Goal: Communication & Community: Ask a question

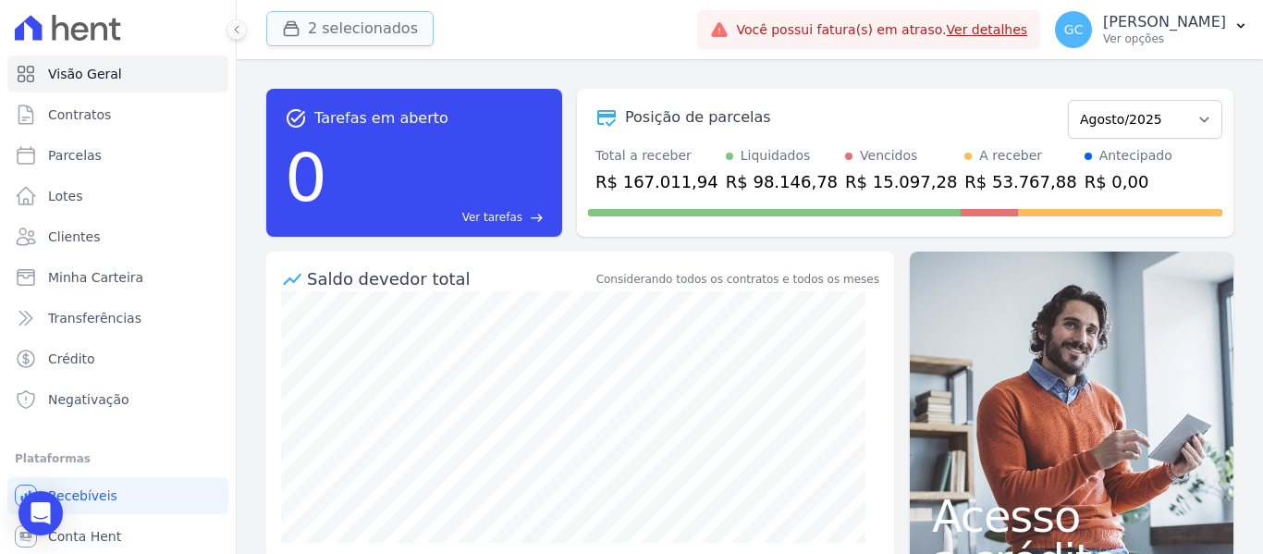
click at [345, 18] on button "2 selecionados" at bounding box center [349, 28] width 167 height 35
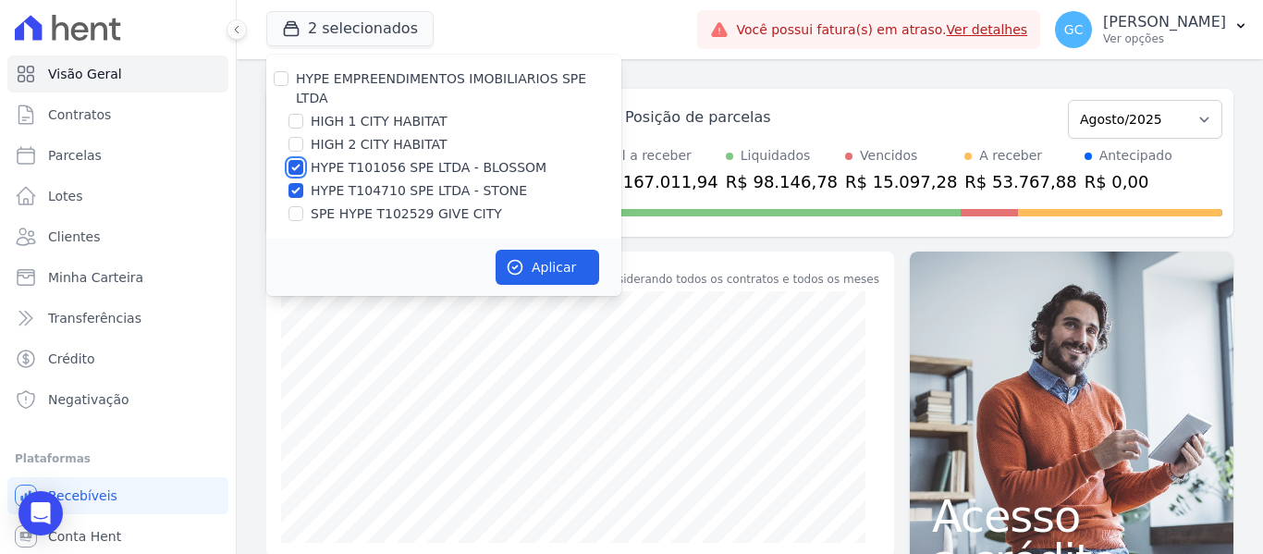
click at [295, 160] on input "HYPE T101056 SPE LTDA - BLOSSOM" at bounding box center [295, 167] width 15 height 15
checkbox input "false"
click at [295, 183] on input "HYPE T104710 SPE LTDA - STONE" at bounding box center [295, 190] width 15 height 15
click at [293, 183] on input "HYPE T104710 SPE LTDA - STONE" at bounding box center [295, 190] width 15 height 15
checkbox input "true"
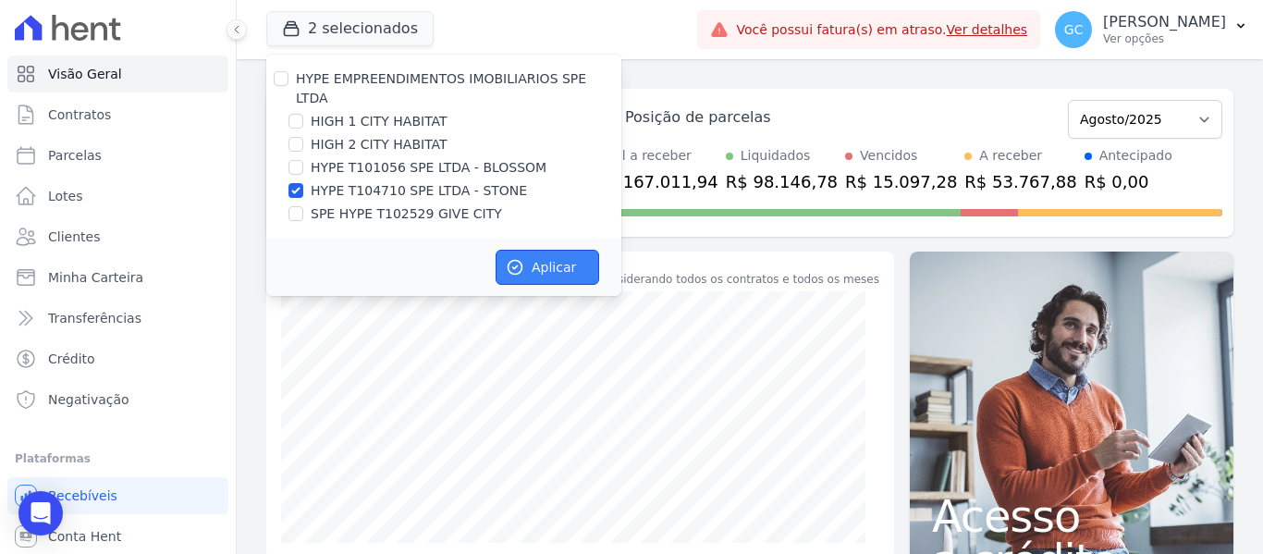
click at [529, 250] on button "Aplicar" at bounding box center [548, 267] width 104 height 35
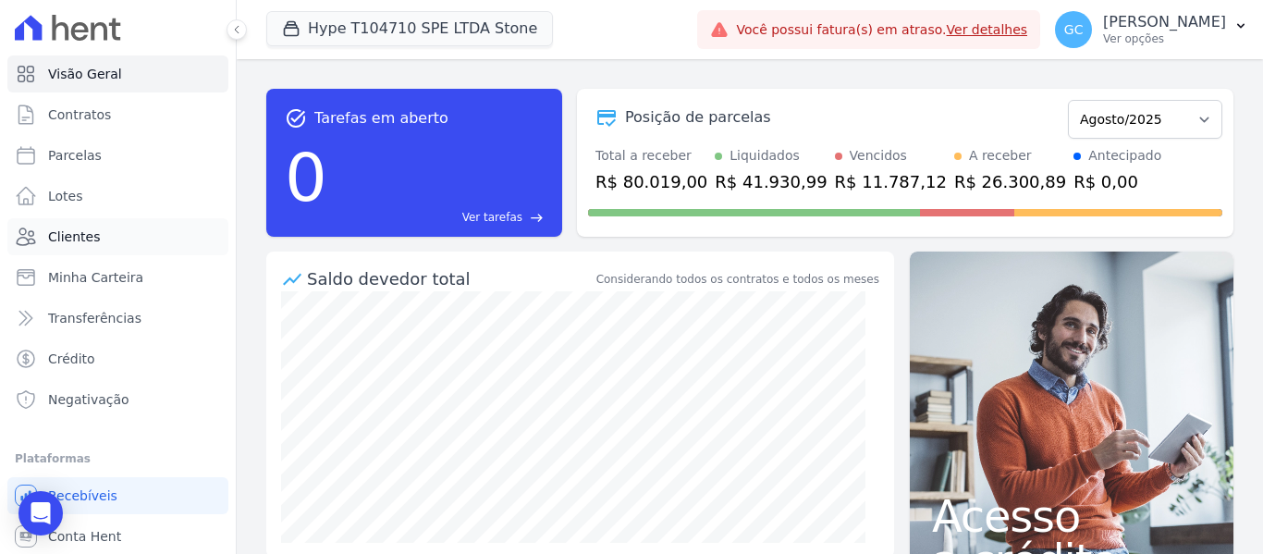
click at [84, 232] on span "Clientes" at bounding box center [74, 236] width 52 height 18
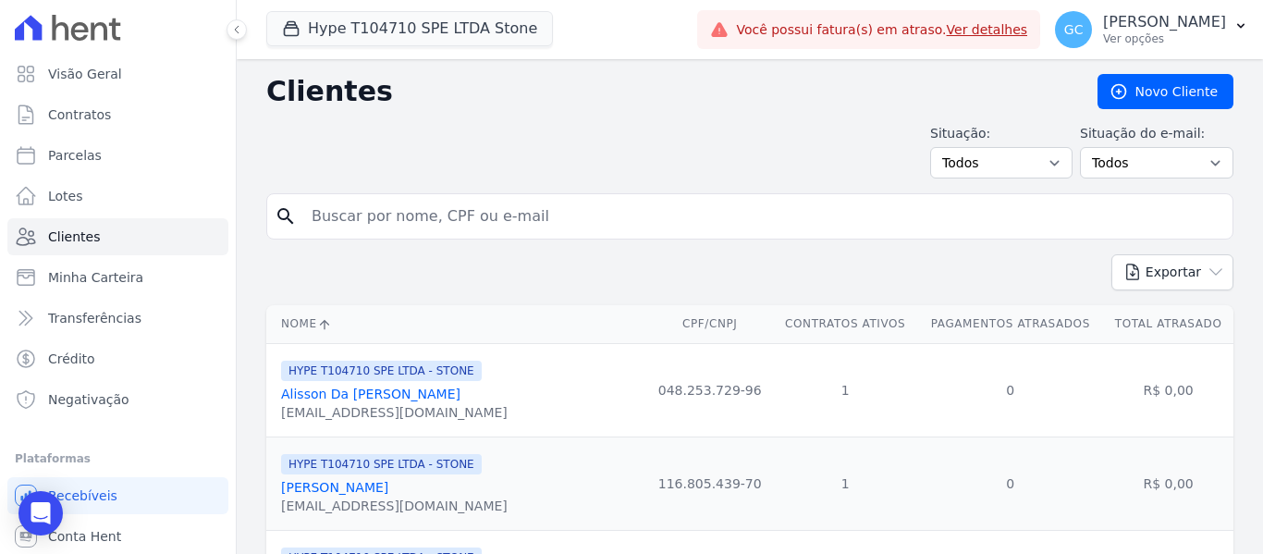
click at [435, 223] on input "search" at bounding box center [763, 216] width 925 height 37
type input "604"
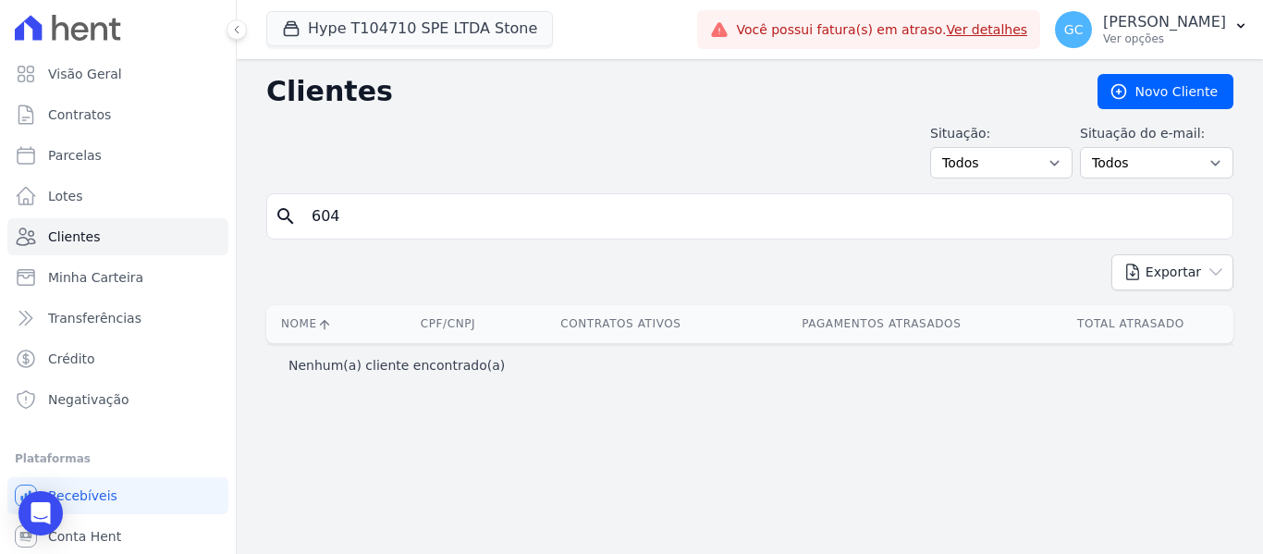
drag, startPoint x: 384, startPoint y: 225, endPoint x: 242, endPoint y: 212, distance: 142.1
click at [242, 212] on div "Clientes Novo Cliente Situação: Todos Adimplentes Inadimplentes Situação do e-m…" at bounding box center [750, 306] width 1026 height 495
click at [431, 218] on input "search" at bounding box center [763, 216] width 925 height 37
paste input "Raphael Batista"
type input "Raphael Batista"
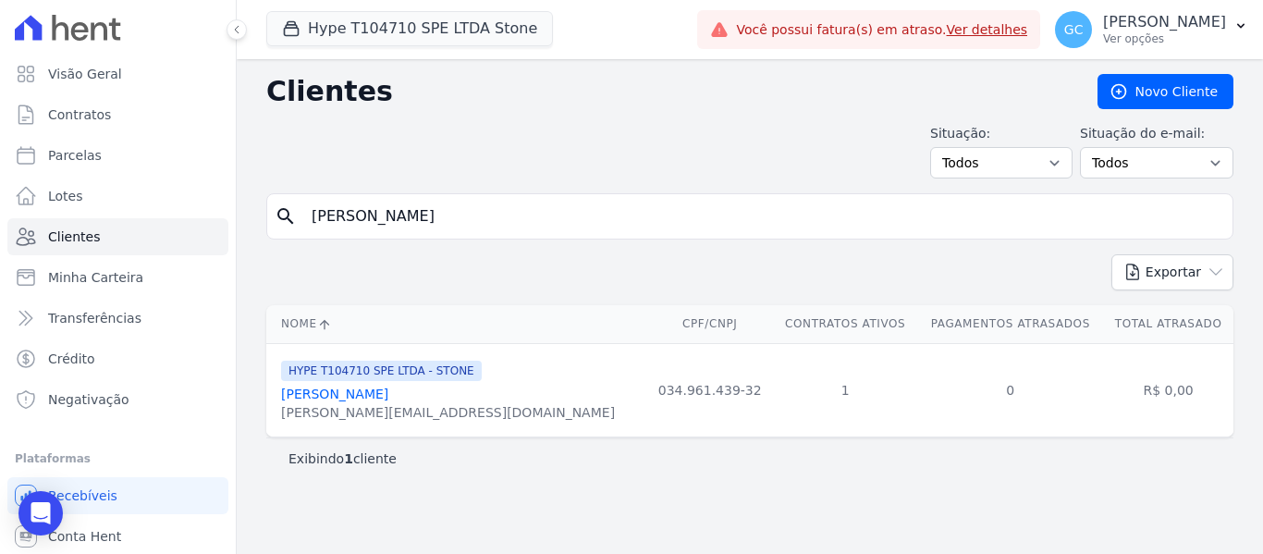
click at [351, 396] on link "[PERSON_NAME]" at bounding box center [334, 393] width 107 height 15
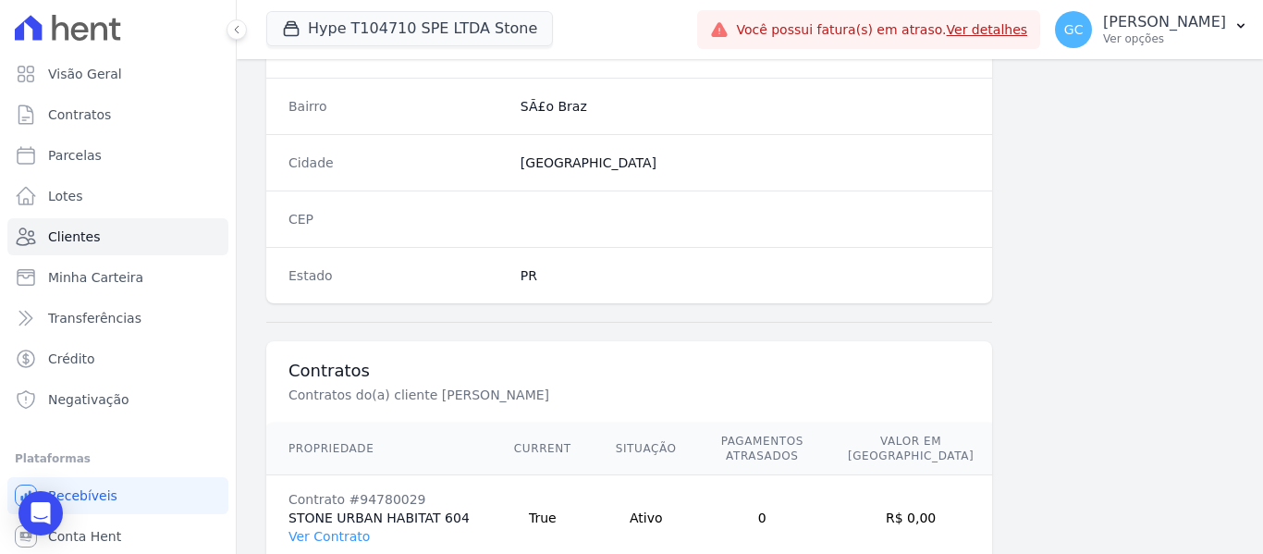
scroll to position [1191, 0]
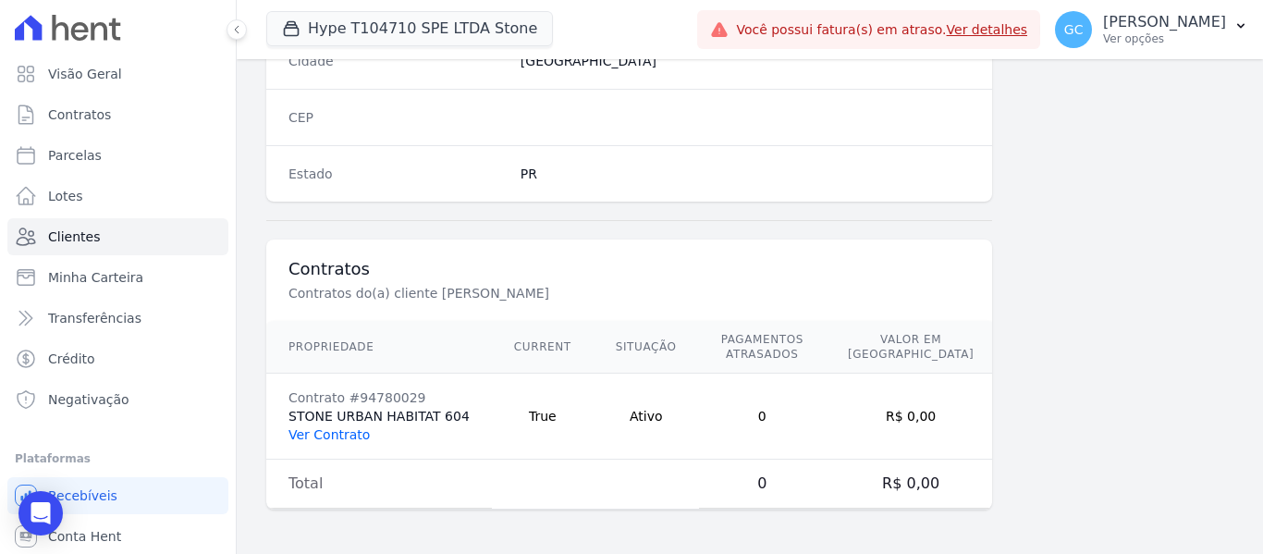
click at [330, 435] on link "Ver Contrato" at bounding box center [328, 434] width 81 height 15
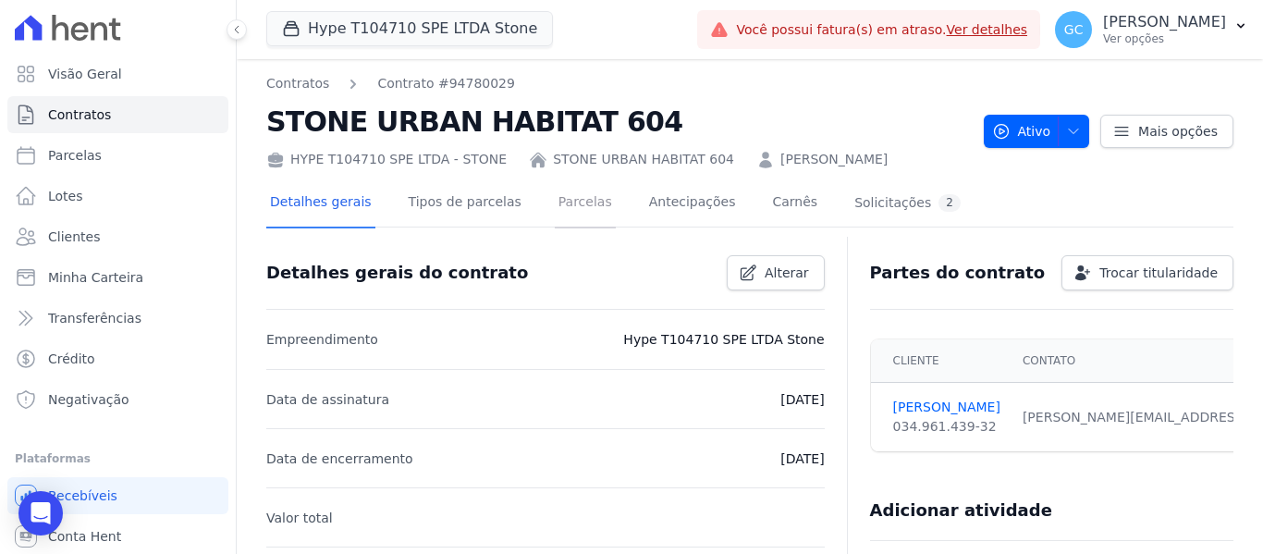
click at [560, 190] on link "Parcelas" at bounding box center [585, 203] width 61 height 49
click at [559, 200] on link "Parcelas" at bounding box center [585, 203] width 61 height 49
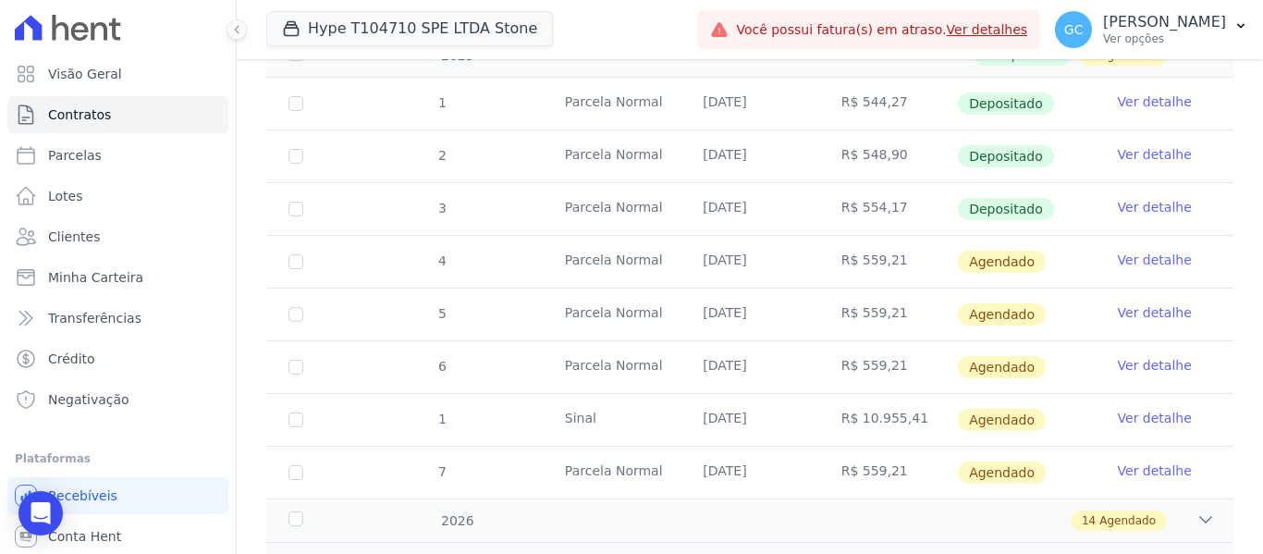
scroll to position [370, 0]
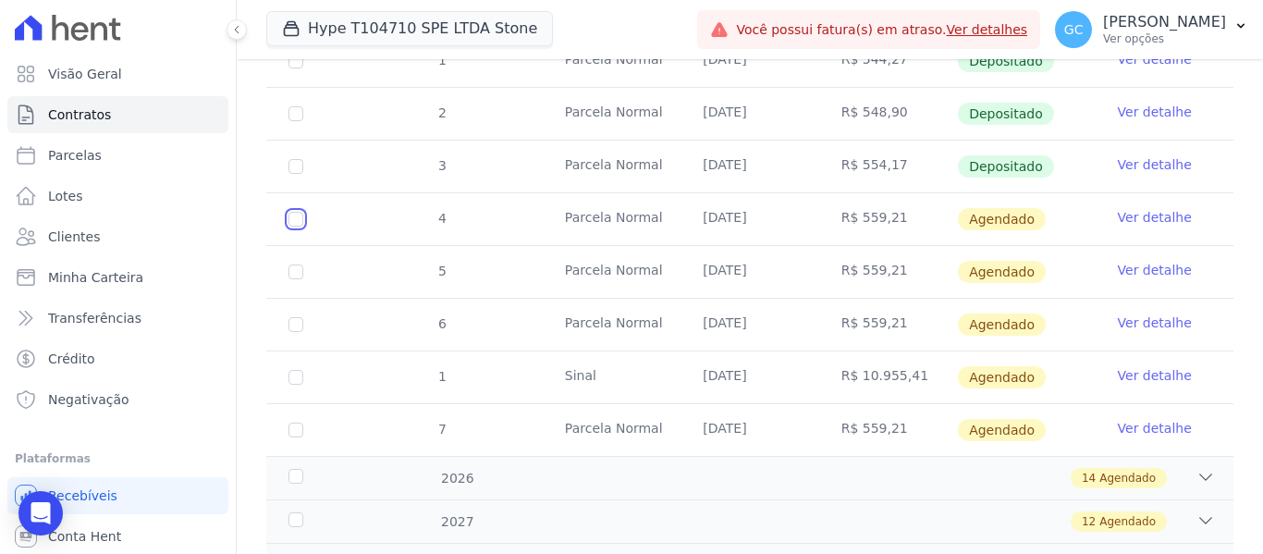
click at [296, 212] on input "checkbox" at bounding box center [295, 219] width 15 height 15
checkbox input "true"
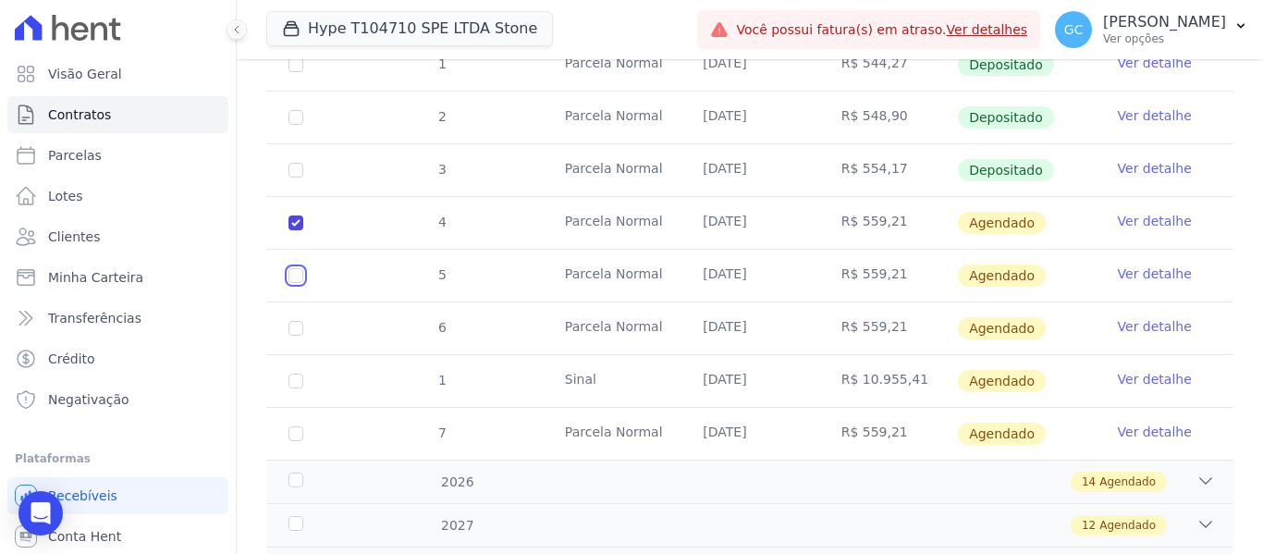
click at [297, 230] on input "checkbox" at bounding box center [295, 222] width 15 height 15
checkbox input "true"
click at [1119, 264] on link "Ver detalhe" at bounding box center [1155, 273] width 74 height 18
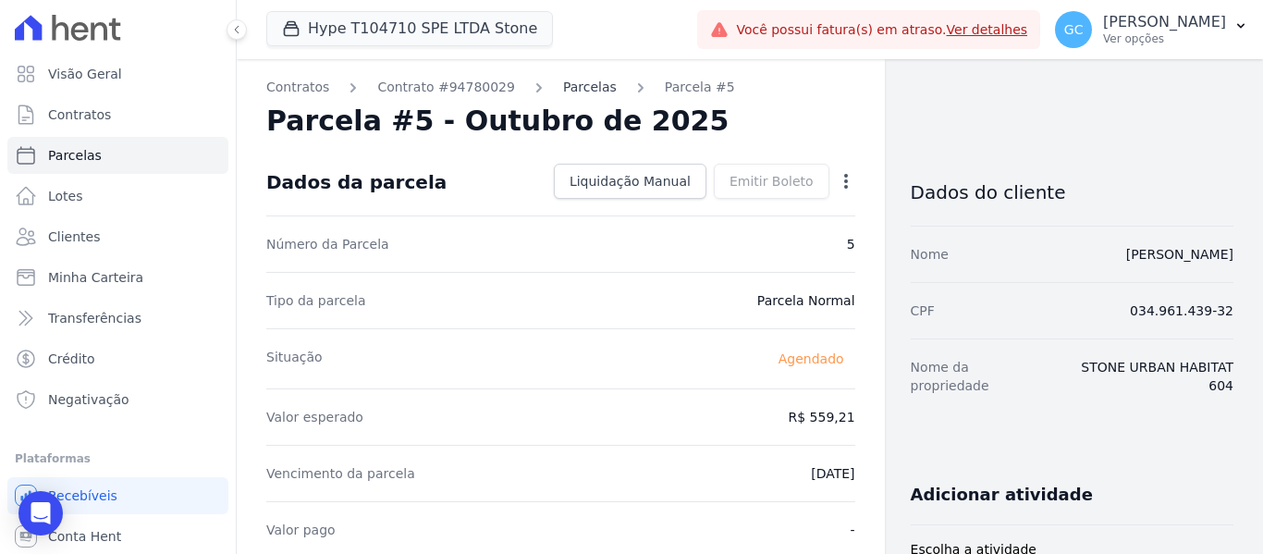
click at [582, 89] on link "Parcelas" at bounding box center [590, 87] width 54 height 19
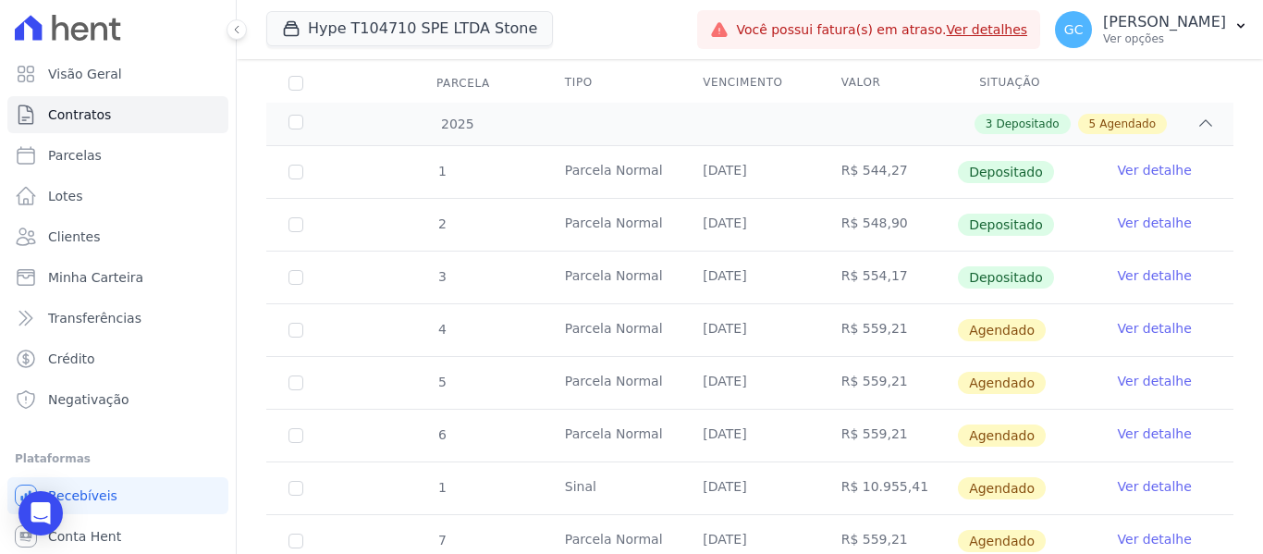
scroll to position [258, 0]
click at [1137, 320] on link "Ver detalhe" at bounding box center [1155, 329] width 74 height 18
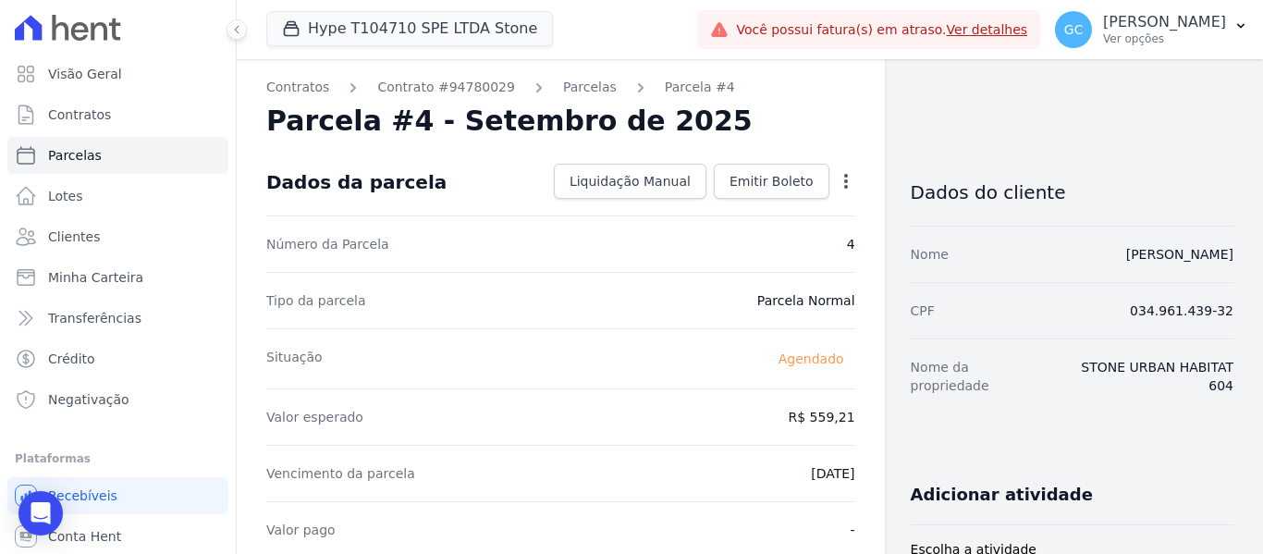
click at [837, 185] on icon "button" at bounding box center [846, 181] width 18 height 18
click at [776, 126] on div "Parcela #4 - Setembro de 2025" at bounding box center [560, 120] width 589 height 33
click at [766, 184] on span "Emitir Boleto" at bounding box center [772, 181] width 84 height 18
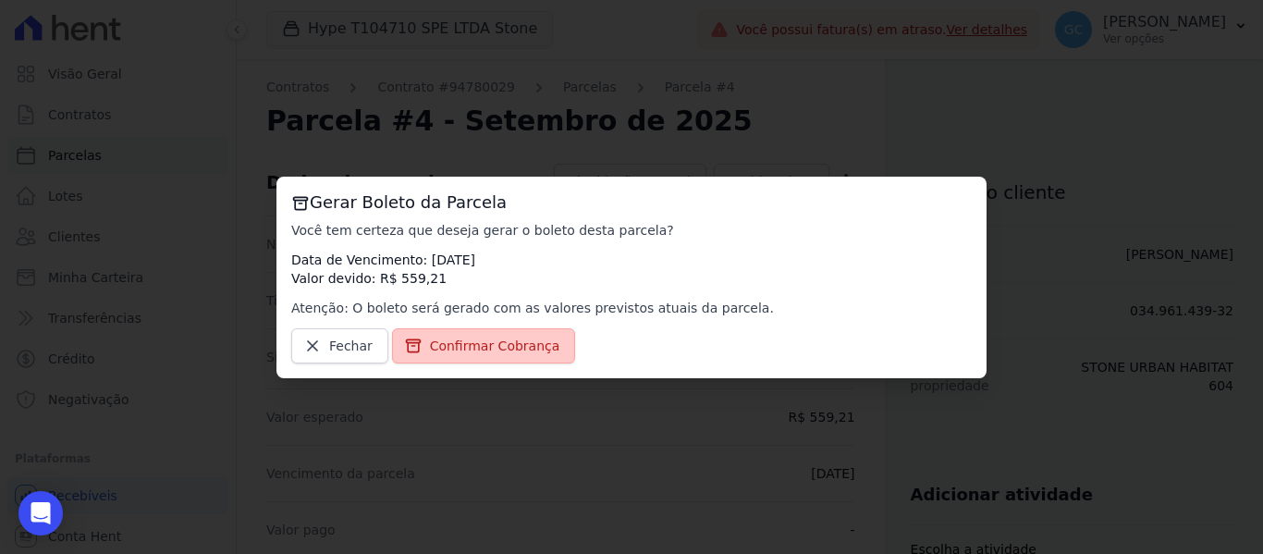
click at [442, 344] on span "Confirmar Cobrança" at bounding box center [495, 346] width 130 height 18
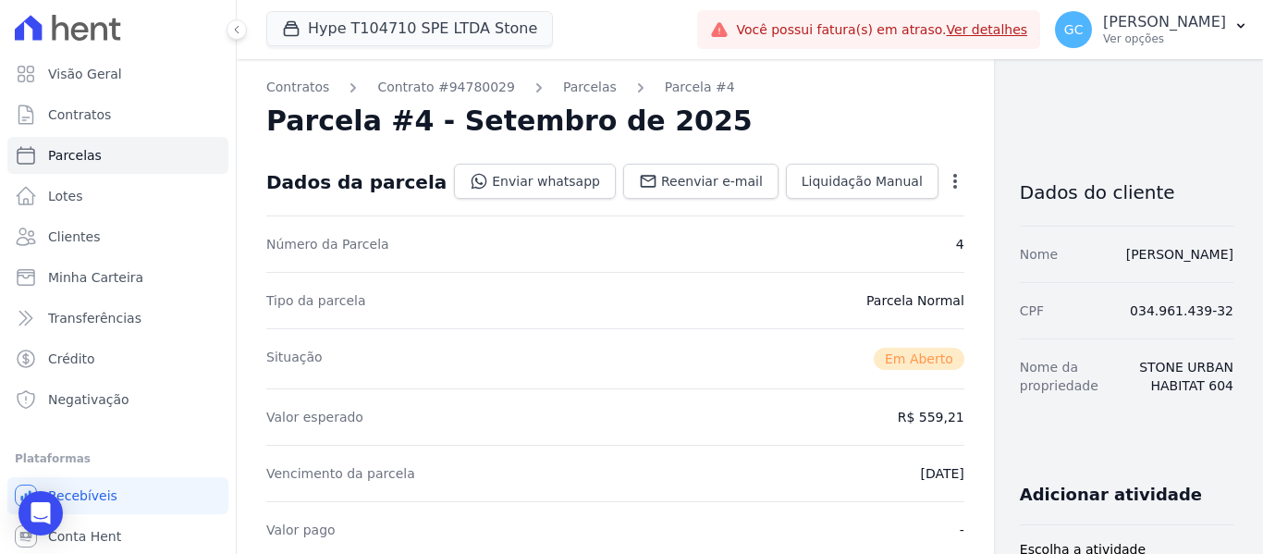
click at [946, 179] on icon "button" at bounding box center [955, 181] width 18 height 18
click at [884, 123] on div "Parcela #4 - Setembro de 2025" at bounding box center [615, 120] width 698 height 33
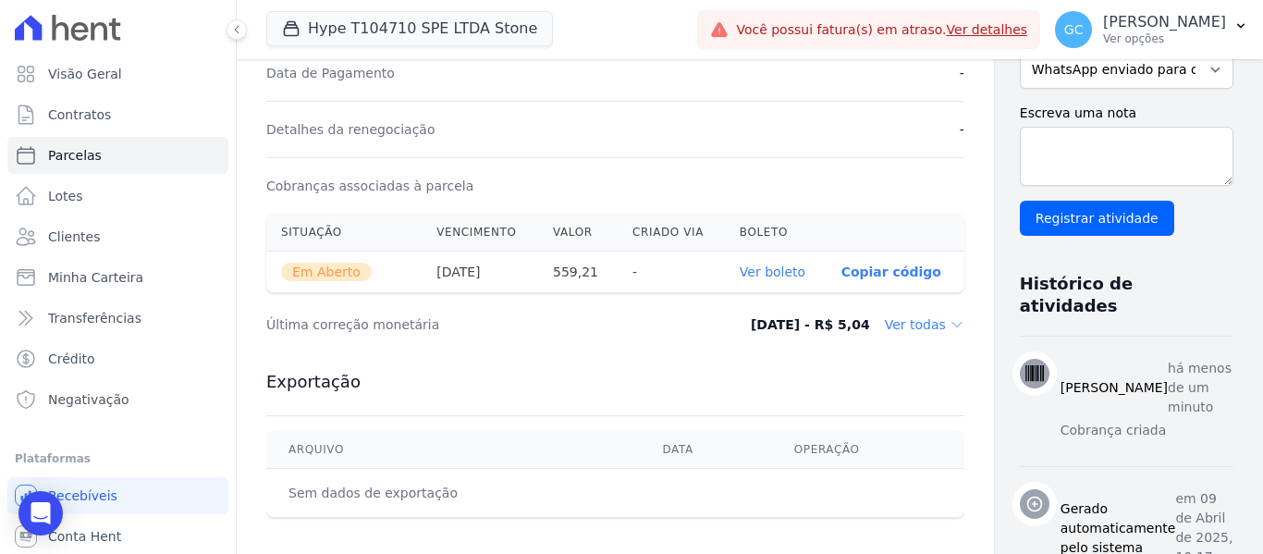
scroll to position [555, 0]
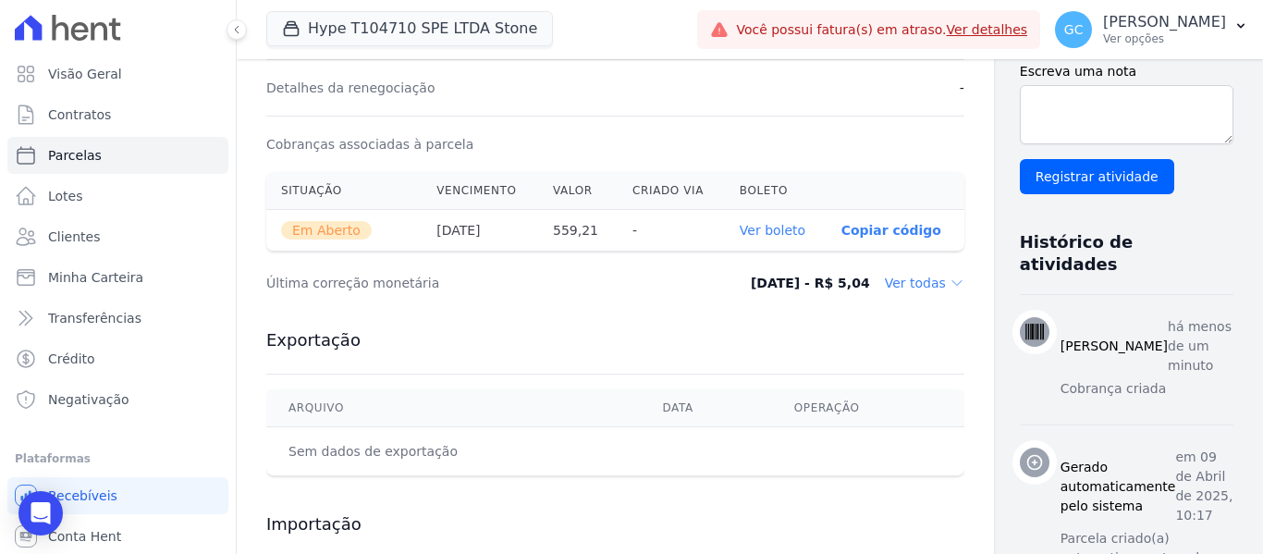
click at [740, 231] on link "Ver boleto" at bounding box center [773, 230] width 66 height 15
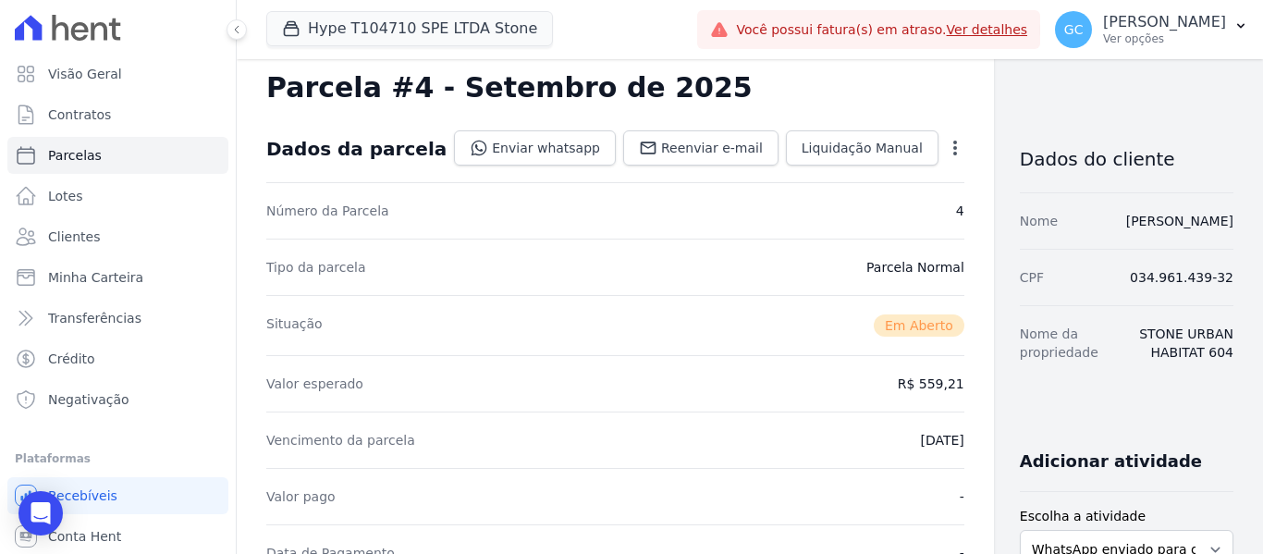
scroll to position [0, 0]
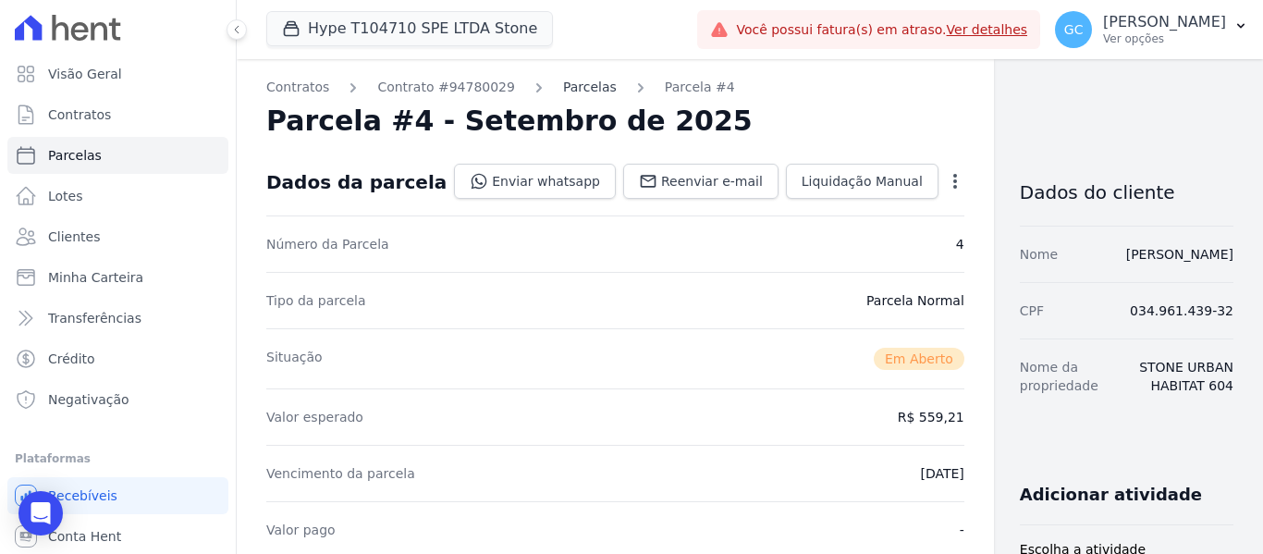
click at [564, 89] on link "Parcelas" at bounding box center [590, 87] width 54 height 19
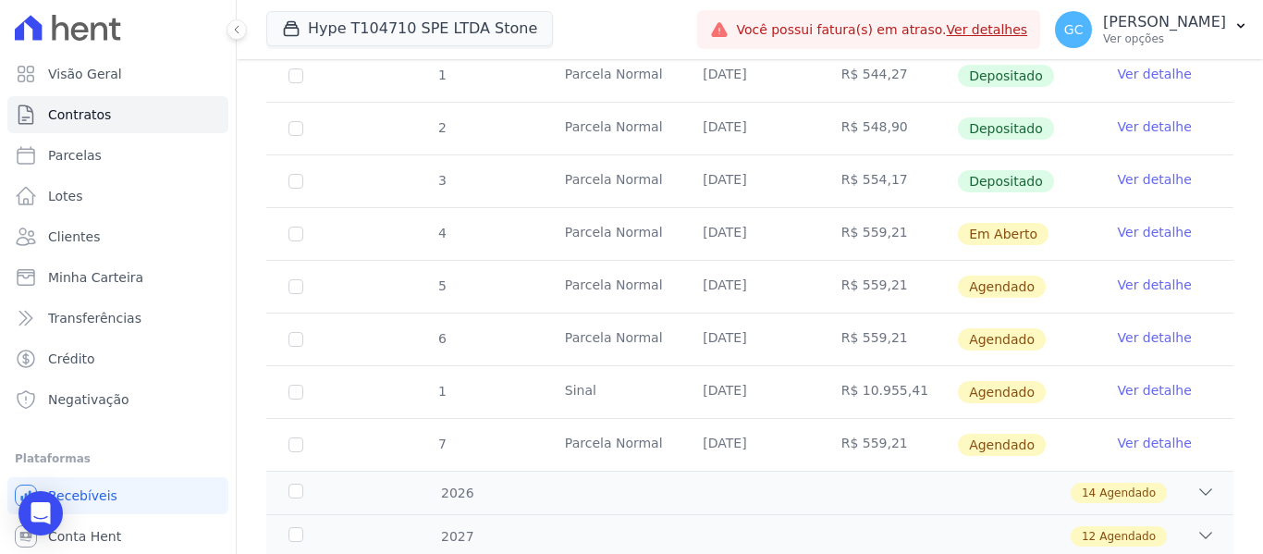
scroll to position [370, 0]
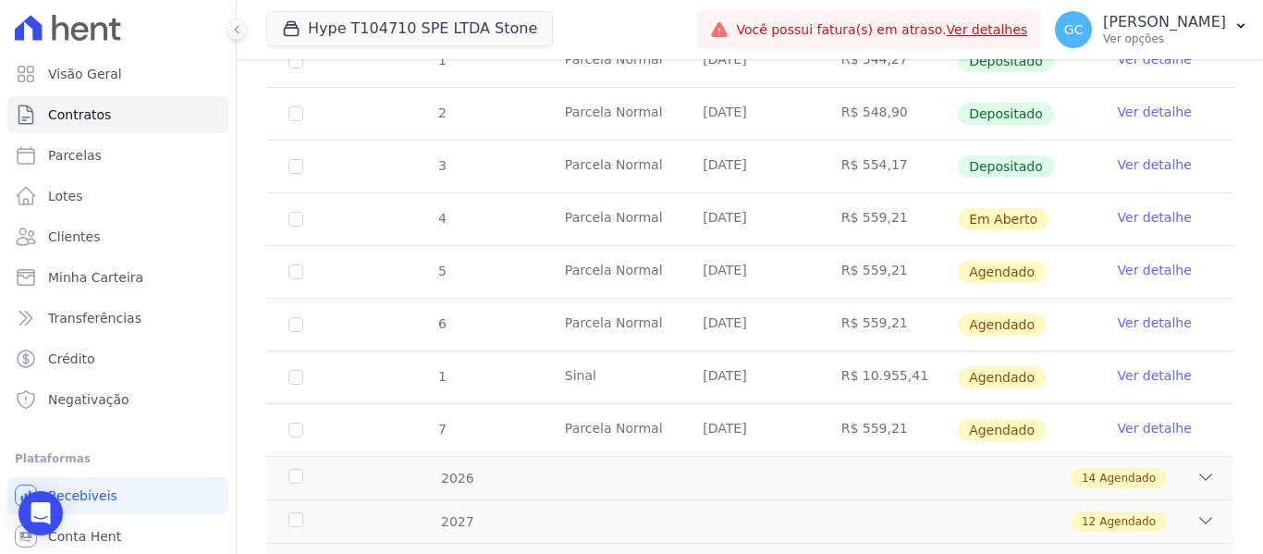
click at [1136, 261] on link "Ver detalhe" at bounding box center [1155, 270] width 74 height 18
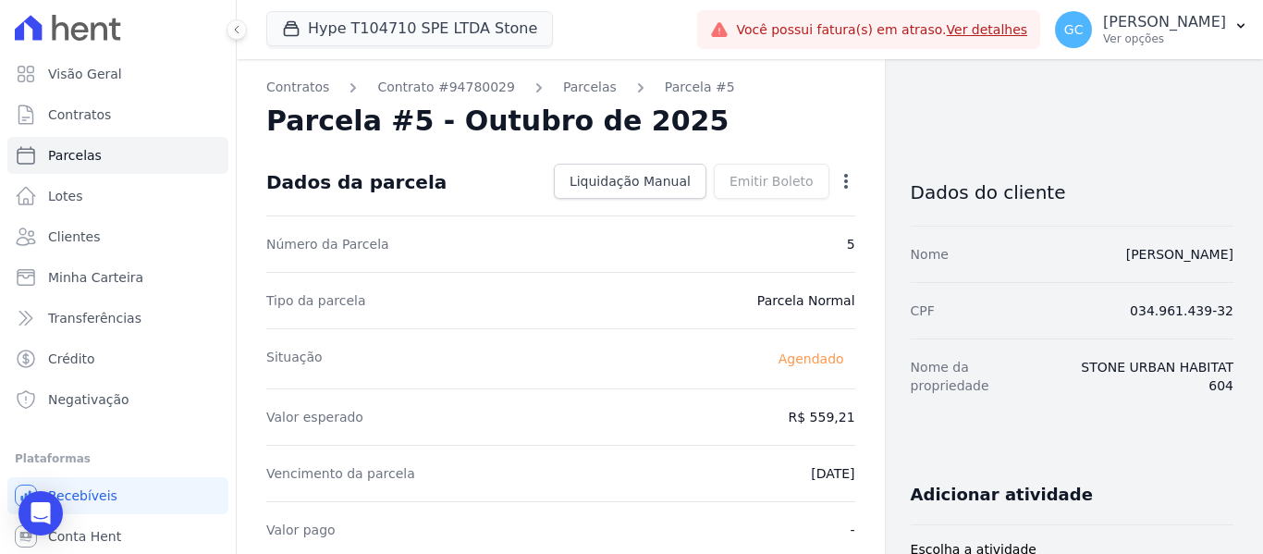
click at [839, 176] on icon "button" at bounding box center [846, 181] width 18 height 18
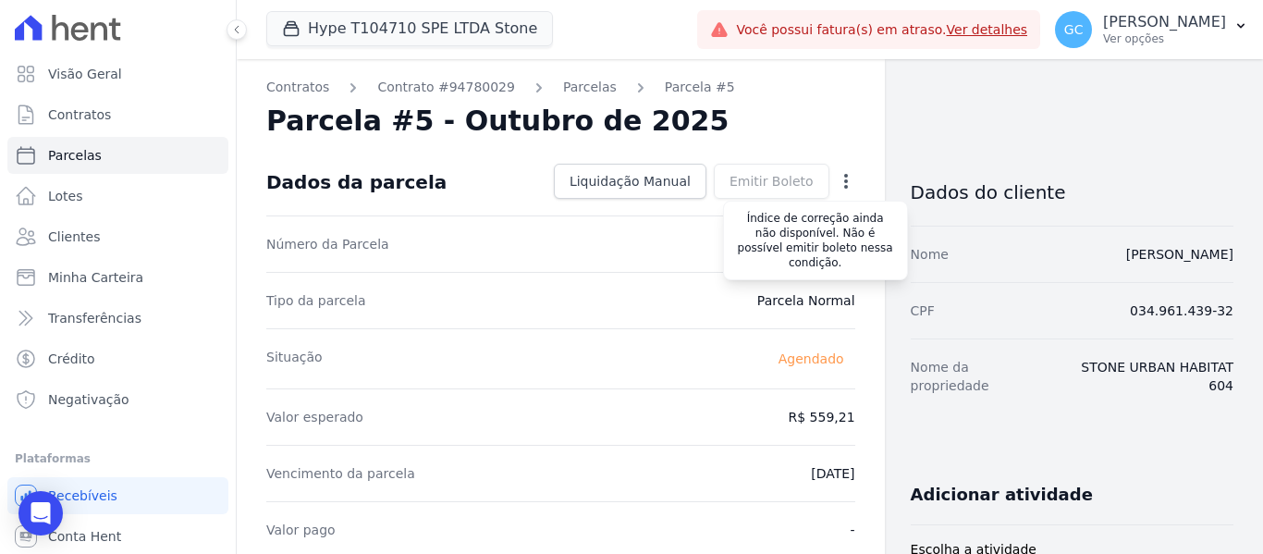
click at [775, 189] on div "Emitir Boleto Gerar Boleto da Parcela Você tem certeza que deseja gerar o bolet…" at bounding box center [772, 181] width 116 height 35
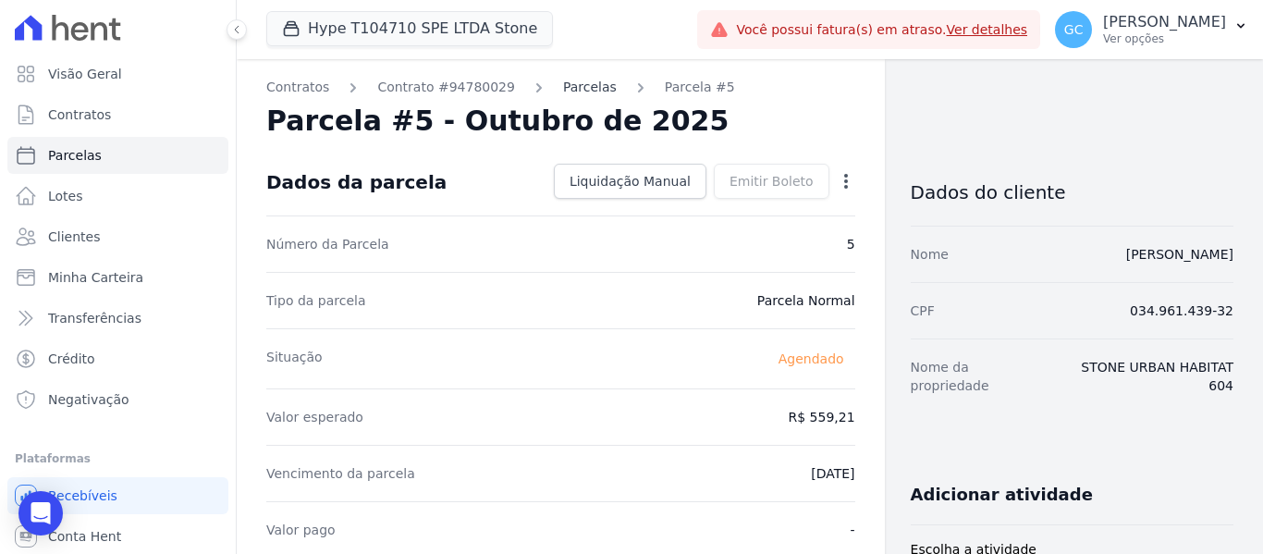
click at [563, 90] on link "Parcelas" at bounding box center [590, 87] width 54 height 19
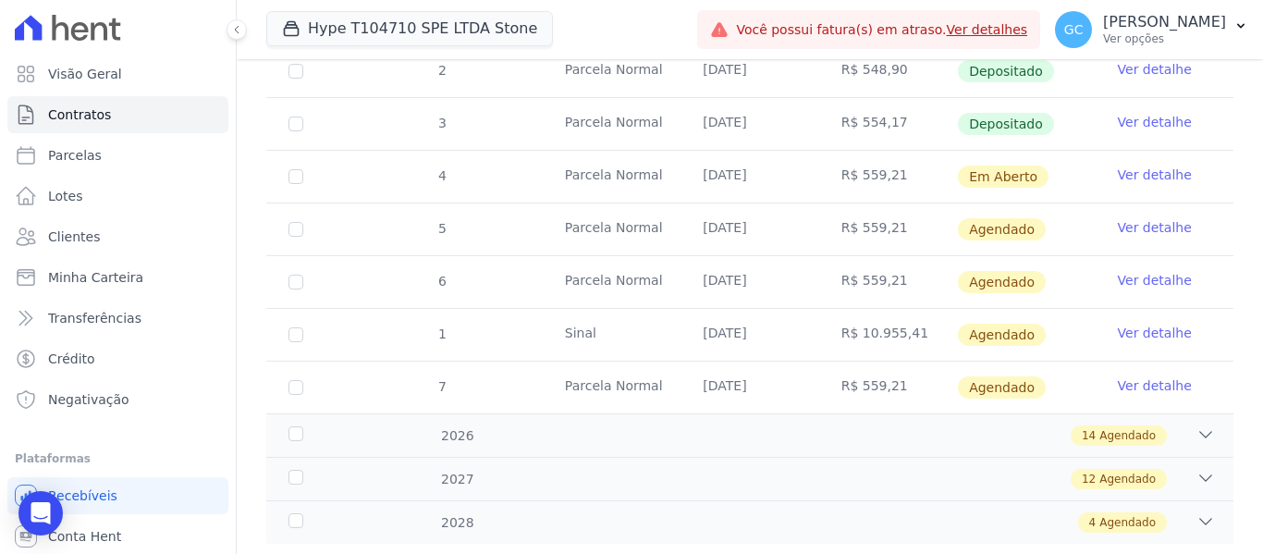
scroll to position [443, 0]
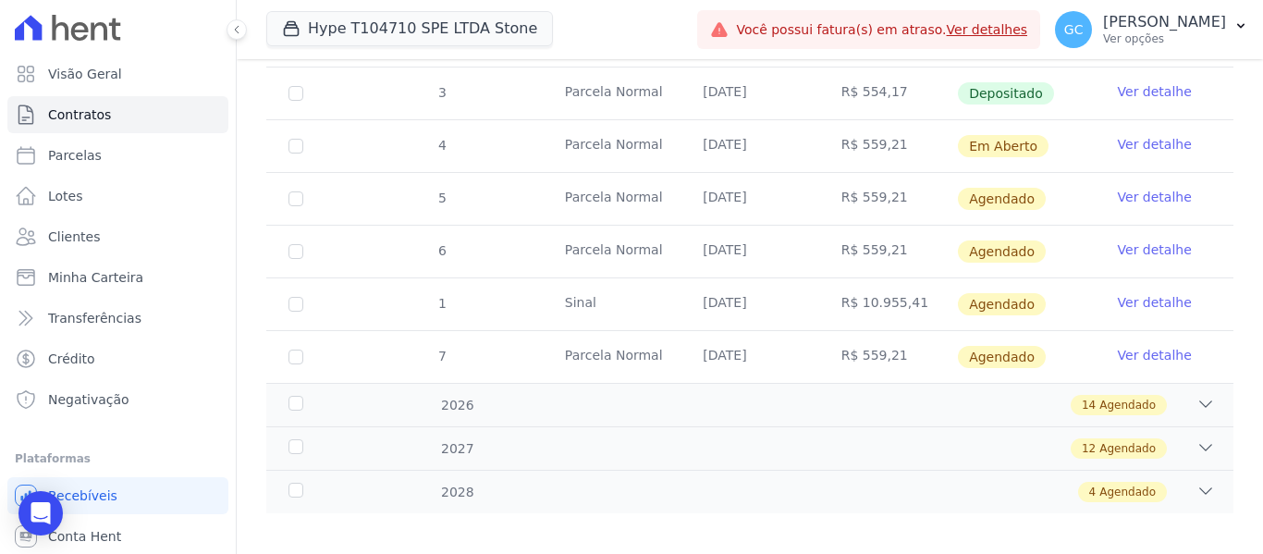
click at [1138, 188] on link "Ver detalhe" at bounding box center [1155, 197] width 74 height 18
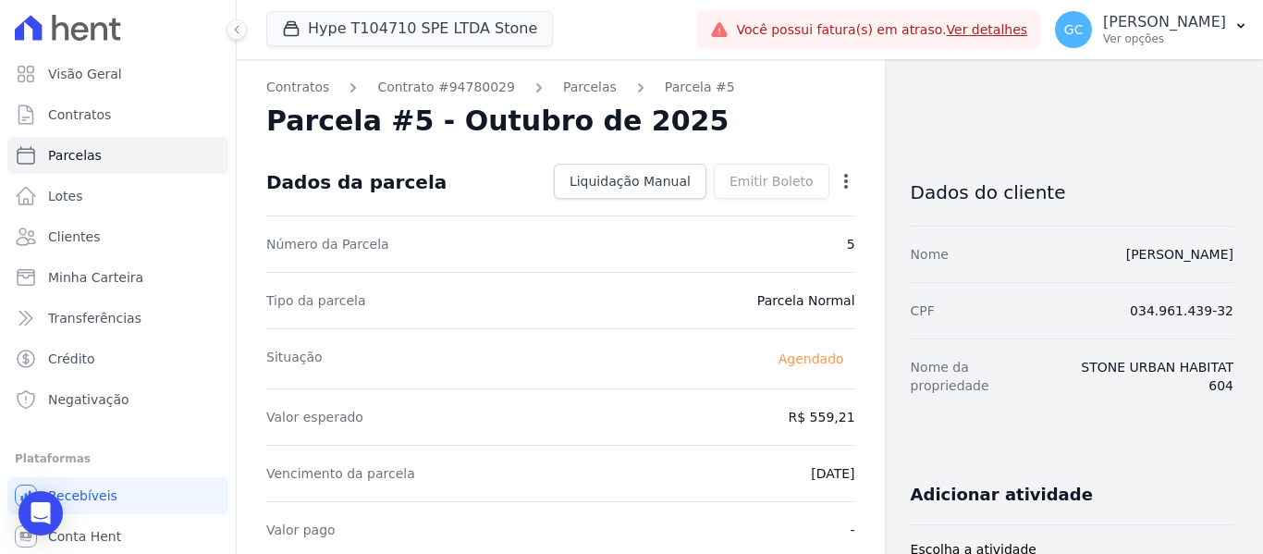
click at [837, 179] on icon "button" at bounding box center [846, 181] width 18 height 18
click at [745, 234] on link "Antecipar" at bounding box center [766, 239] width 163 height 33
click at [563, 91] on link "Parcelas" at bounding box center [590, 87] width 54 height 19
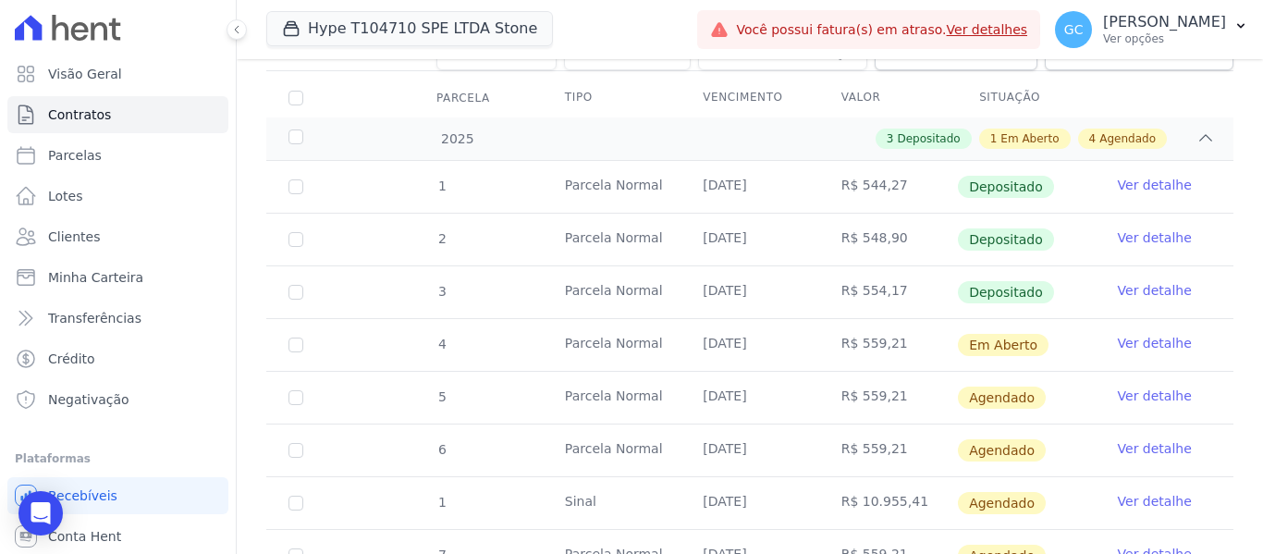
scroll to position [277, 0]
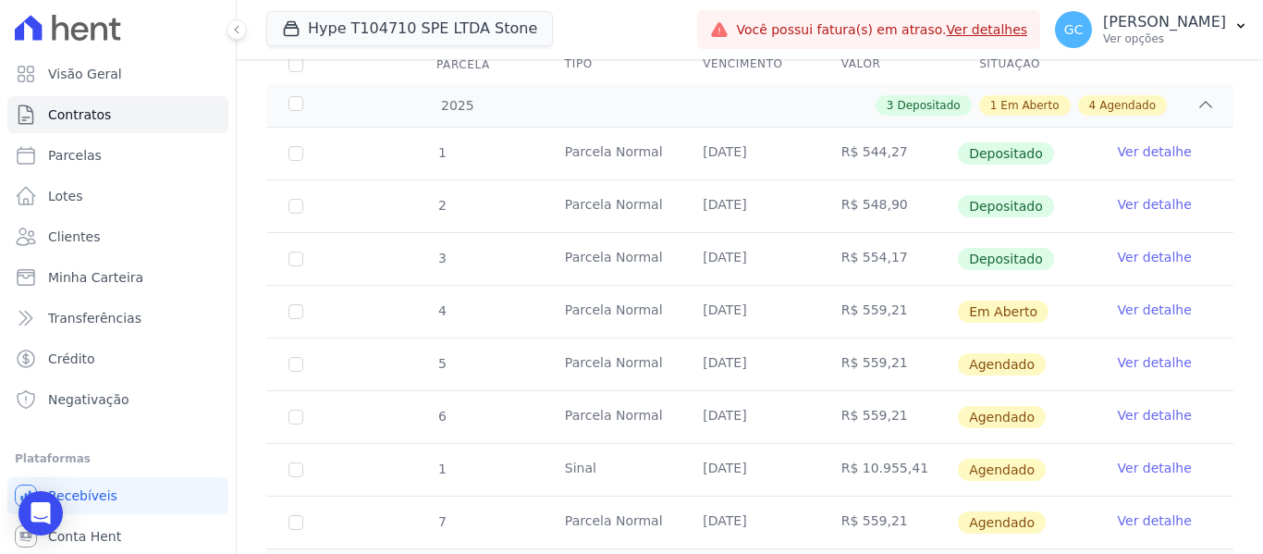
drag, startPoint x: 691, startPoint y: 350, endPoint x: 772, endPoint y: 351, distance: 81.4
click at [772, 351] on td "20/10/2025" at bounding box center [750, 364] width 138 height 52
click at [1146, 354] on link "Ver detalhe" at bounding box center [1155, 362] width 74 height 18
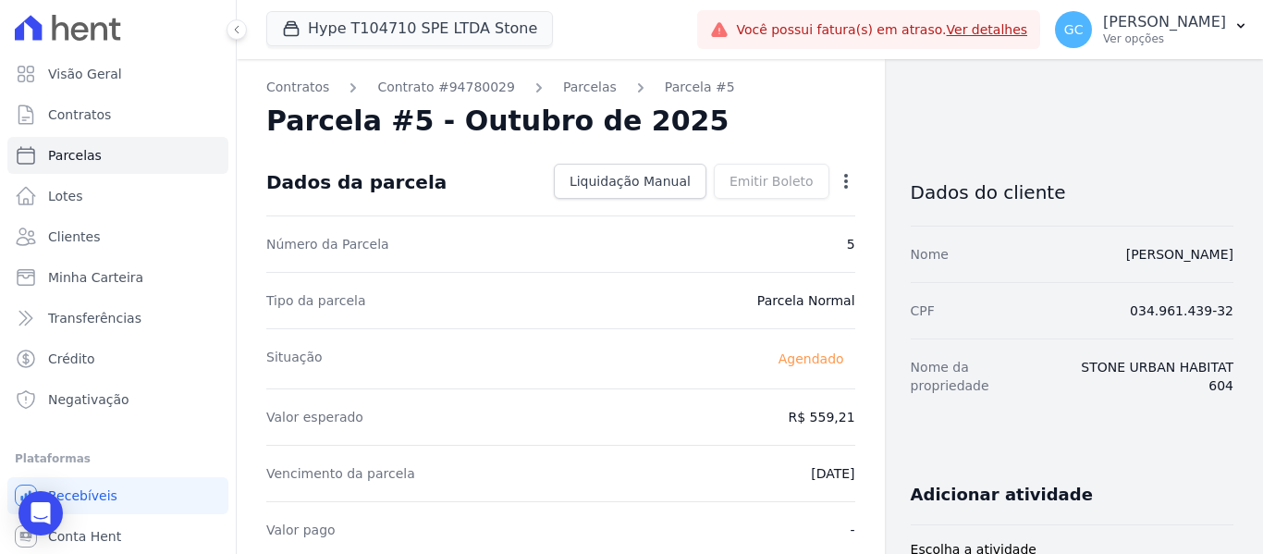
click at [844, 176] on icon "button" at bounding box center [846, 181] width 4 height 15
click at [731, 240] on link "Antecipar" at bounding box center [766, 239] width 163 height 33
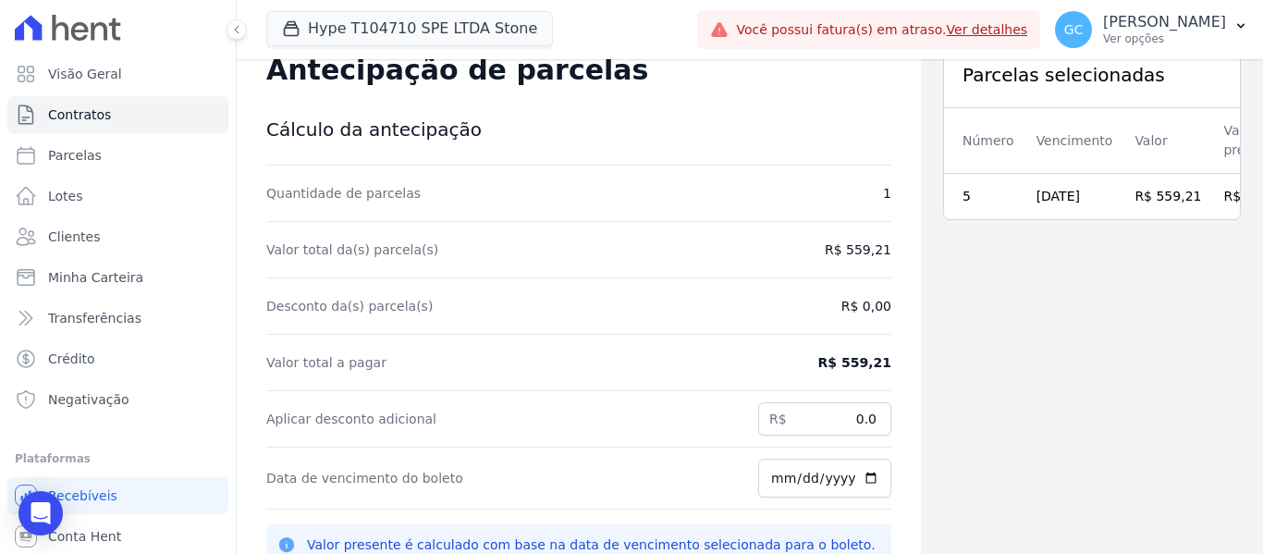
scroll to position [67, 0]
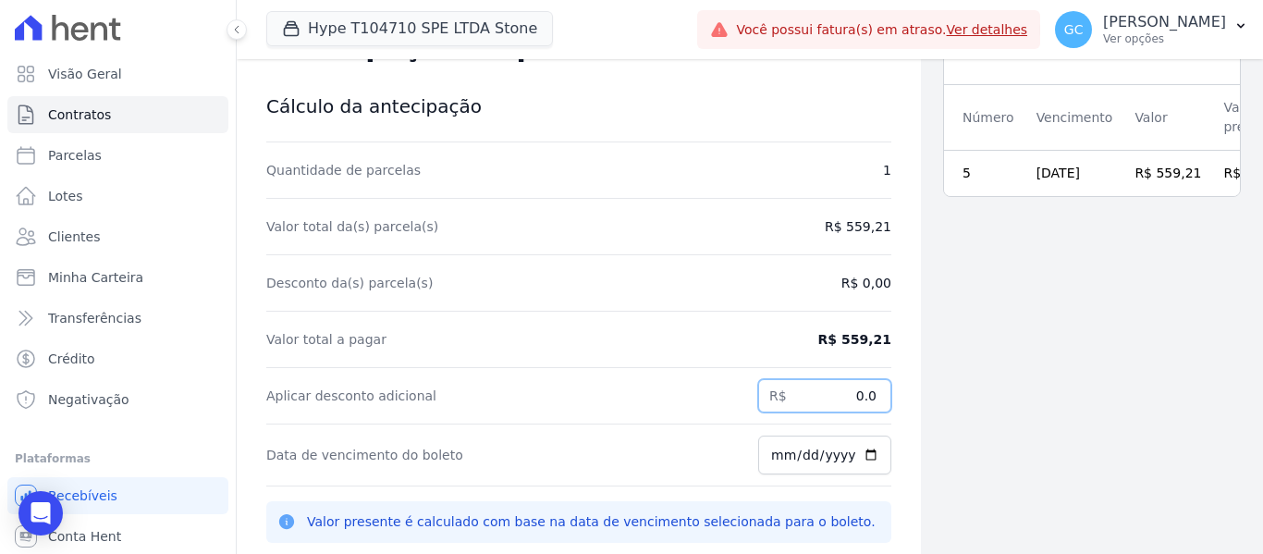
drag, startPoint x: 819, startPoint y: 400, endPoint x: 871, endPoint y: 401, distance: 51.8
click at [871, 401] on input "0.0" at bounding box center [824, 395] width 133 height 33
click at [840, 336] on dd "R$ 559,21" at bounding box center [854, 339] width 73 height 18
drag, startPoint x: 836, startPoint y: 335, endPoint x: 877, endPoint y: 331, distance: 41.8
click at [877, 331] on div "Contratos Contrato #94780029 Antecipação de parcelas Antecipação de parcelas Cá…" at bounding box center [579, 303] width 684 height 620
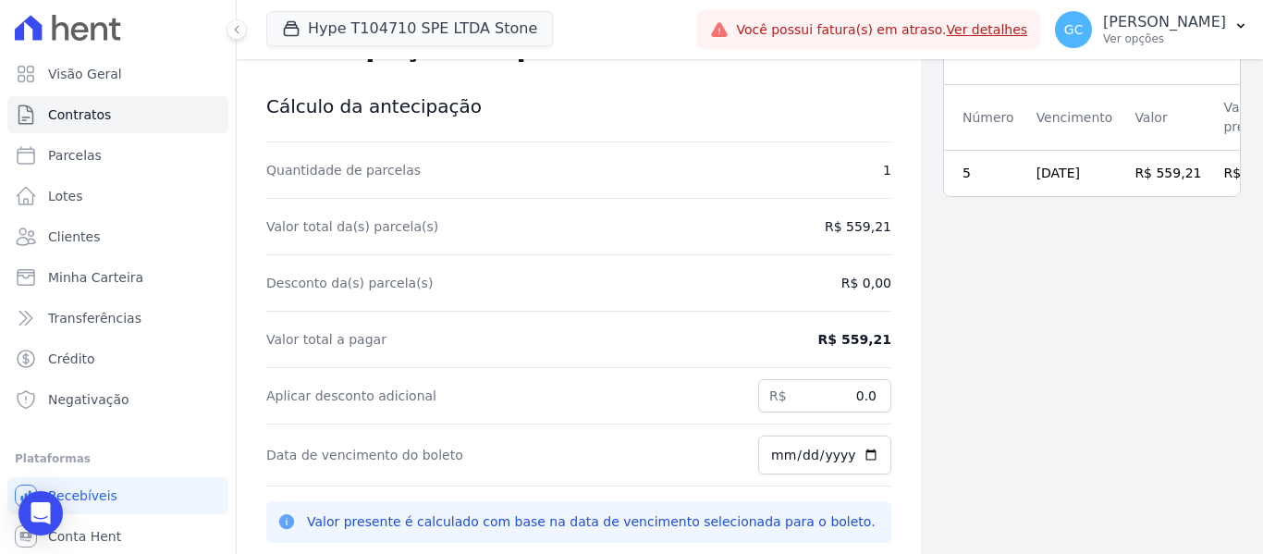
copy dd "559,21"
drag, startPoint x: 819, startPoint y: 395, endPoint x: 894, endPoint y: 396, distance: 74.9
click at [894, 396] on div "Contratos Contrato #94780029 Antecipação de parcelas Antecipação de parcelas Cá…" at bounding box center [579, 303] width 684 height 620
paste input "559.21"
type input "559.21"
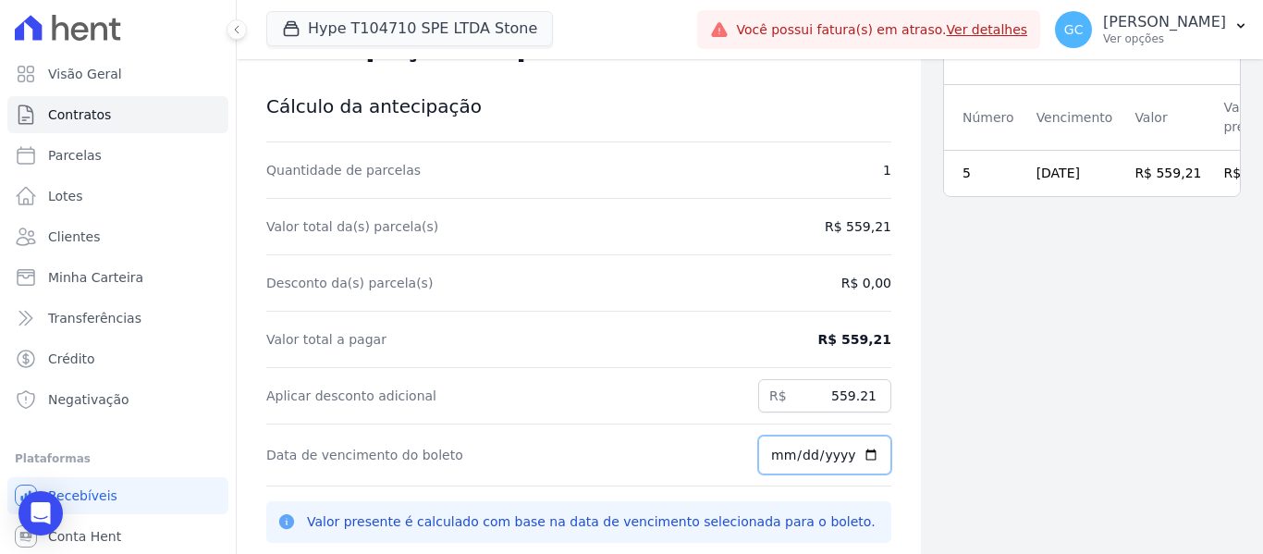
click at [854, 460] on input "2025-08-15" at bounding box center [824, 454] width 133 height 39
type input "2025-10-15"
click at [960, 394] on div "Parcelas selecionadas Número Vencimento Valor Valor presente 5 20/10/2025 R$ 55…" at bounding box center [1092, 303] width 342 height 620
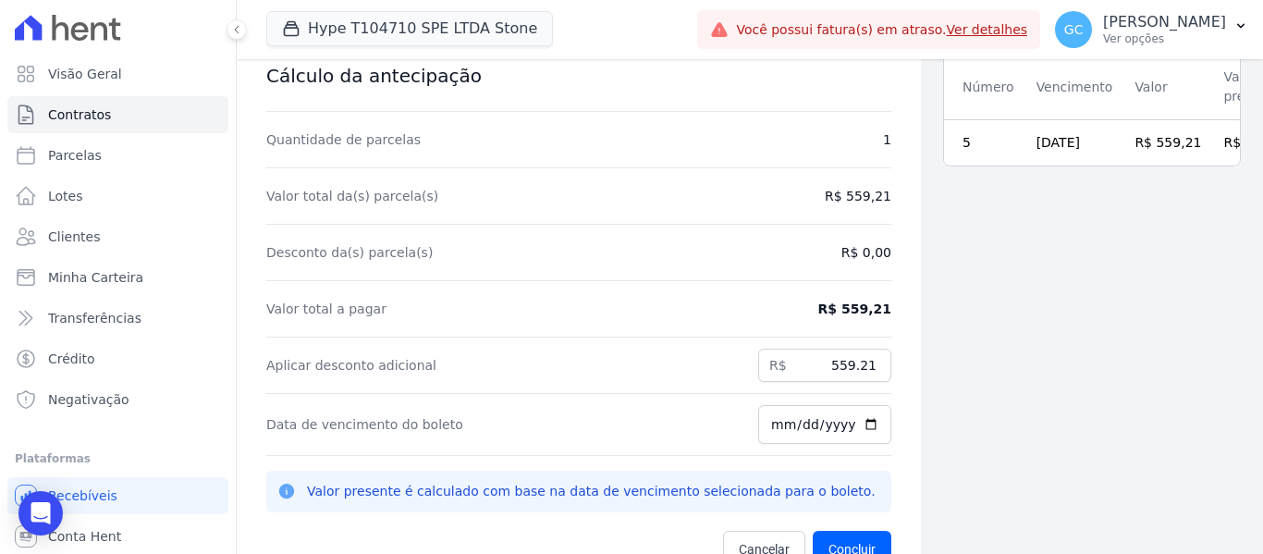
scroll to position [59, 0]
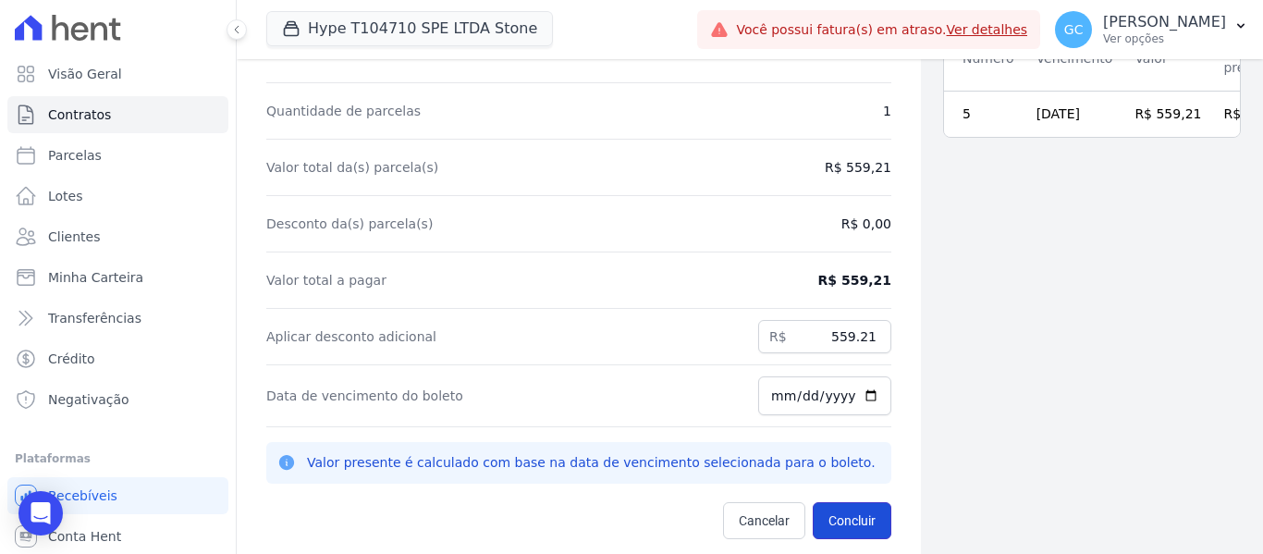
click at [854, 521] on button "Concluir" at bounding box center [852, 520] width 79 height 37
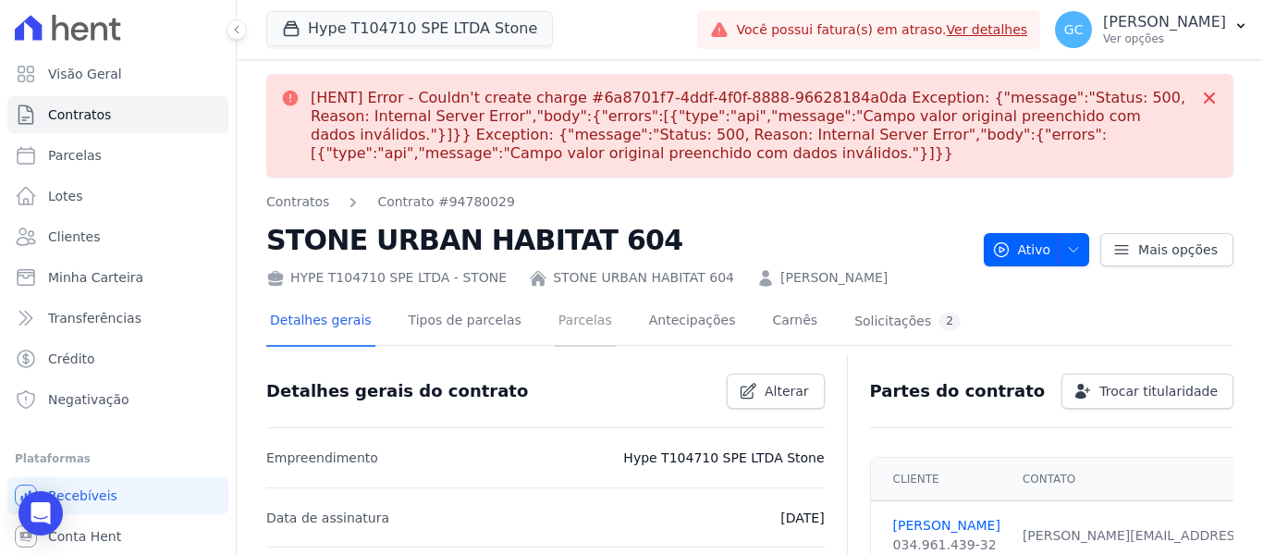
click at [574, 325] on link "Parcelas" at bounding box center [585, 322] width 61 height 49
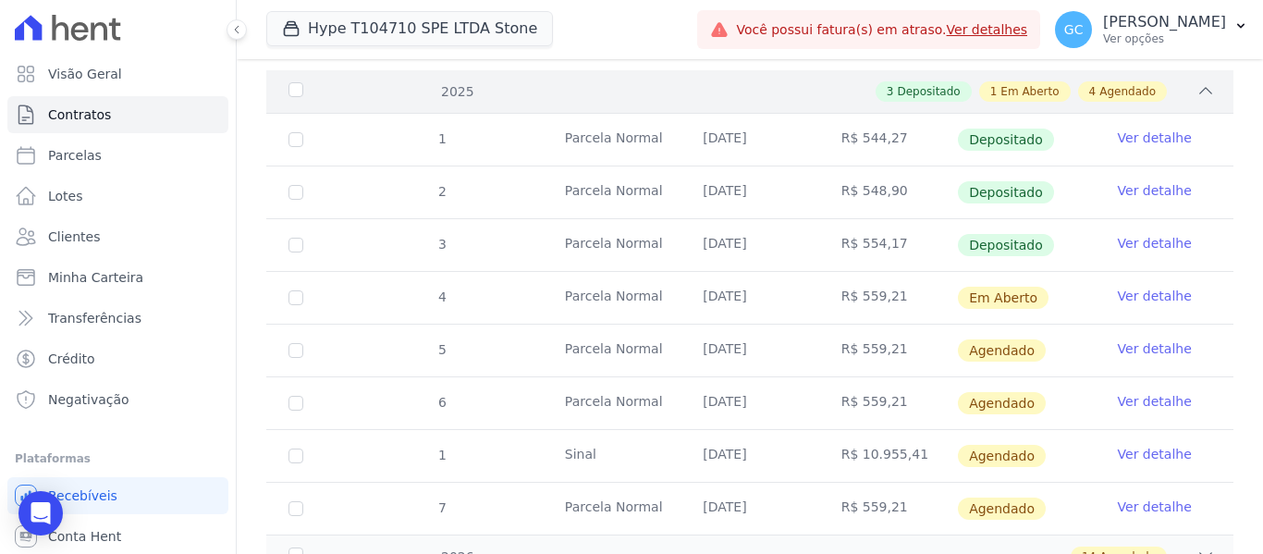
scroll to position [443, 0]
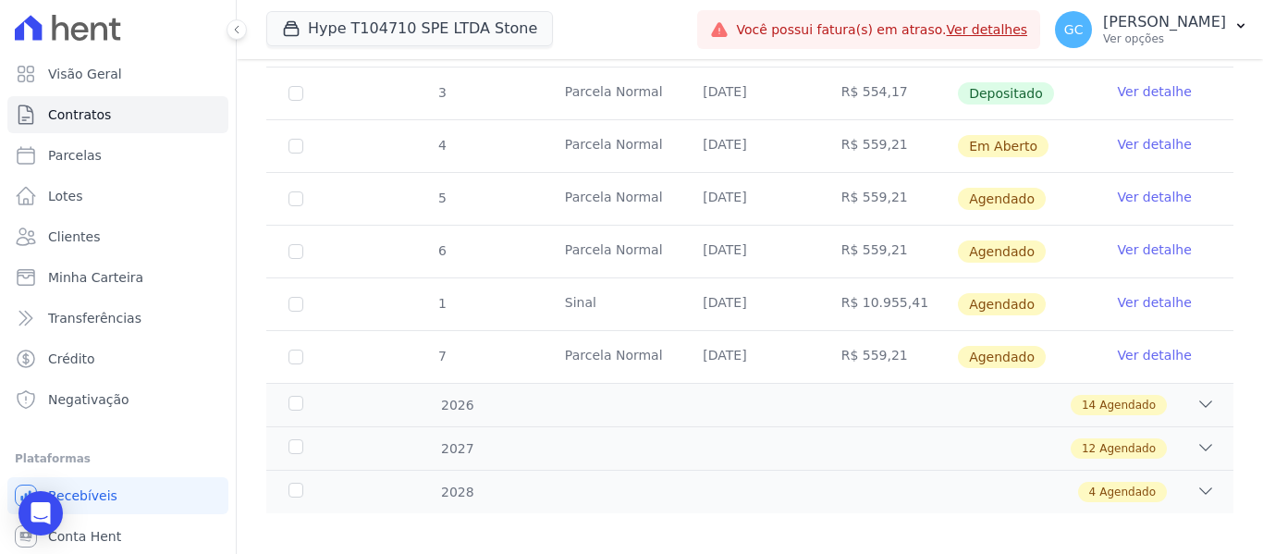
click at [1157, 188] on link "Ver detalhe" at bounding box center [1155, 197] width 74 height 18
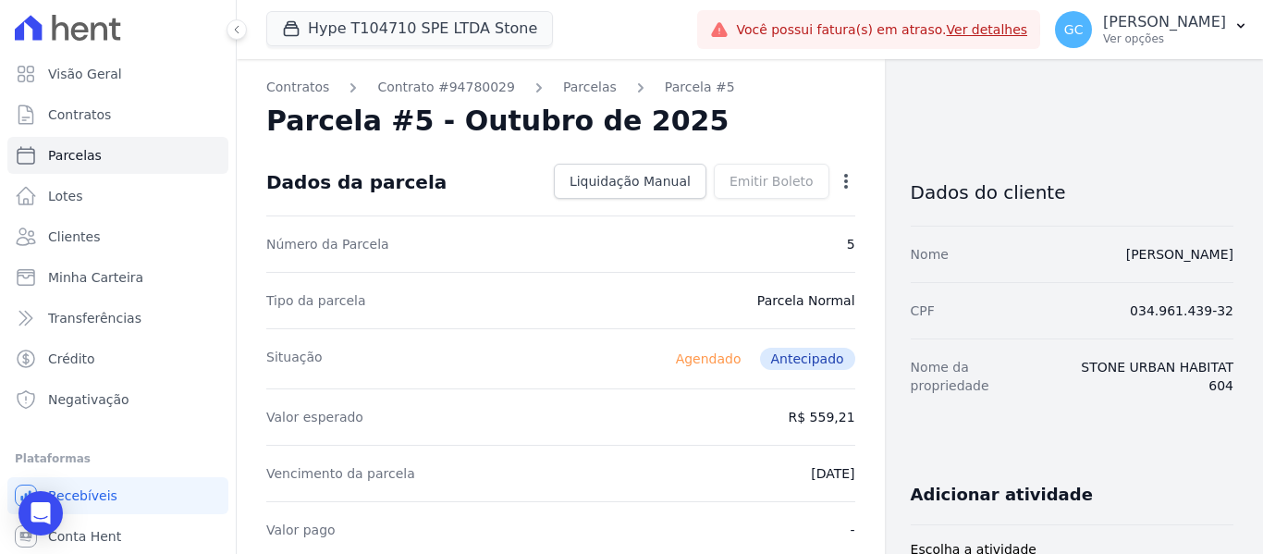
click at [708, 355] on span "Agendado" at bounding box center [709, 359] width 88 height 22
click at [837, 188] on icon "button" at bounding box center [846, 181] width 18 height 18
click at [797, 208] on link "Alterar" at bounding box center [766, 206] width 163 height 33
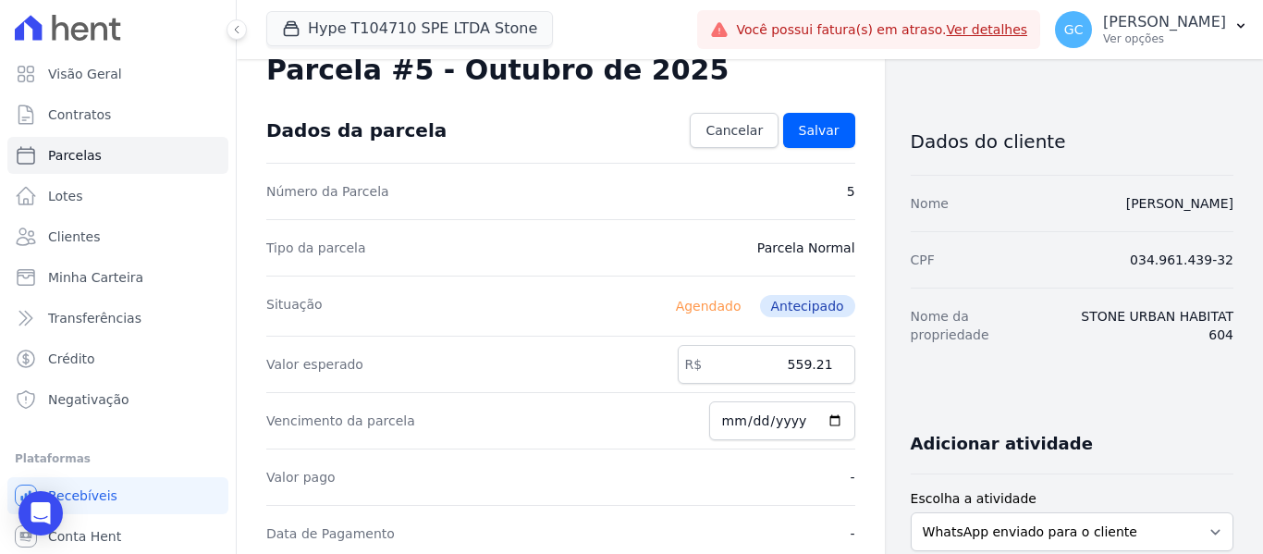
scroll to position [92, 0]
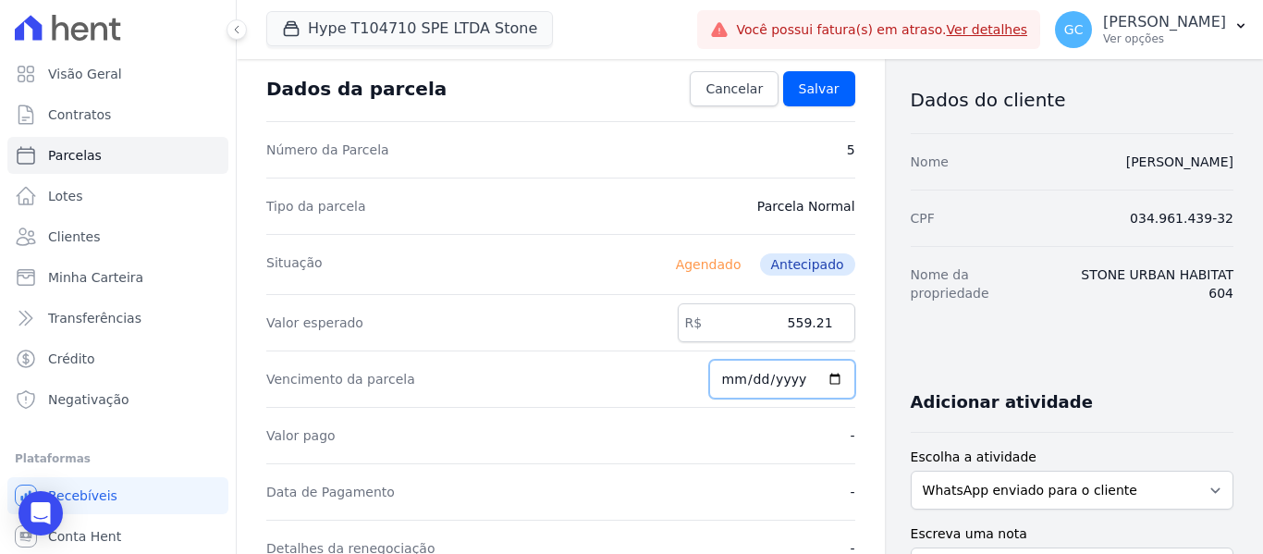
click at [827, 376] on input "2025-10-20" at bounding box center [782, 379] width 146 height 39
type input "2025-09-15"
click at [806, 81] on span "Salvar" at bounding box center [819, 89] width 41 height 18
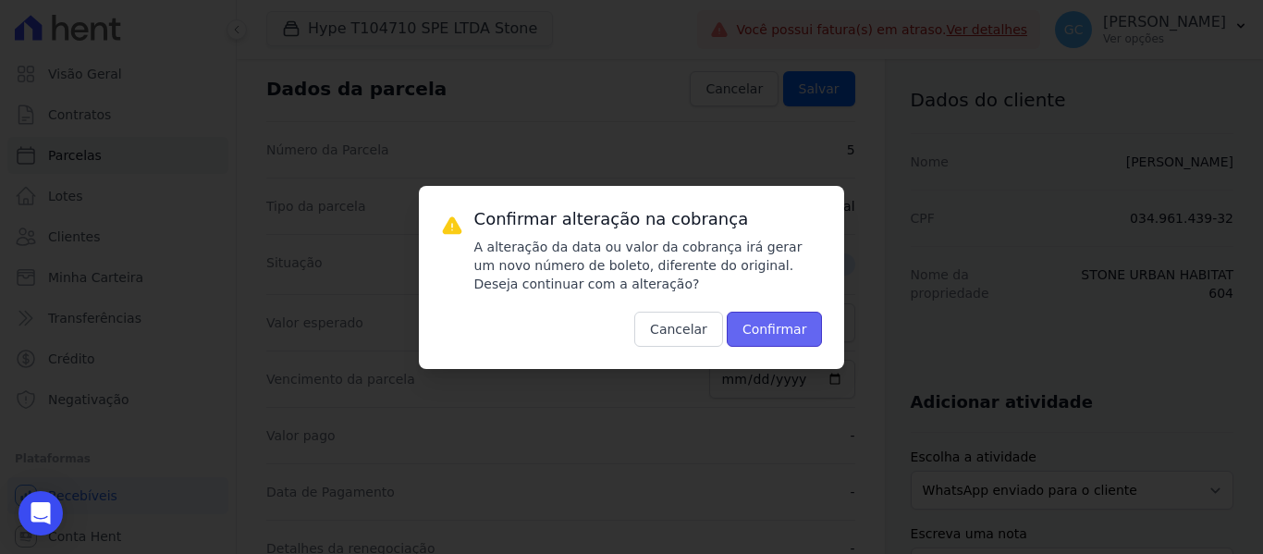
click at [791, 331] on button "Confirmar" at bounding box center [775, 329] width 96 height 35
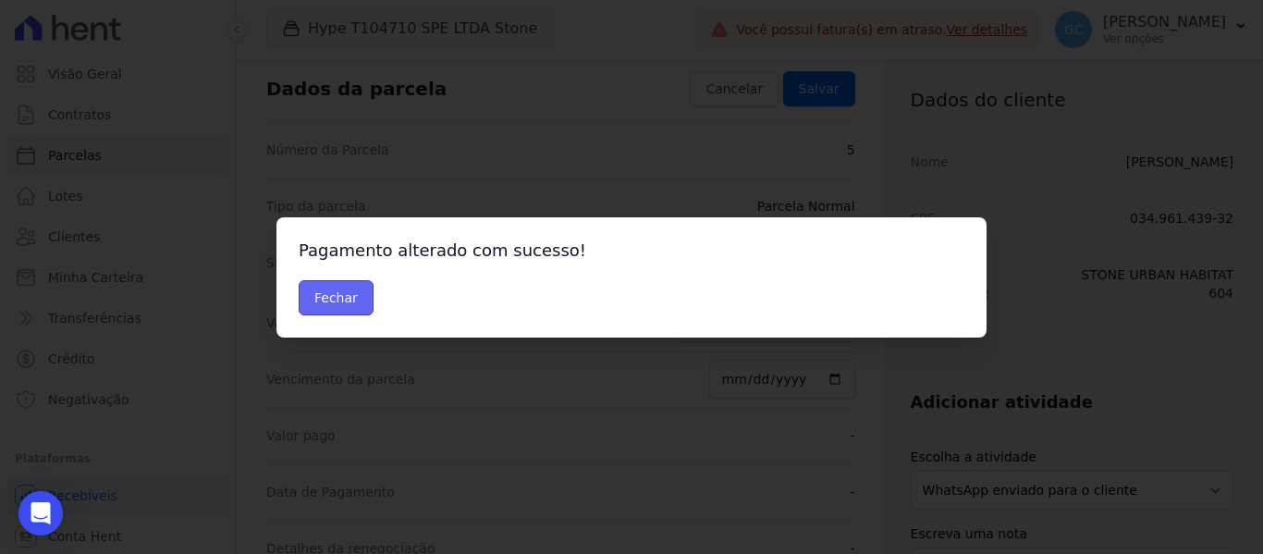
click at [335, 293] on button "Fechar" at bounding box center [336, 297] width 75 height 35
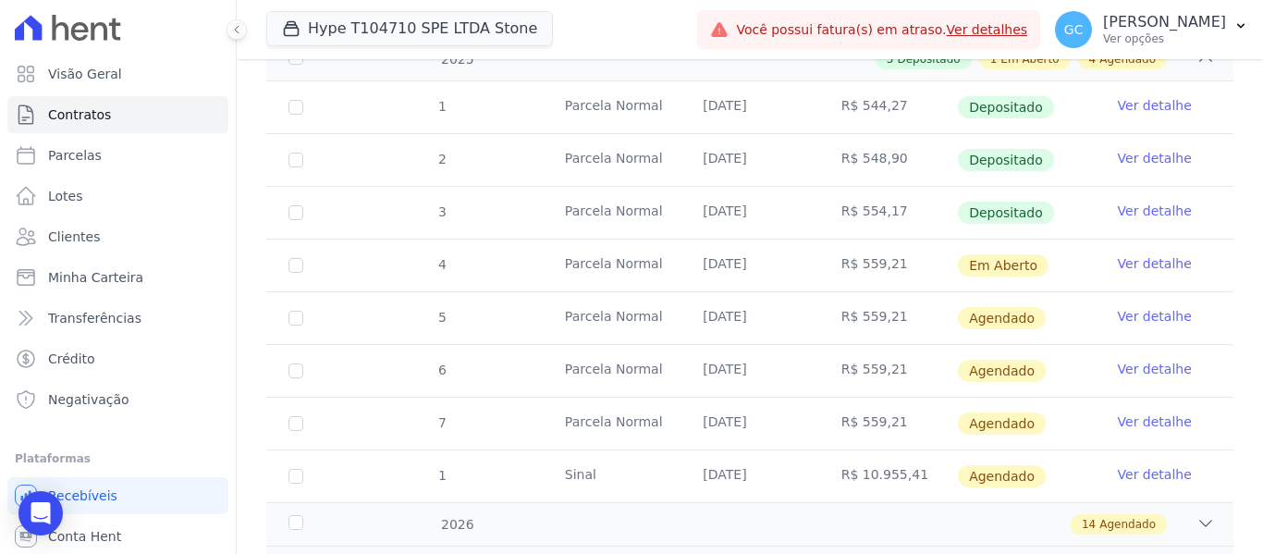
scroll to position [370, 0]
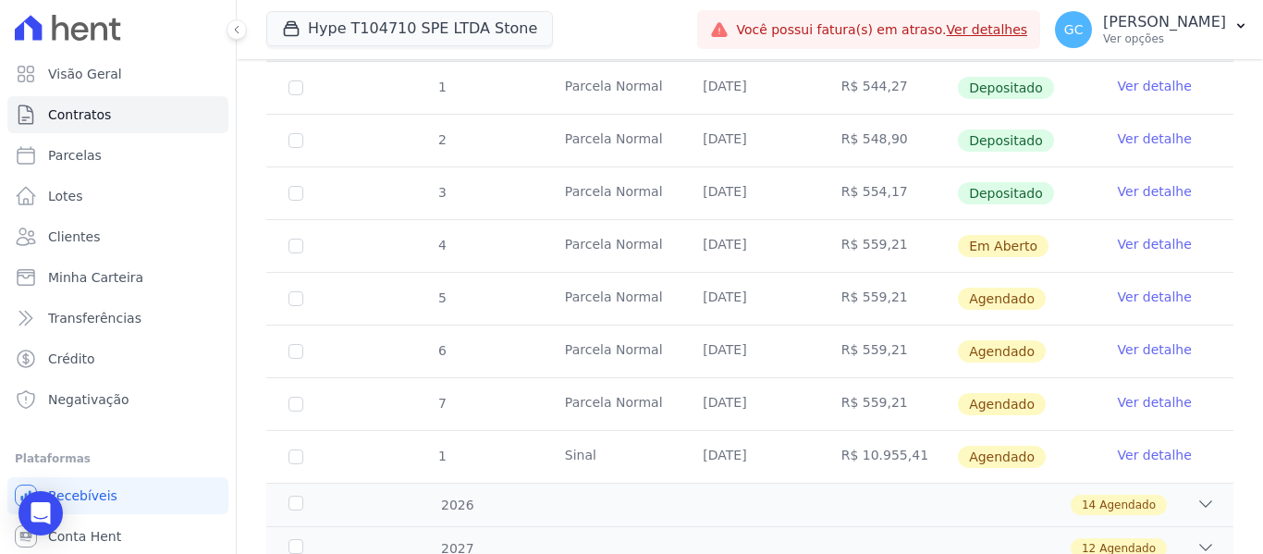
click at [1141, 288] on link "Ver detalhe" at bounding box center [1155, 297] width 74 height 18
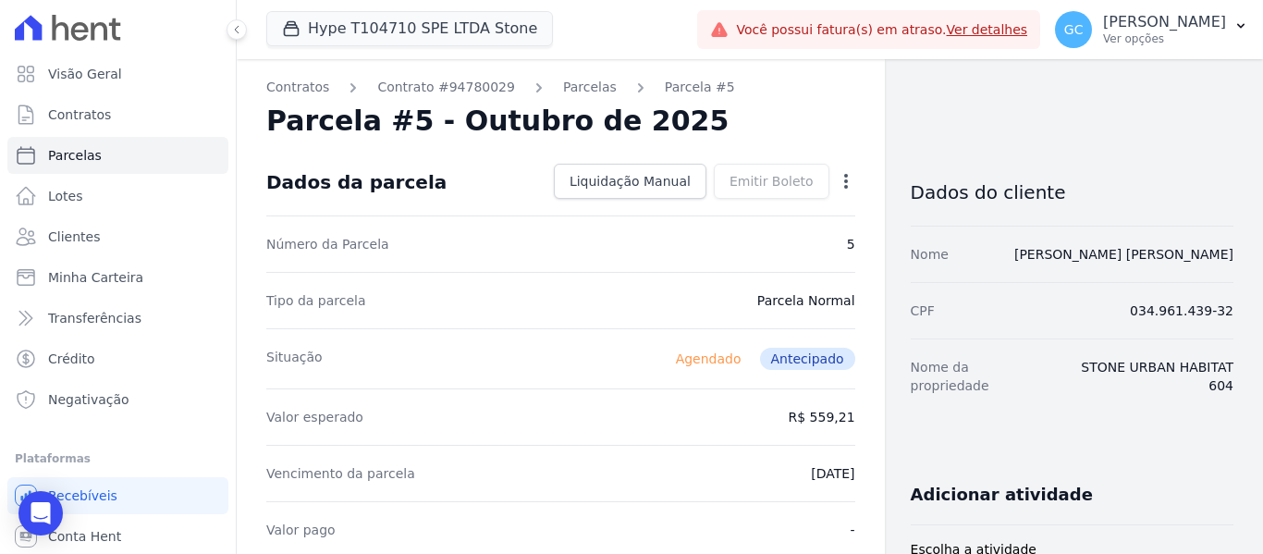
click at [840, 183] on icon "button" at bounding box center [846, 181] width 18 height 18
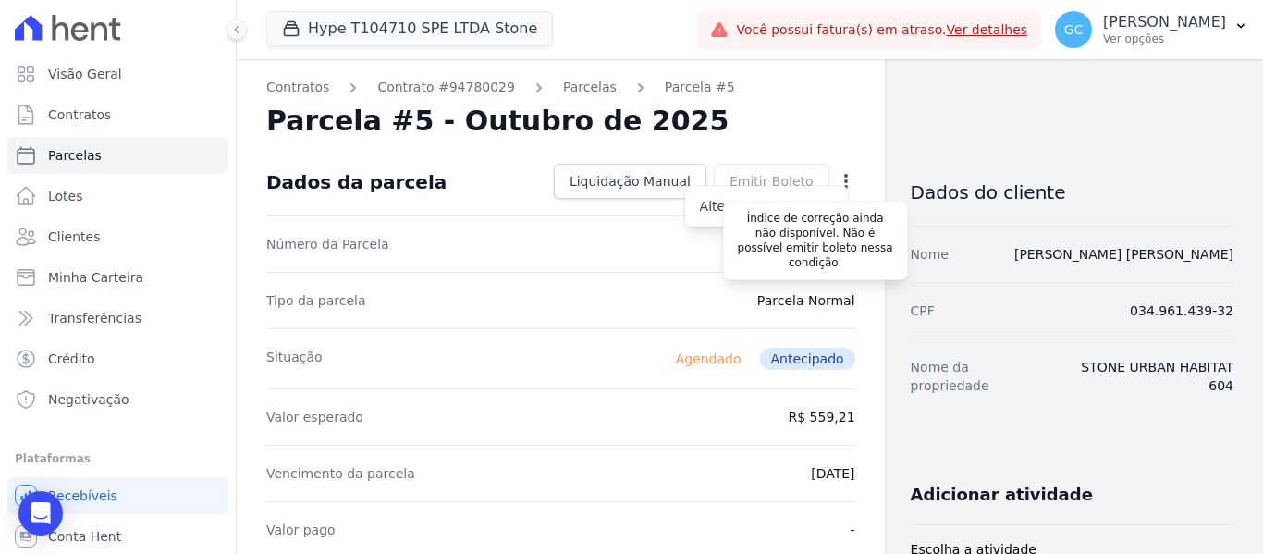
click at [754, 174] on div "Emitir Boleto Gerar Boleto da Parcela Você tem certeza que deseja gerar o bolet…" at bounding box center [772, 181] width 116 height 35
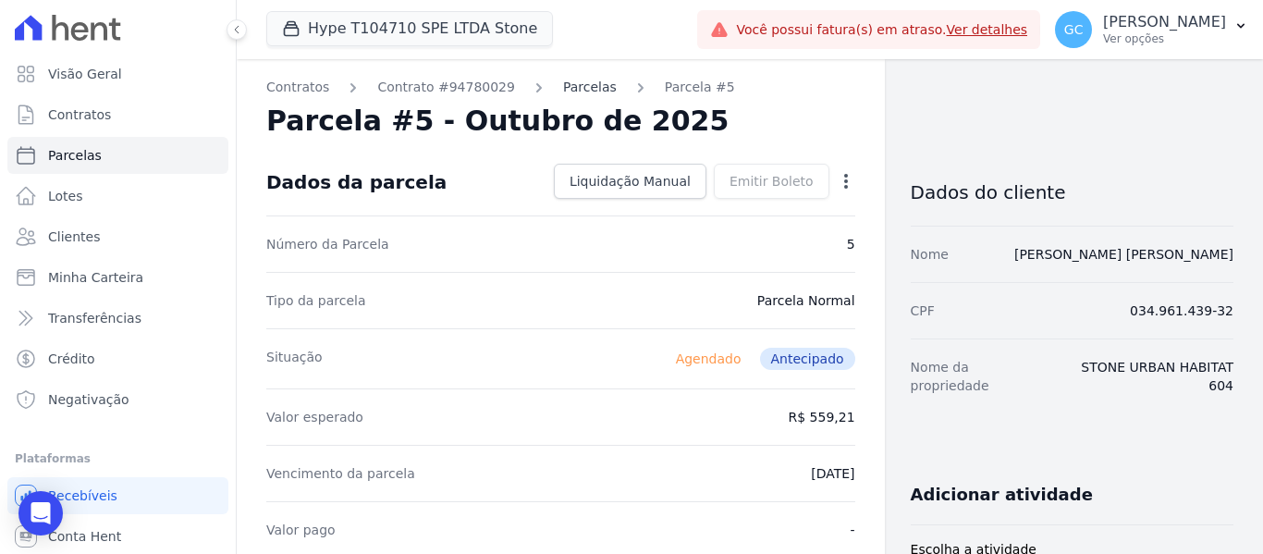
click at [564, 92] on link "Parcelas" at bounding box center [590, 87] width 54 height 19
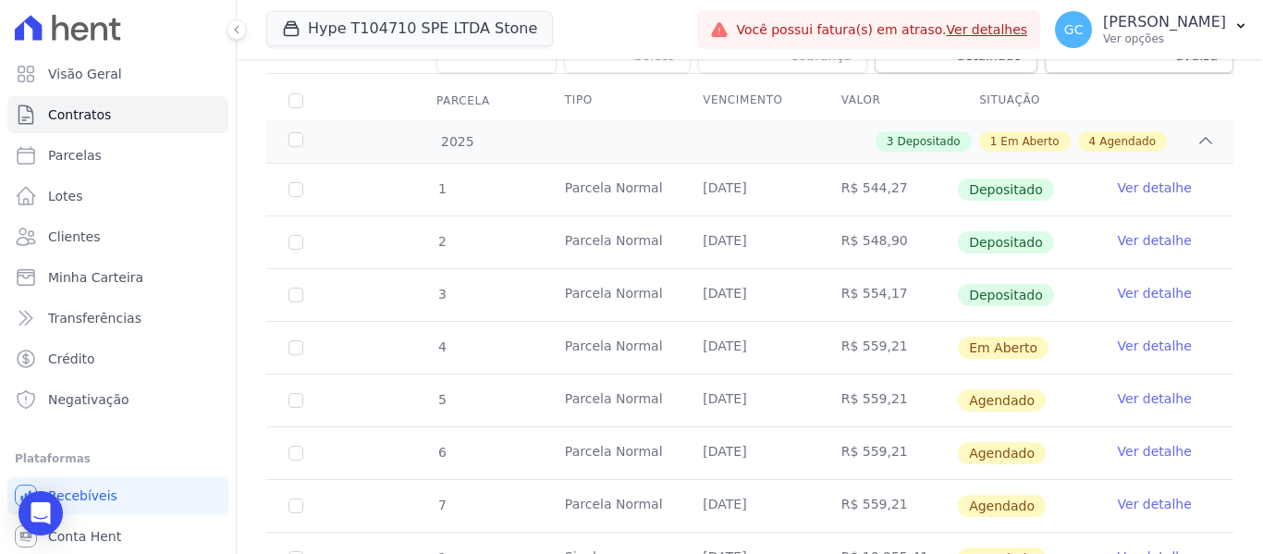
scroll to position [277, 0]
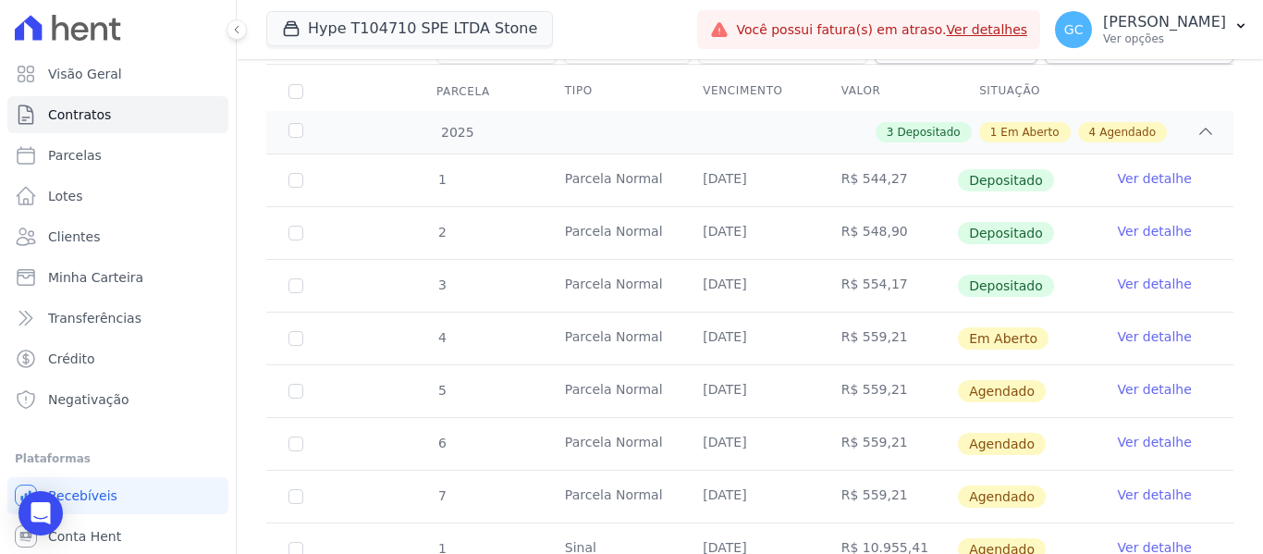
click at [1151, 380] on link "Ver detalhe" at bounding box center [1155, 389] width 74 height 18
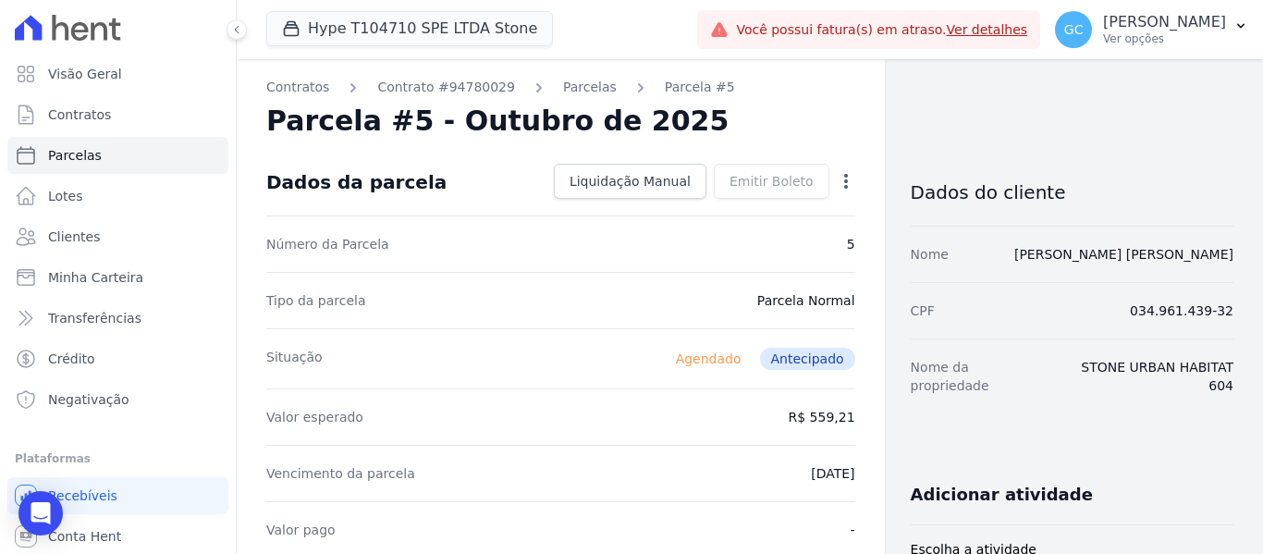
drag, startPoint x: 800, startPoint y: 368, endPoint x: 788, endPoint y: 351, distance: 20.5
click at [799, 367] on span "Antecipado" at bounding box center [807, 359] width 95 height 22
click at [788, 351] on span "Antecipado" at bounding box center [807, 359] width 95 height 22
click at [710, 350] on span "Agendado" at bounding box center [709, 359] width 88 height 22
drag, startPoint x: 831, startPoint y: 166, endPoint x: 841, endPoint y: 193, distance: 28.7
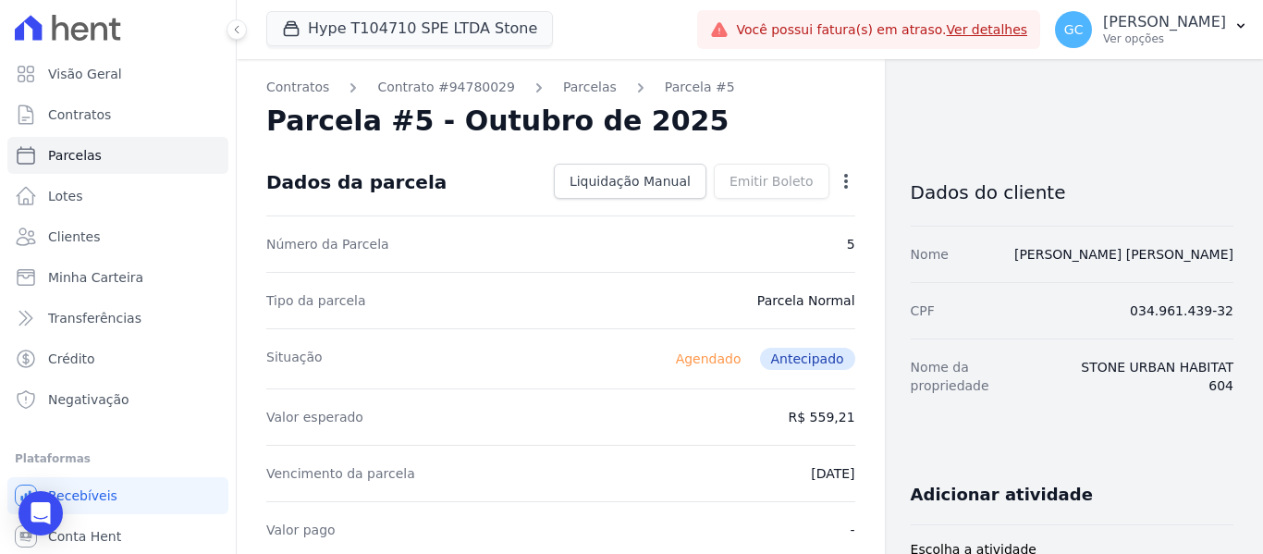
click at [831, 169] on dd "Liquidação Manual Liquidação Manual Data de Pagamento 2025-08-15 Valor pago R$ …" at bounding box center [700, 181] width 309 height 35
click at [843, 196] on div "Open options Alterar" at bounding box center [842, 182] width 26 height 31
click at [838, 185] on icon "button" at bounding box center [846, 181] width 18 height 18
click at [803, 131] on div "Parcela #5 - Outubro de 2025" at bounding box center [560, 120] width 589 height 33
click at [840, 187] on icon "button" at bounding box center [846, 181] width 18 height 18
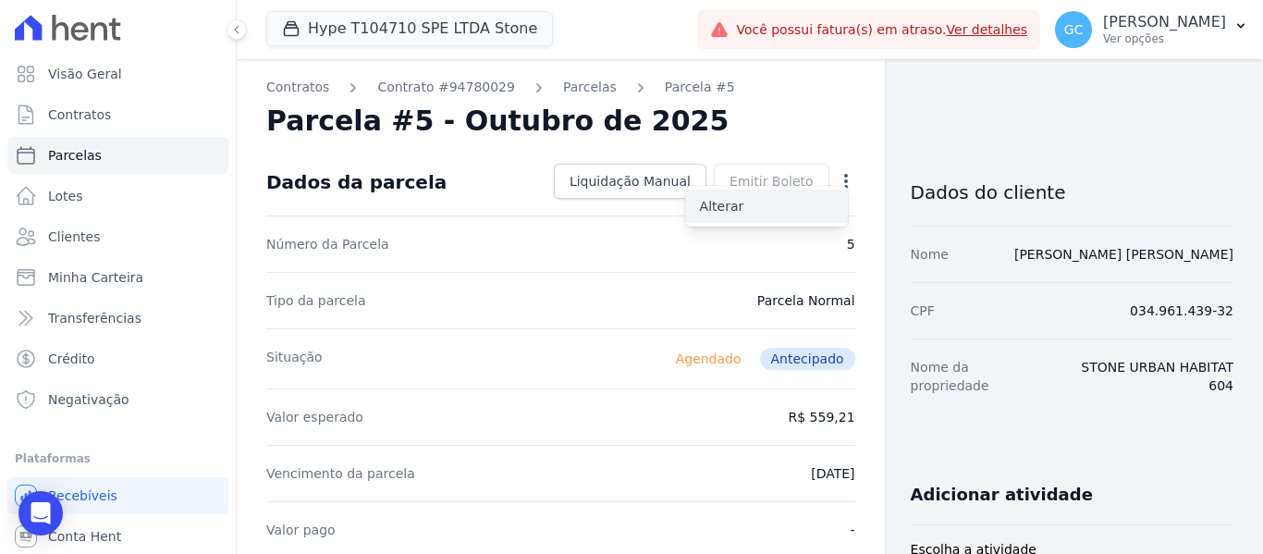
click at [753, 210] on link "Alterar" at bounding box center [766, 206] width 163 height 33
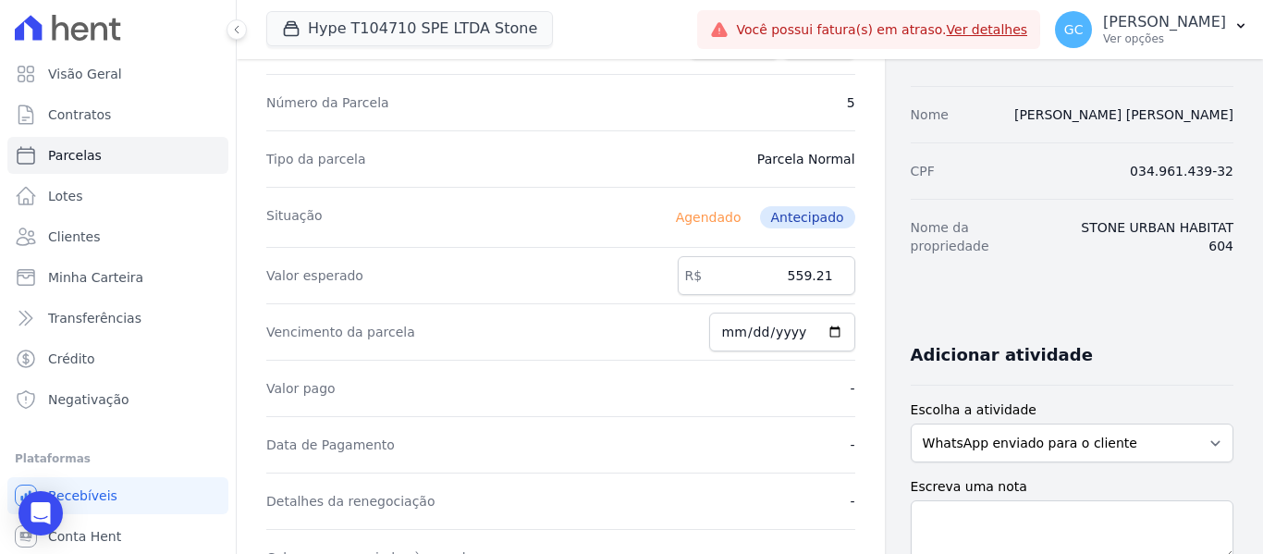
scroll to position [185, 0]
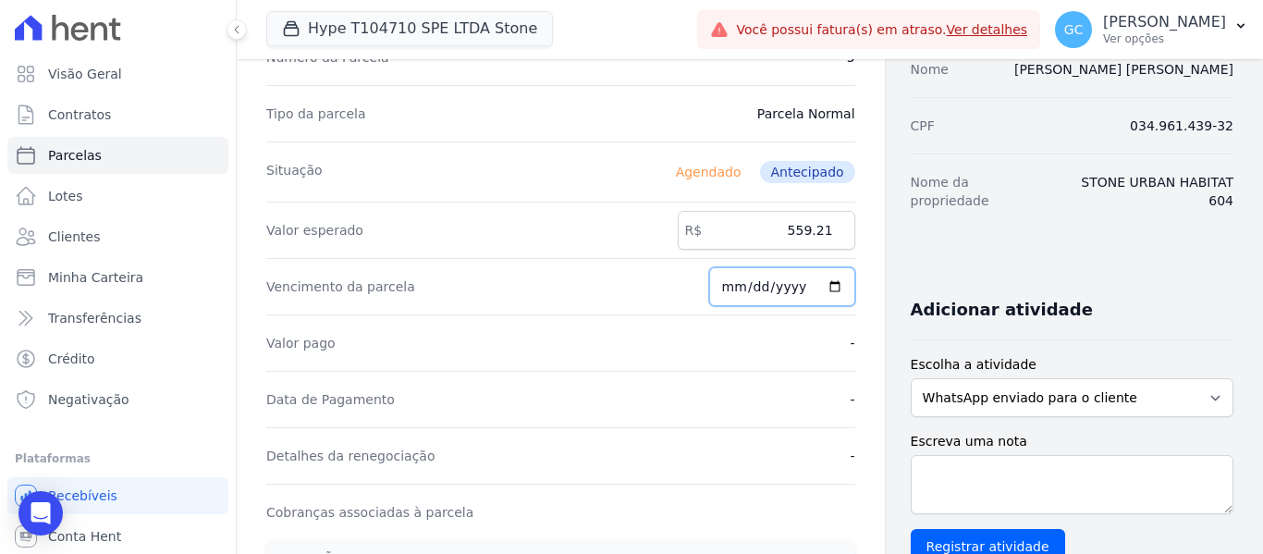
click at [831, 288] on input "2025-09-15" at bounding box center [782, 286] width 146 height 39
type input "2025-08-25"
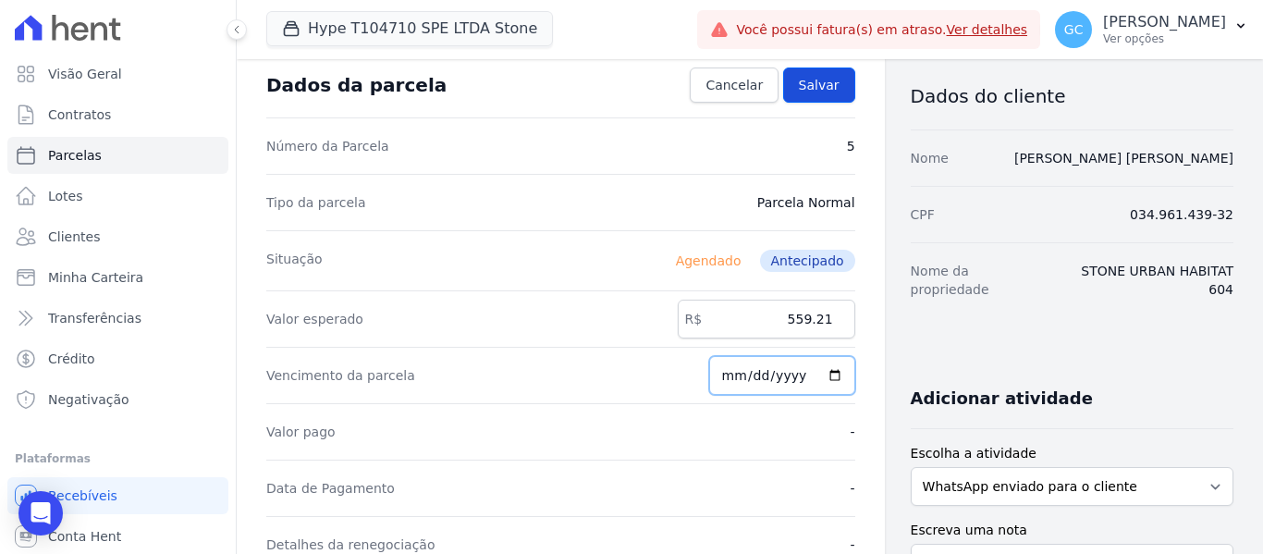
scroll to position [0, 0]
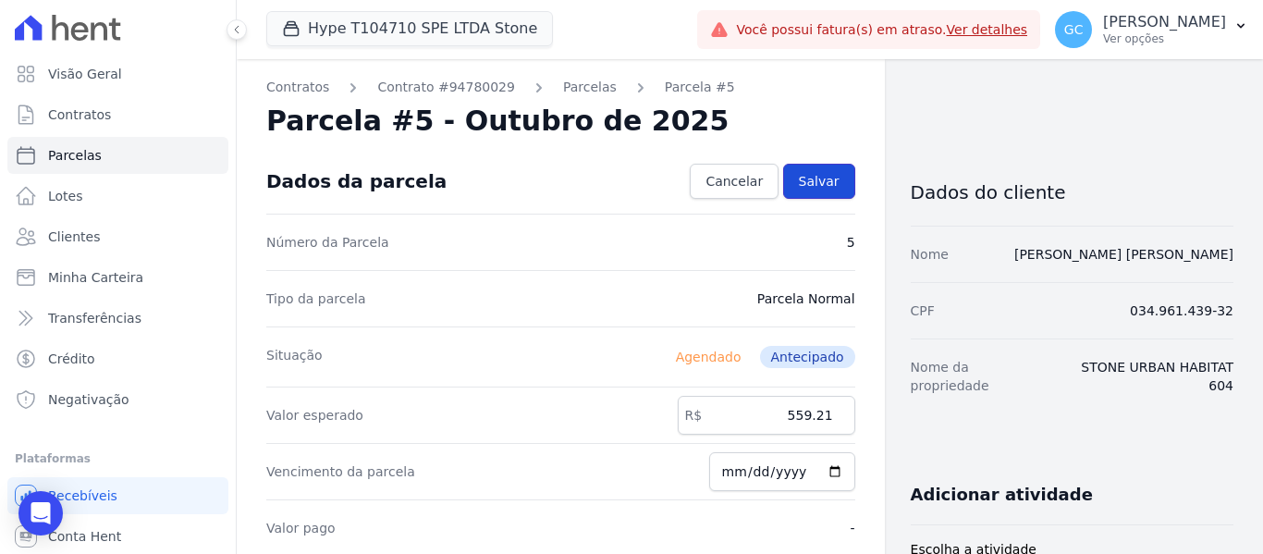
click at [808, 176] on span "Salvar" at bounding box center [819, 181] width 41 height 18
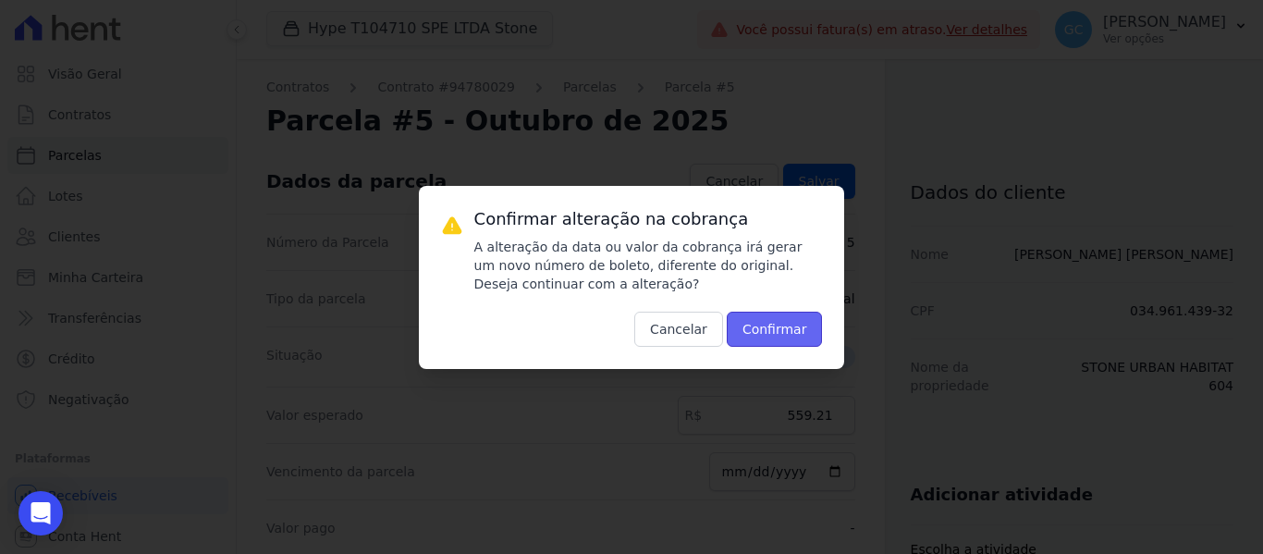
click at [795, 332] on button "Confirmar" at bounding box center [775, 329] width 96 height 35
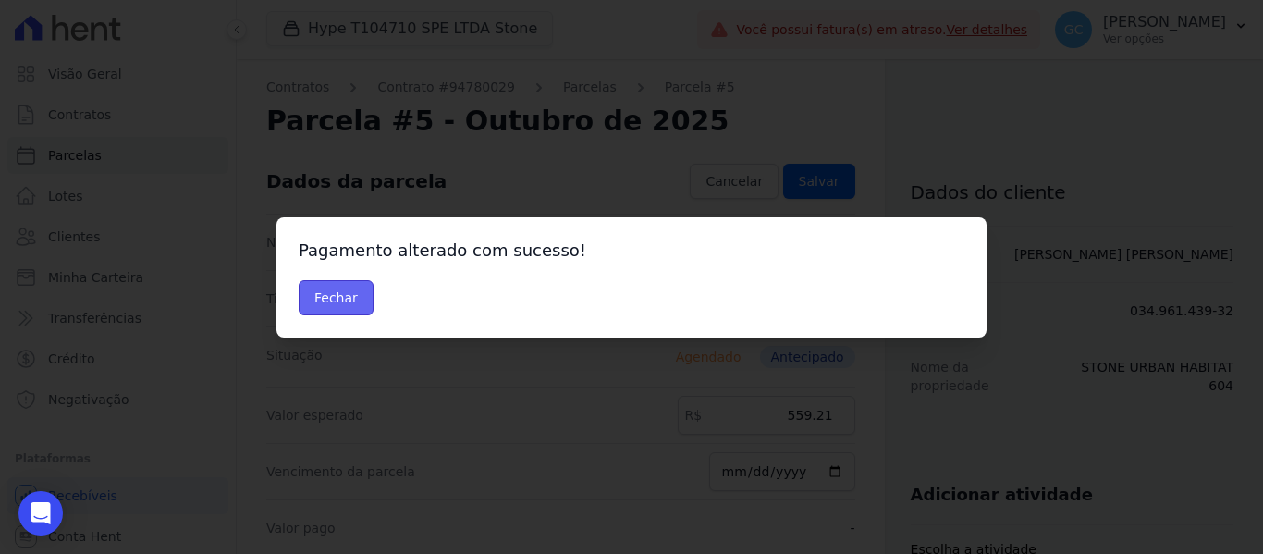
click at [344, 296] on button "Fechar" at bounding box center [336, 297] width 75 height 35
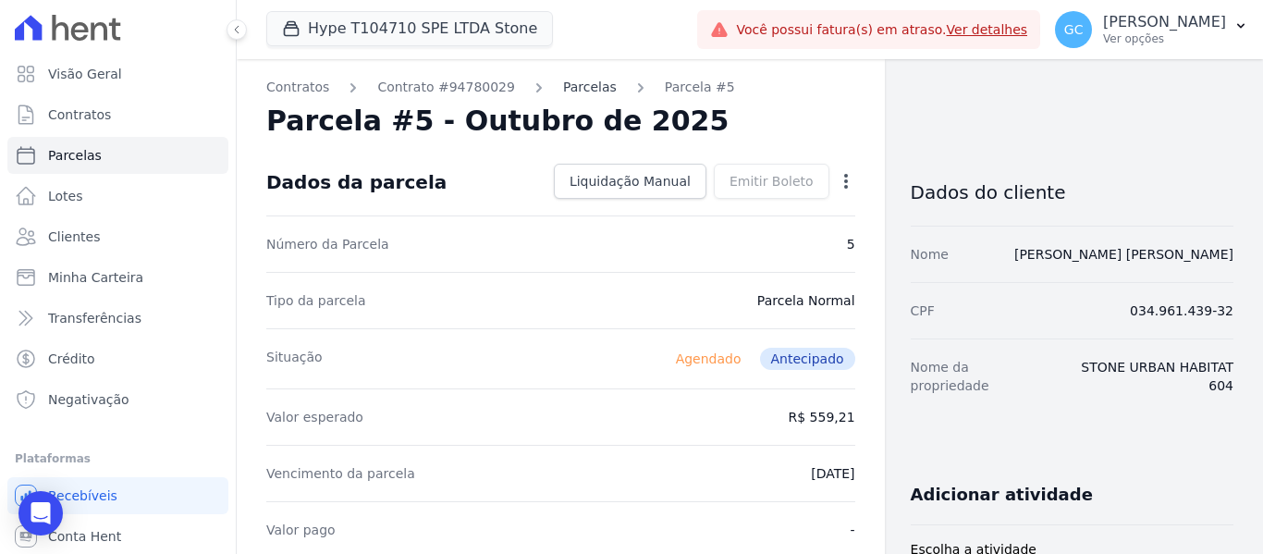
click at [583, 89] on link "Parcelas" at bounding box center [590, 87] width 54 height 19
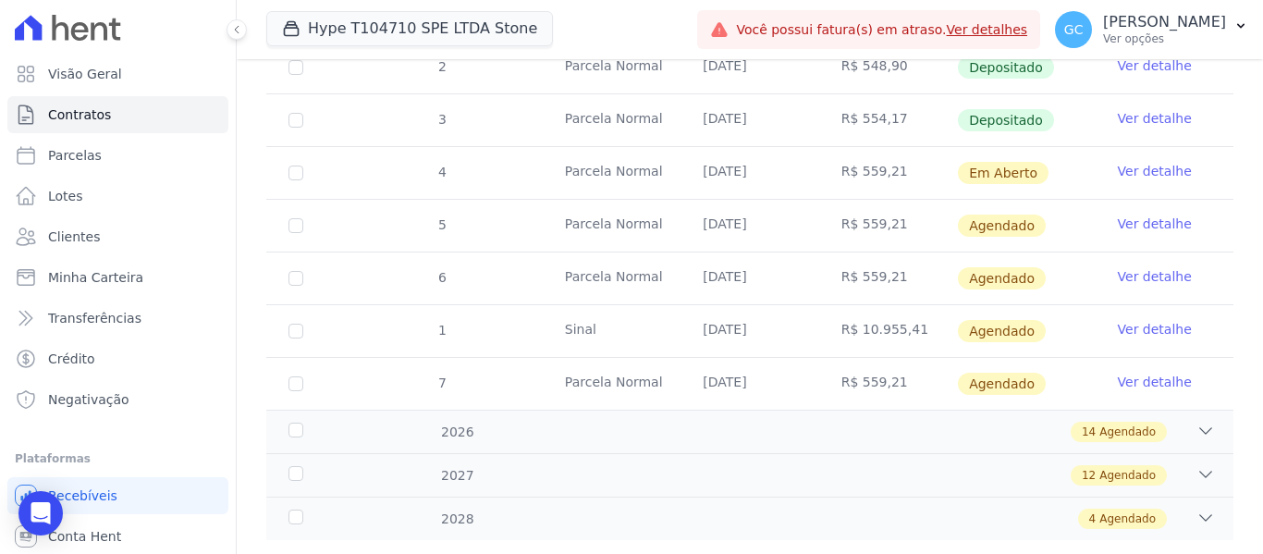
scroll to position [350, 0]
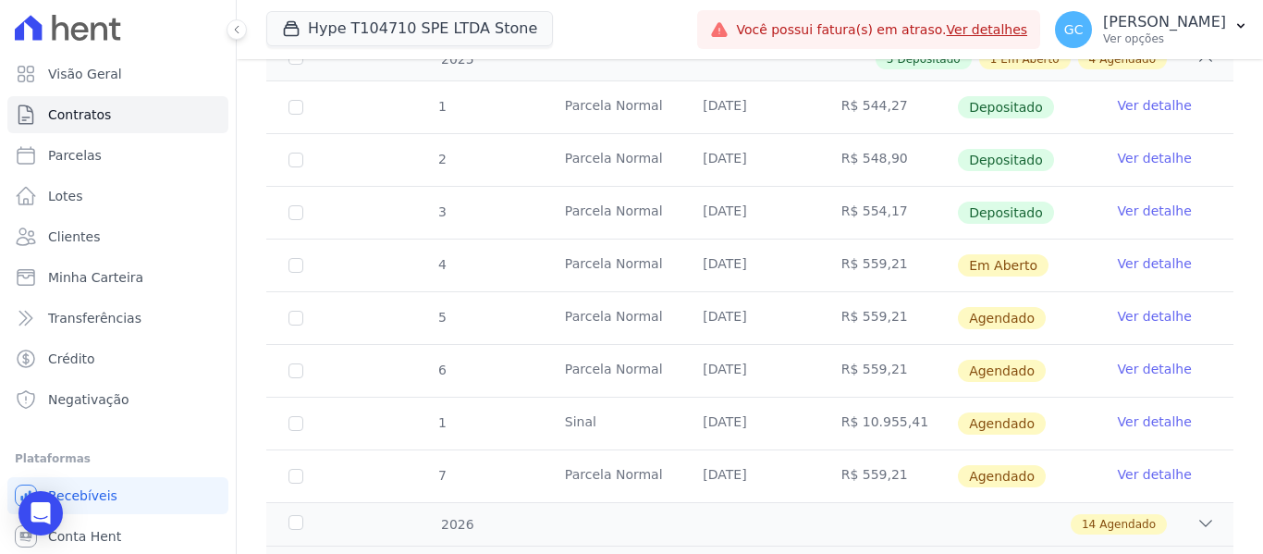
click at [1139, 307] on link "Ver detalhe" at bounding box center [1155, 316] width 74 height 18
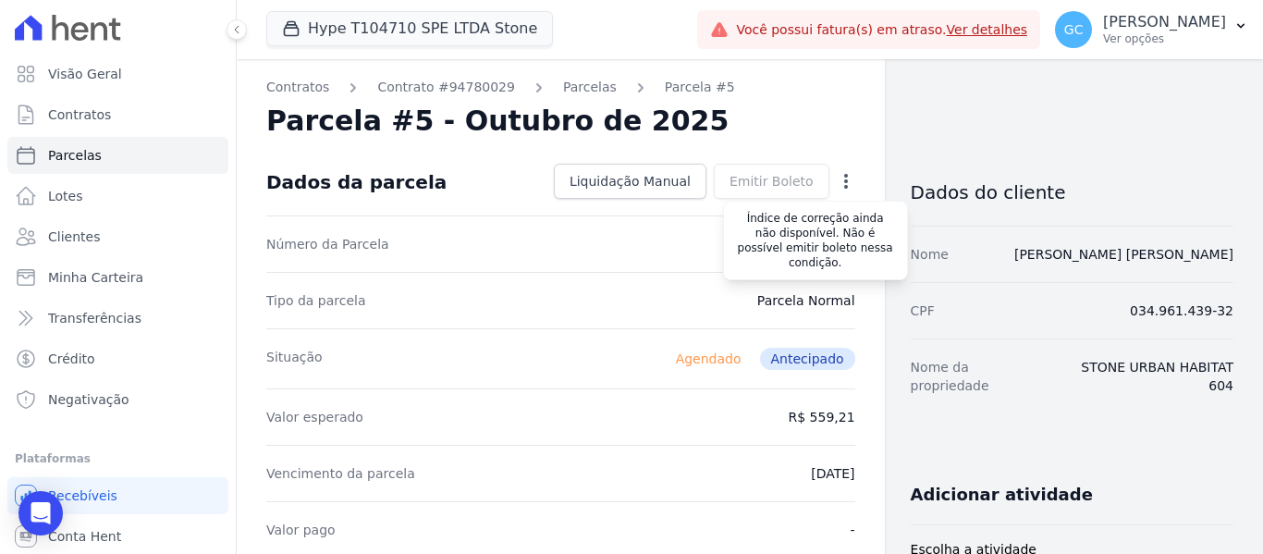
click at [762, 181] on div "Emitir Boleto Gerar Boleto da Parcela Você tem certeza que deseja gerar o bolet…" at bounding box center [772, 181] width 116 height 35
click at [761, 181] on div "Emitir Boleto Gerar Boleto da Parcela Você tem certeza que deseja gerar o bolet…" at bounding box center [772, 181] width 116 height 35
drag, startPoint x: 761, startPoint y: 181, endPoint x: 633, endPoint y: 435, distance: 283.7
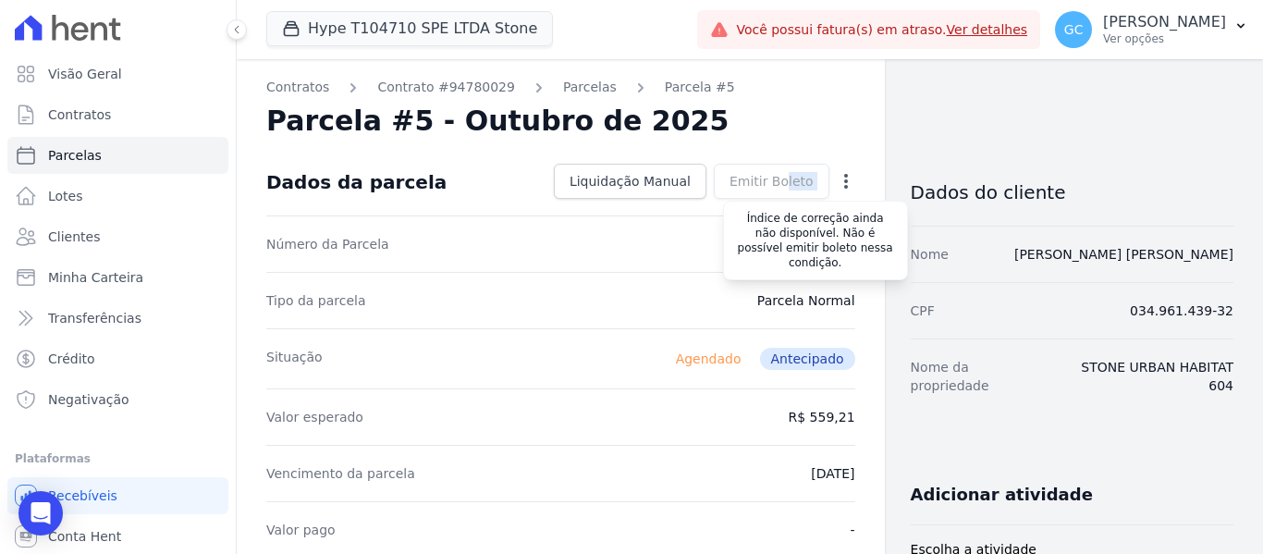
click at [758, 182] on div "Emitir Boleto Gerar Boleto da Parcela Você tem certeza que deseja gerar o bolet…" at bounding box center [772, 181] width 116 height 35
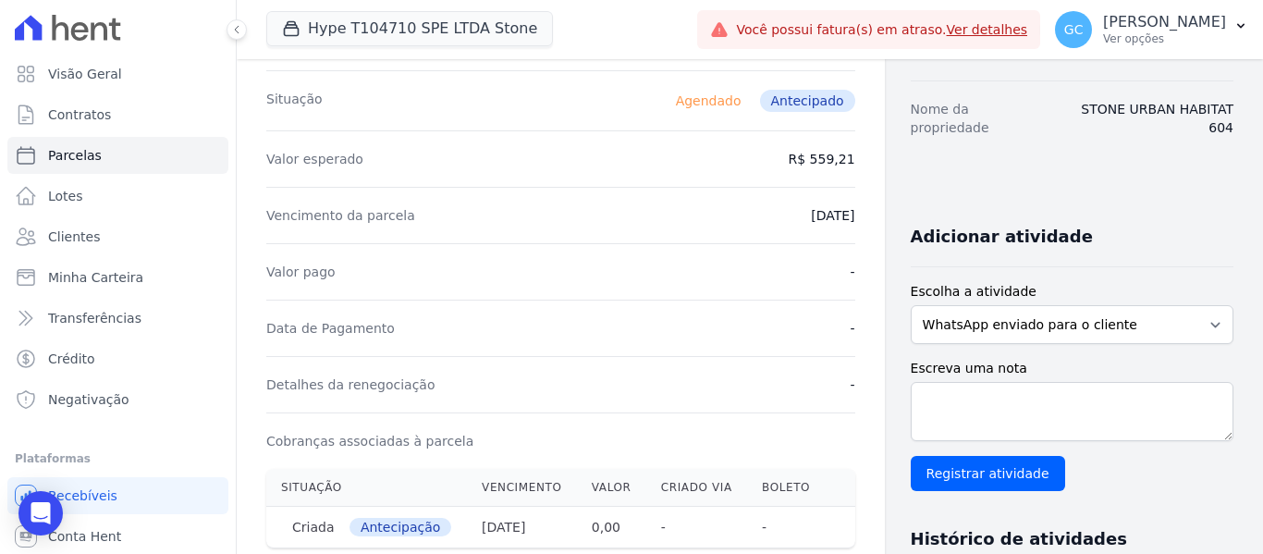
scroll to position [462, 0]
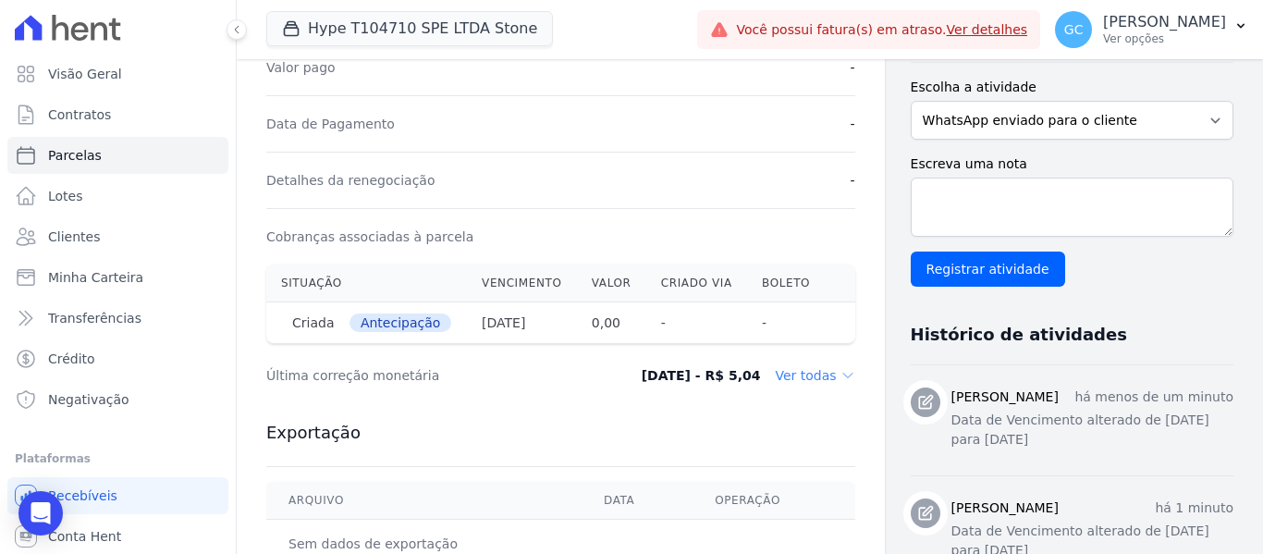
click at [821, 378] on dd "Ver todas" at bounding box center [815, 375] width 80 height 18
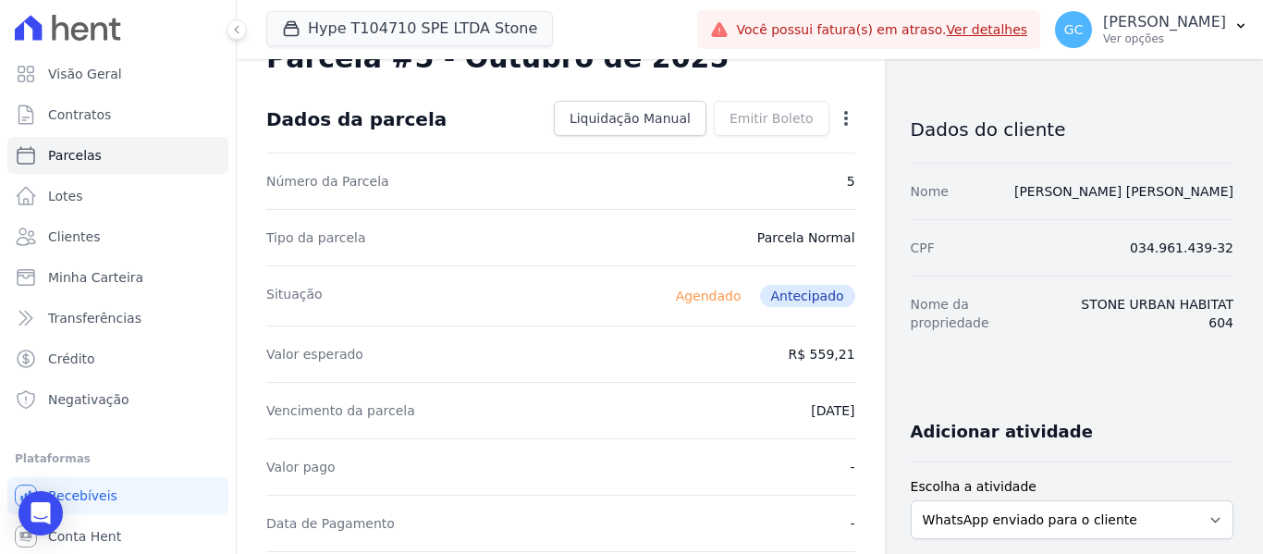
scroll to position [0, 0]
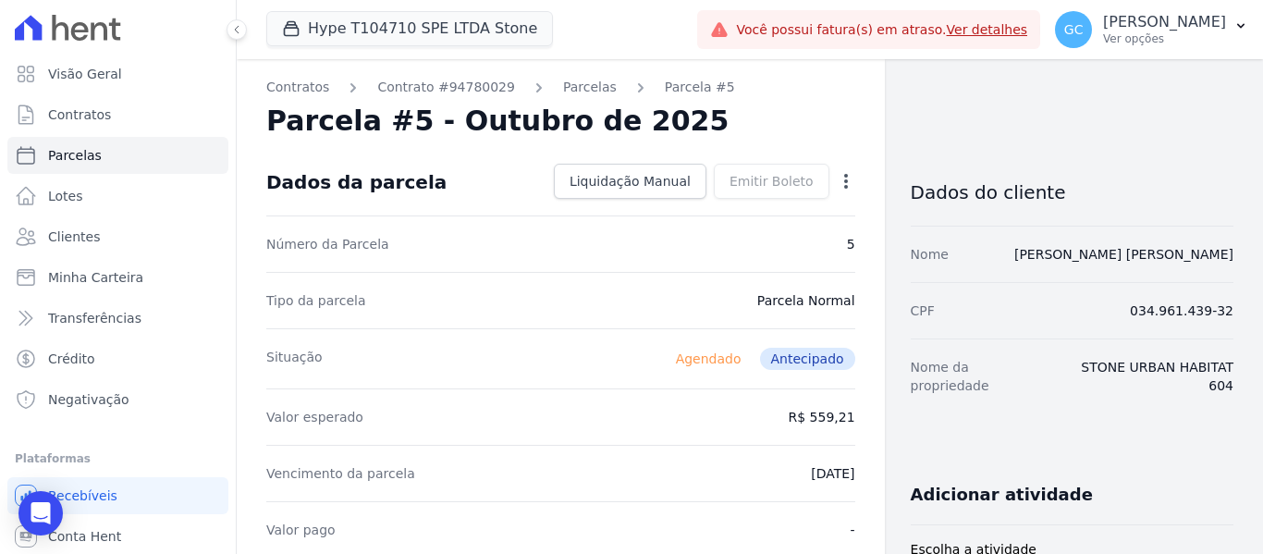
click at [837, 176] on icon "button" at bounding box center [846, 181] width 18 height 18
click at [762, 202] on link "Alterar" at bounding box center [766, 206] width 163 height 33
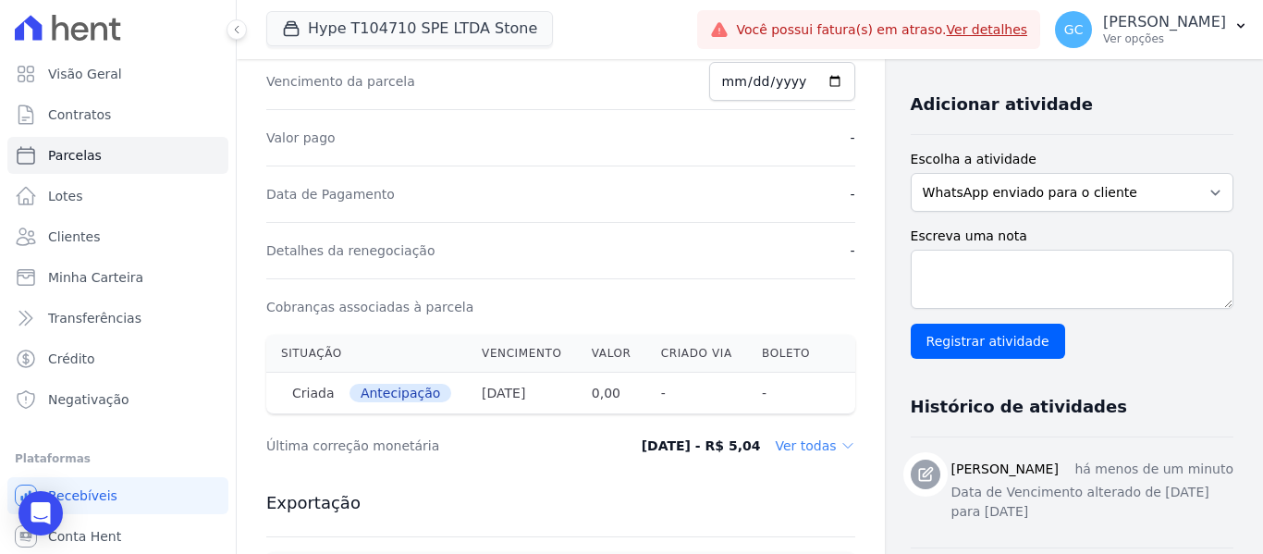
scroll to position [185, 0]
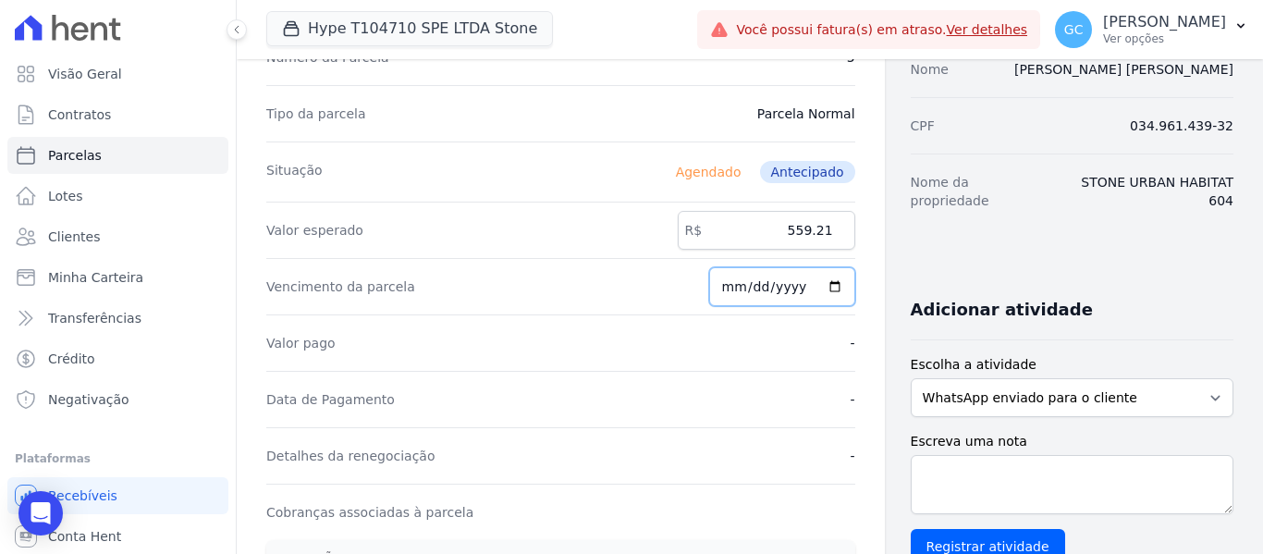
click at [819, 286] on input "2025-08-25" at bounding box center [782, 286] width 146 height 39
type input "2025-10-20"
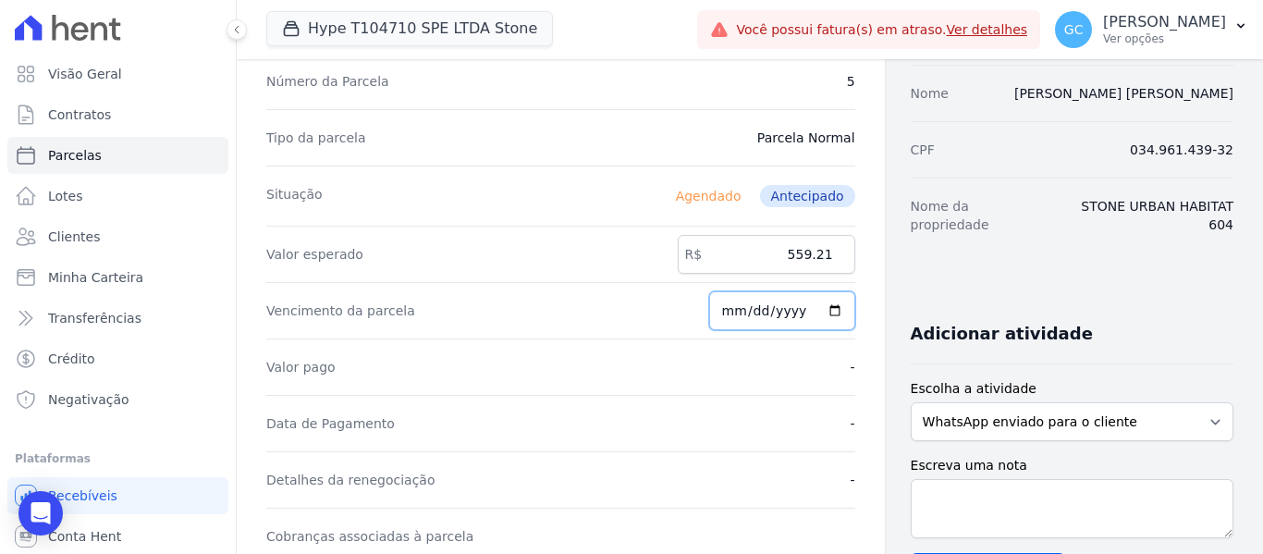
scroll to position [92, 0]
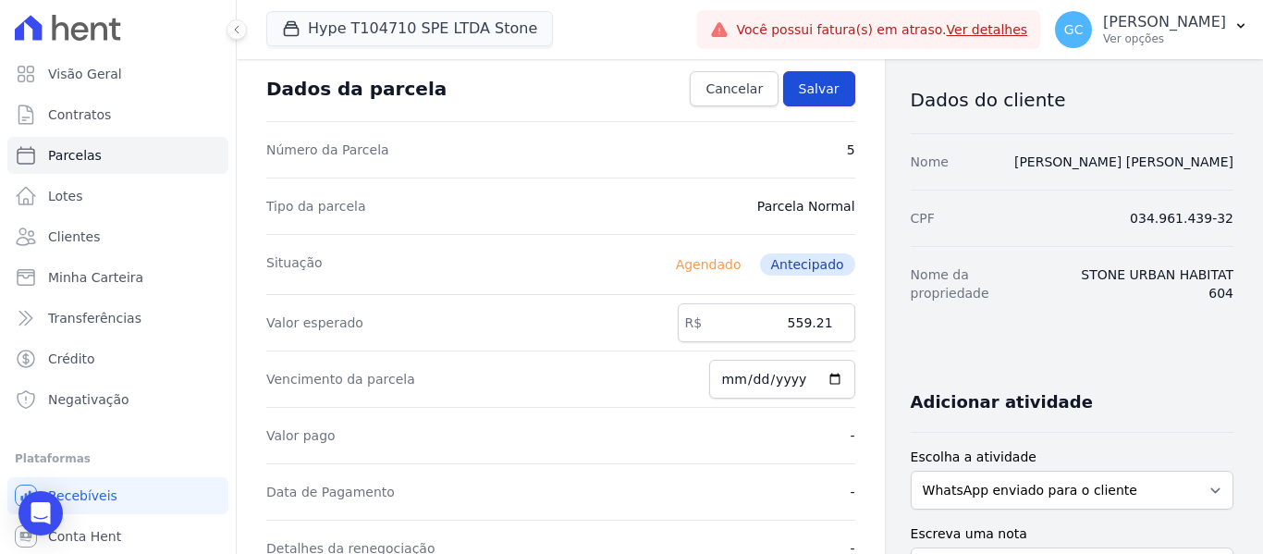
click at [810, 88] on span "Salvar" at bounding box center [819, 89] width 41 height 18
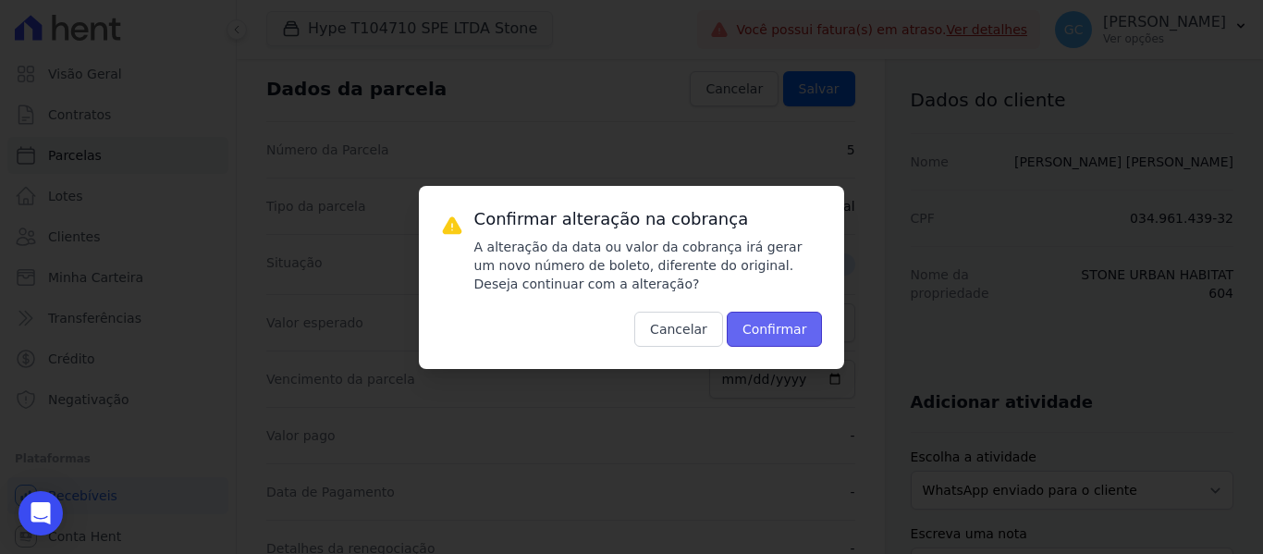
click at [762, 330] on button "Confirmar" at bounding box center [775, 329] width 96 height 35
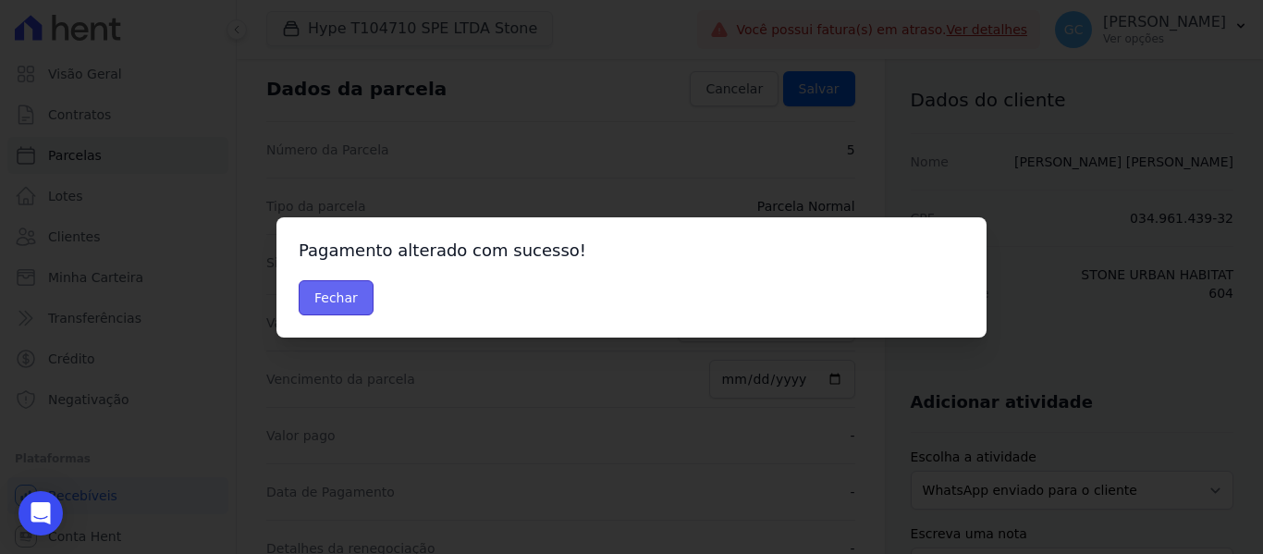
click at [339, 295] on button "Fechar" at bounding box center [336, 297] width 75 height 35
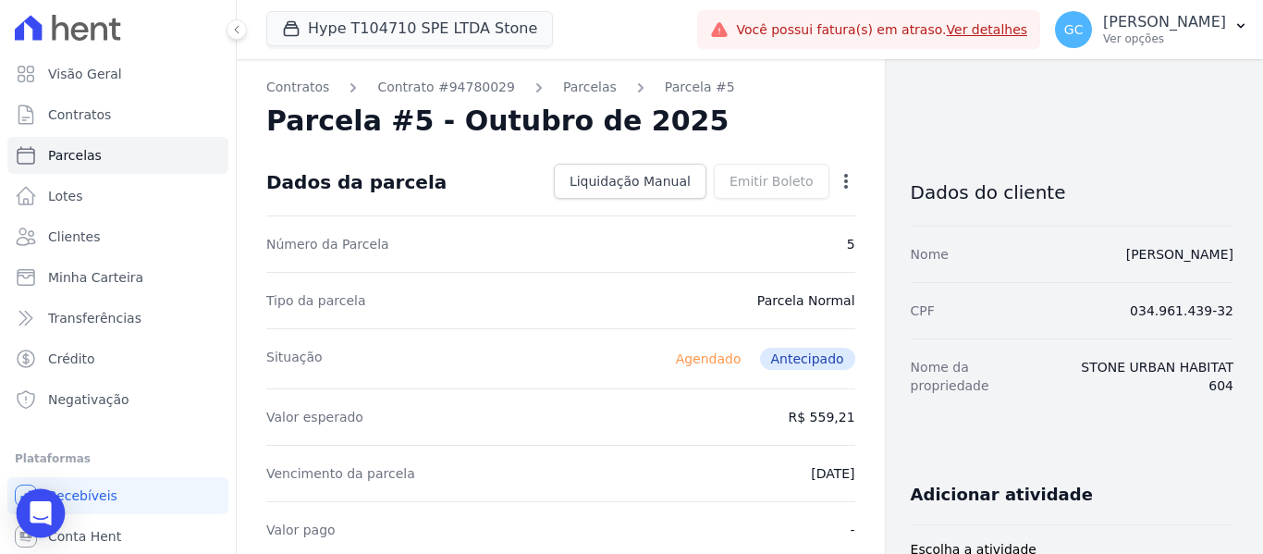
click at [43, 514] on icon "Open Intercom Messenger" at bounding box center [40, 513] width 21 height 24
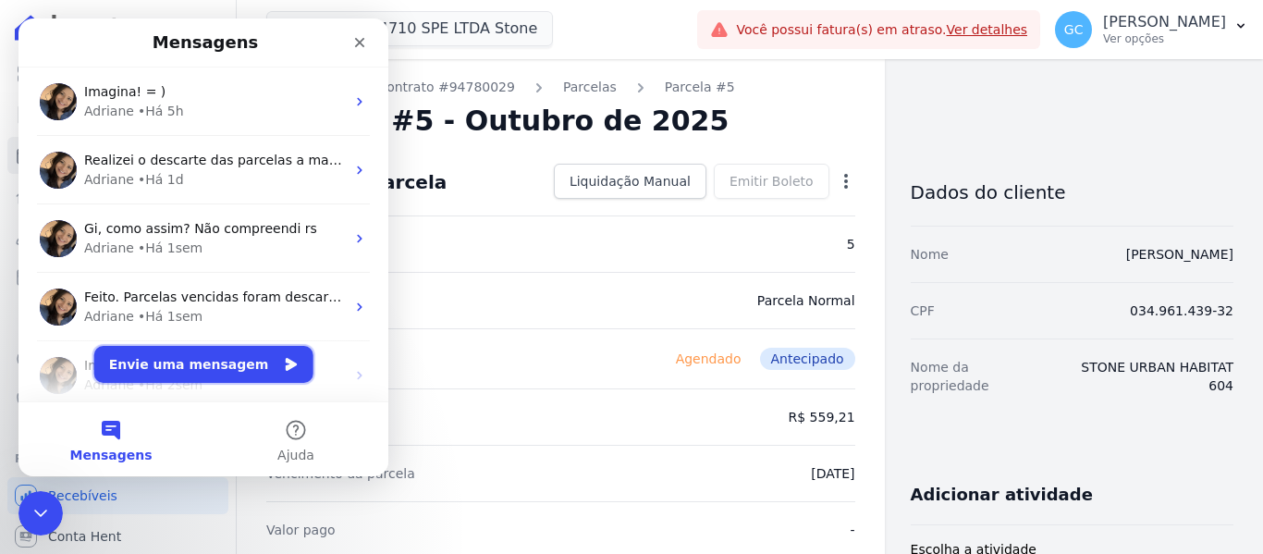
click at [202, 377] on button "Envie uma mensagem" at bounding box center [203, 364] width 219 height 37
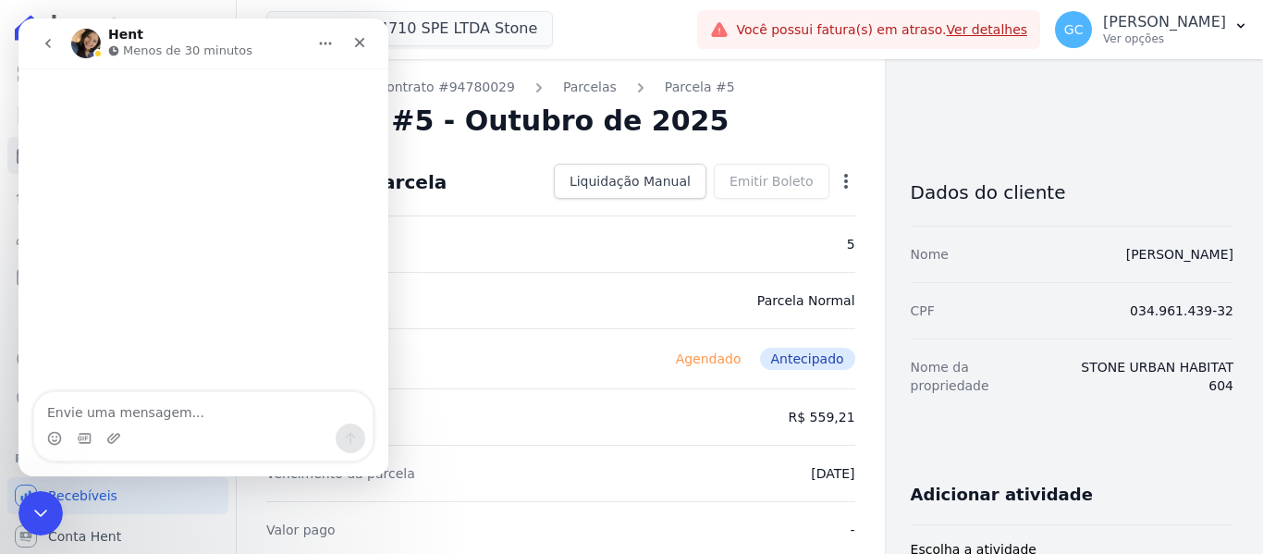
click at [111, 411] on textarea "Envie uma mensagem..." at bounding box center [203, 407] width 338 height 31
type textarea "b"
type textarea "Boa tarde, tudo bem?"
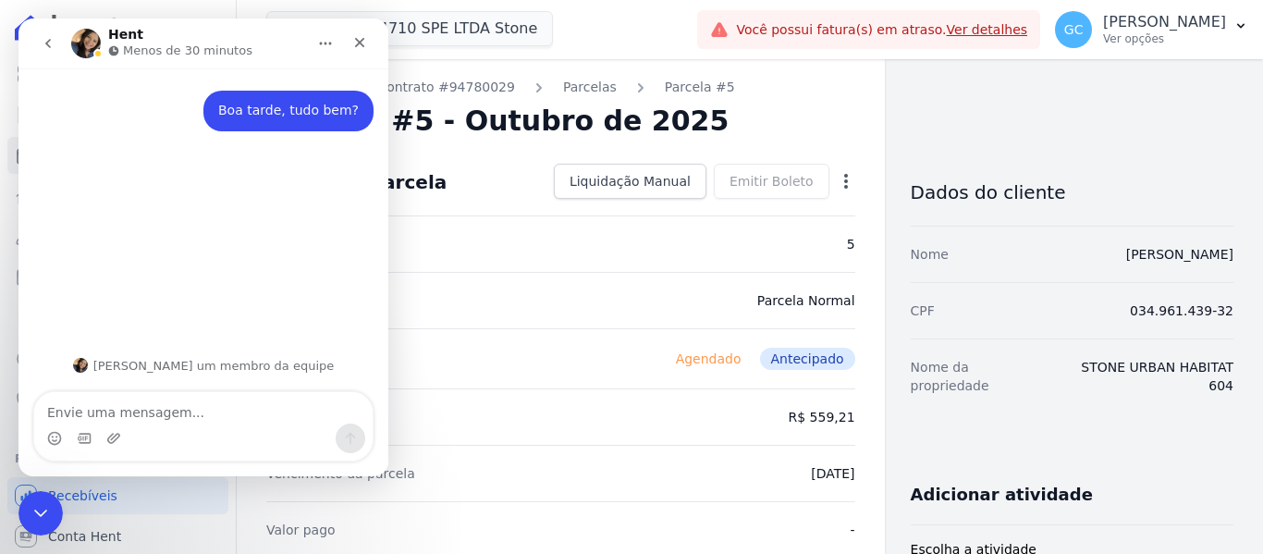
click at [47, 514] on icon "Encerramento do Messenger da Intercom" at bounding box center [41, 513] width 22 height 22
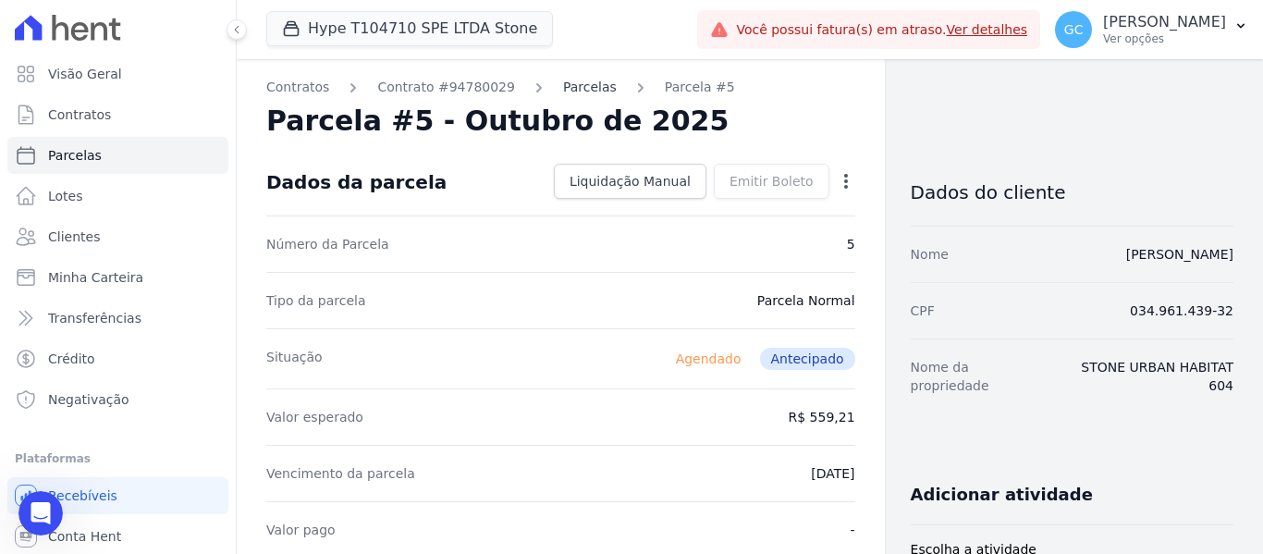
click at [563, 80] on link "Parcelas" at bounding box center [590, 87] width 54 height 19
drag, startPoint x: 1231, startPoint y: 251, endPoint x: 752, endPoint y: 317, distance: 483.6
copy link "Raphael Batista Marques"
click at [38, 518] on icon "Open Intercom Messenger" at bounding box center [41, 513] width 24 height 24
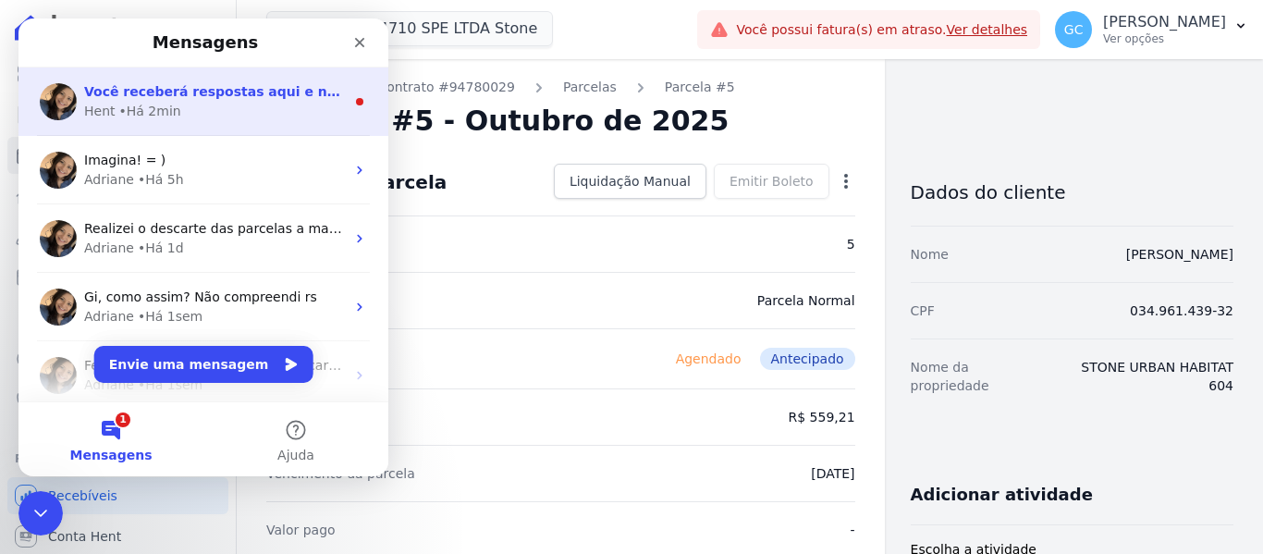
click at [187, 104] on div "Hent • Há 2min" at bounding box center [214, 111] width 261 height 19
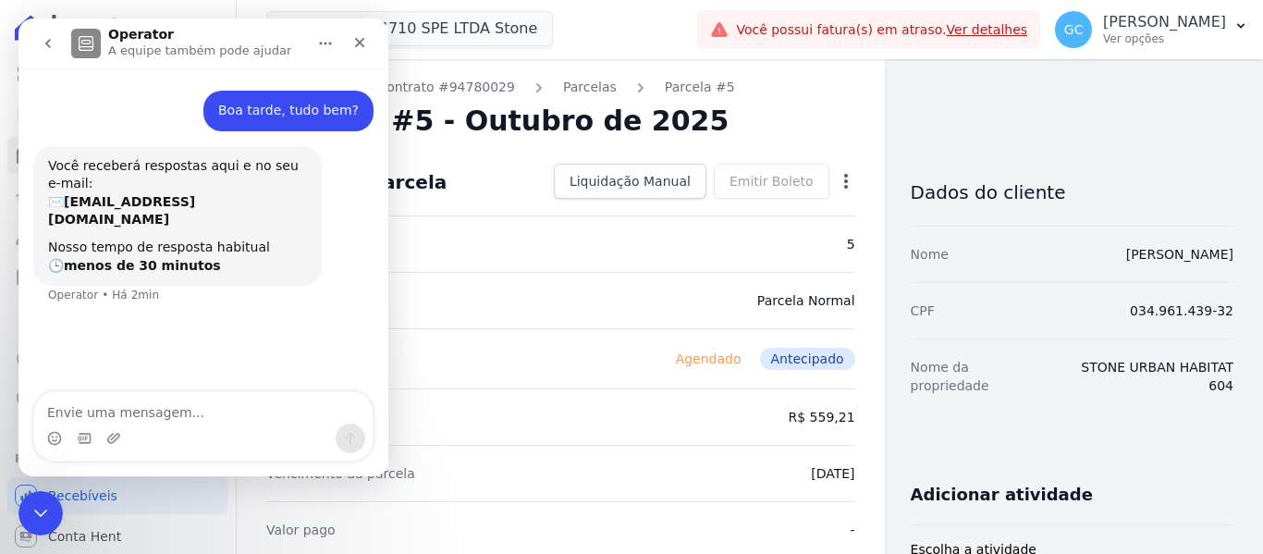
click at [162, 413] on textarea "Envie uma mensagem..." at bounding box center [203, 407] width 338 height 31
type textarea "Cliente: Raphael Batista Marques"
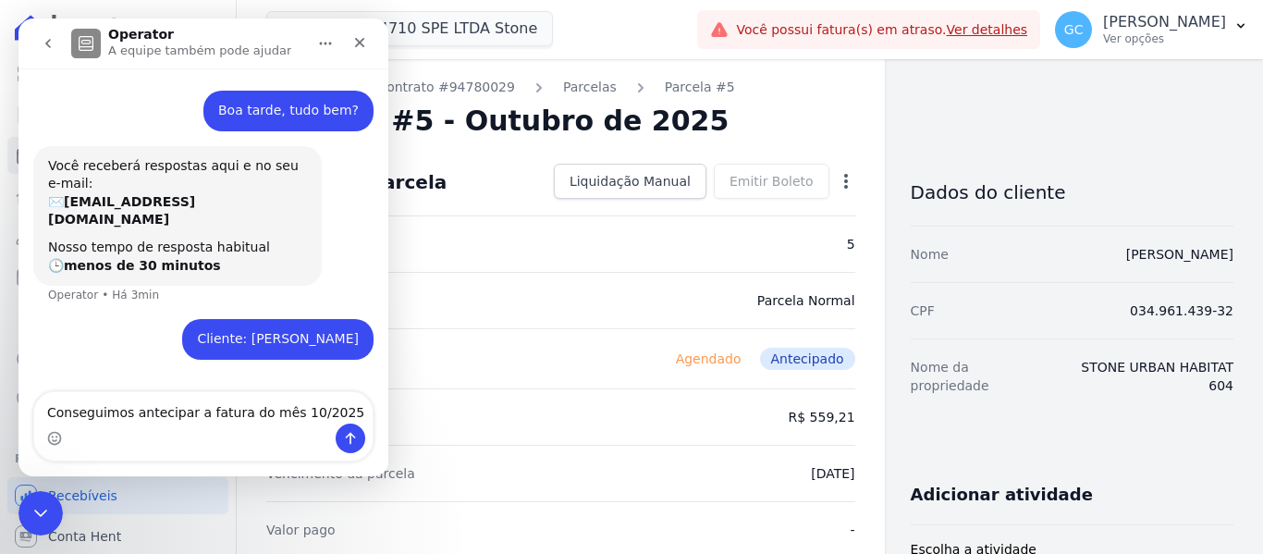
type textarea "Conseguimos antecipar a fatura do mês 10/2025?"
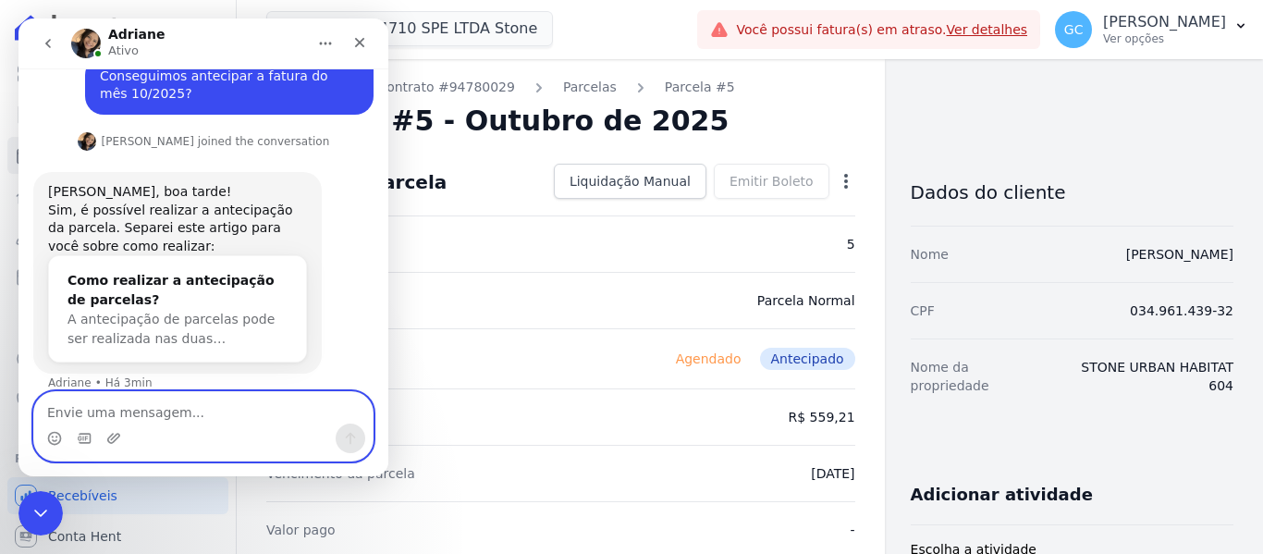
scroll to position [289, 0]
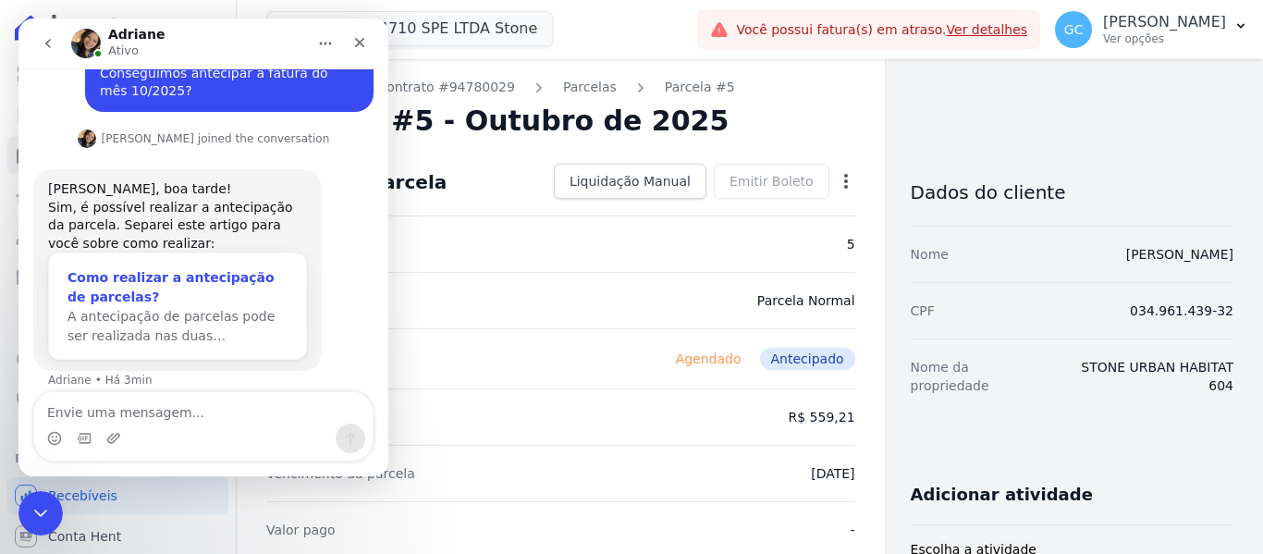
click at [201, 268] on div "Como realizar a antecipação de parcelas?" at bounding box center [177, 287] width 220 height 39
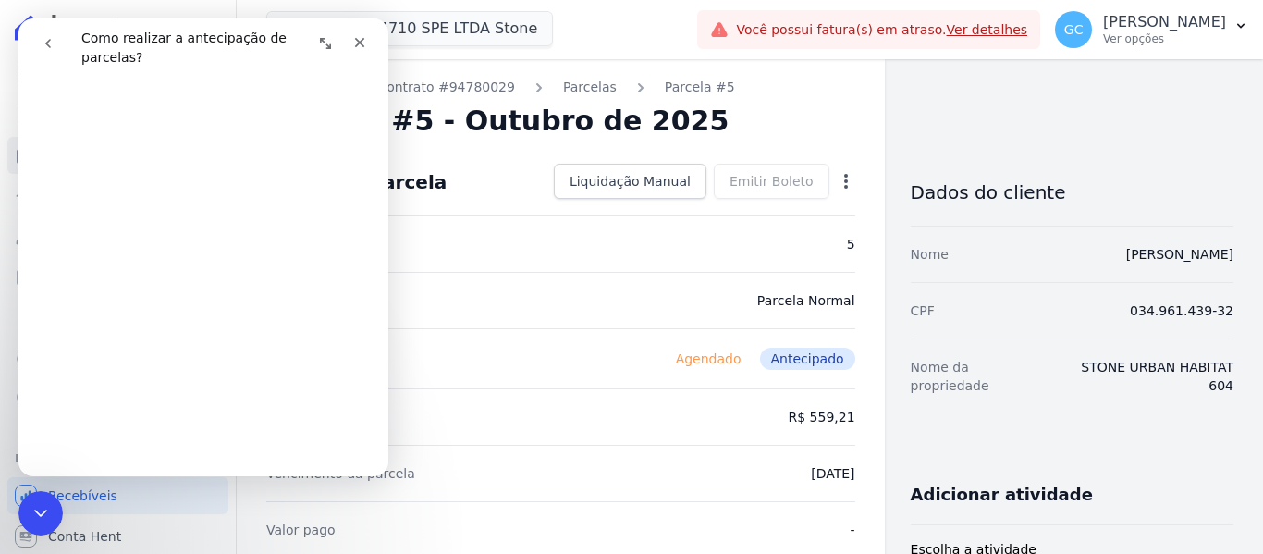
scroll to position [370, 0]
click at [330, 39] on icon "Expandir janela" at bounding box center [325, 43] width 15 height 15
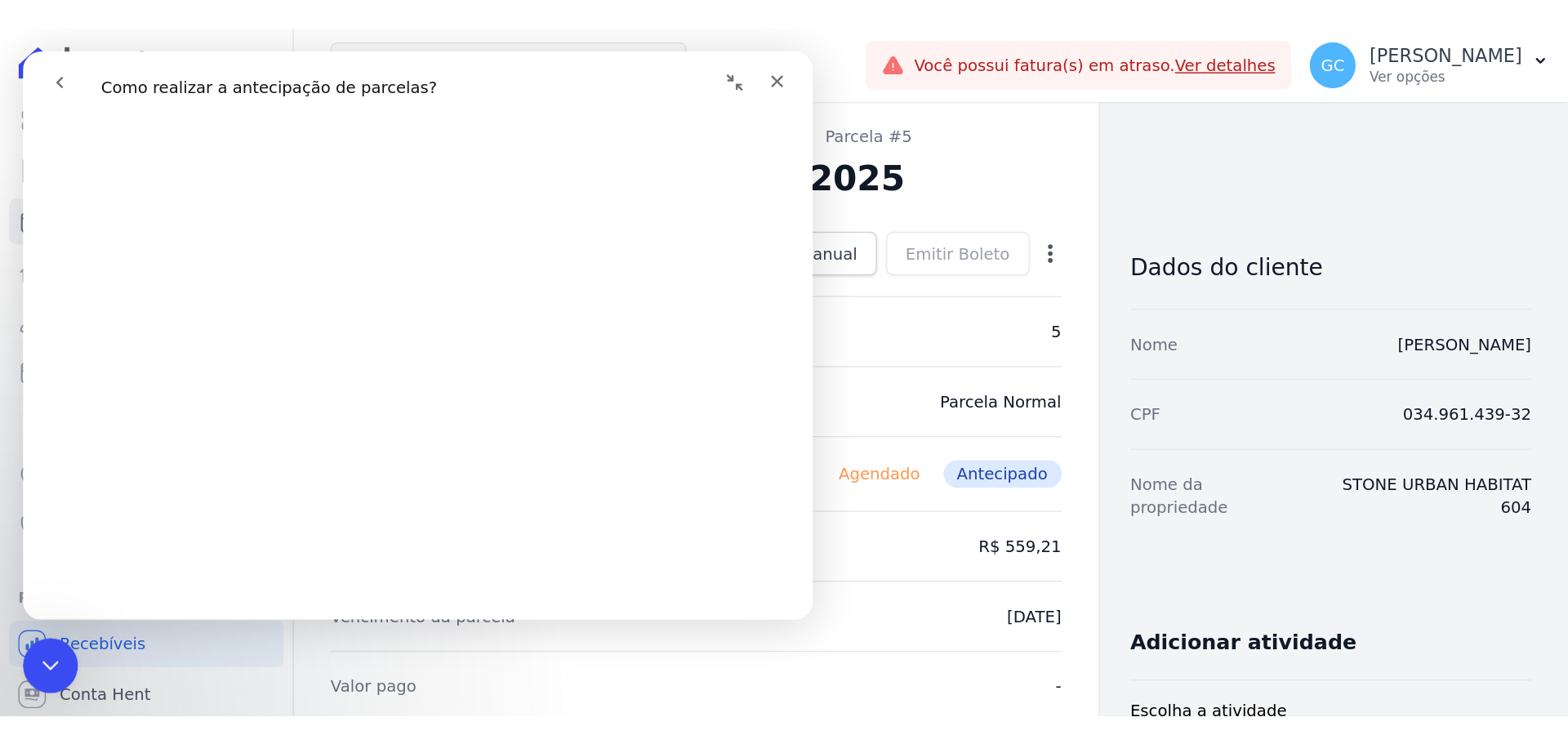
scroll to position [330, 0]
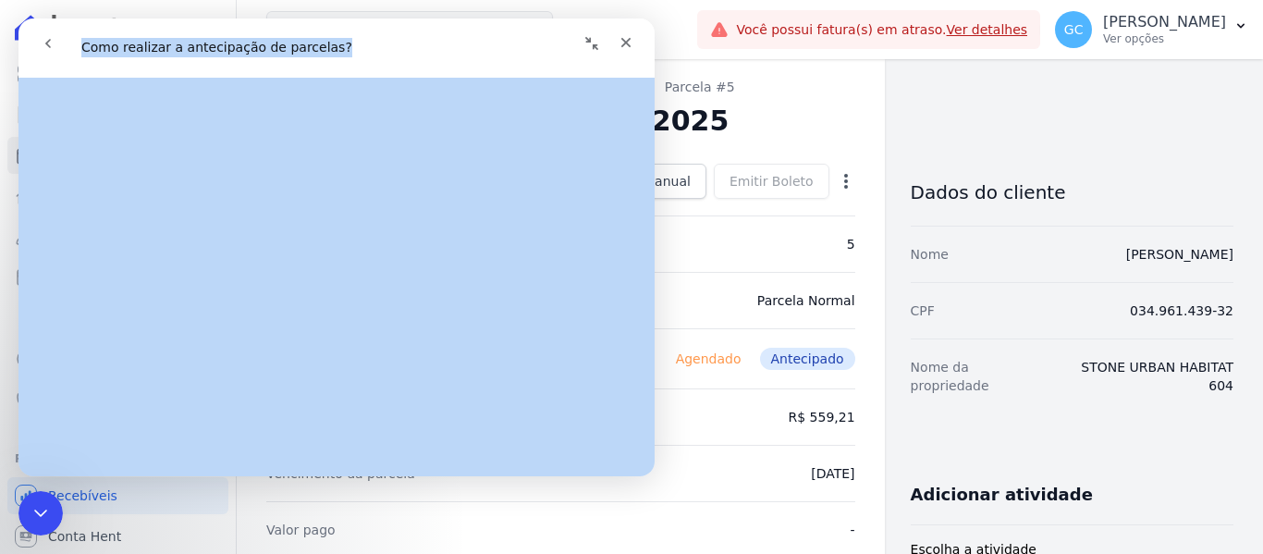
drag, startPoint x: 460, startPoint y: 42, endPoint x: 112, endPoint y: 94, distance: 351.6
click at [112, 94] on div "Como realizar a antecipação de parcelas? Como realizar a antecipação de parcela…" at bounding box center [336, 247] width 636 height 458
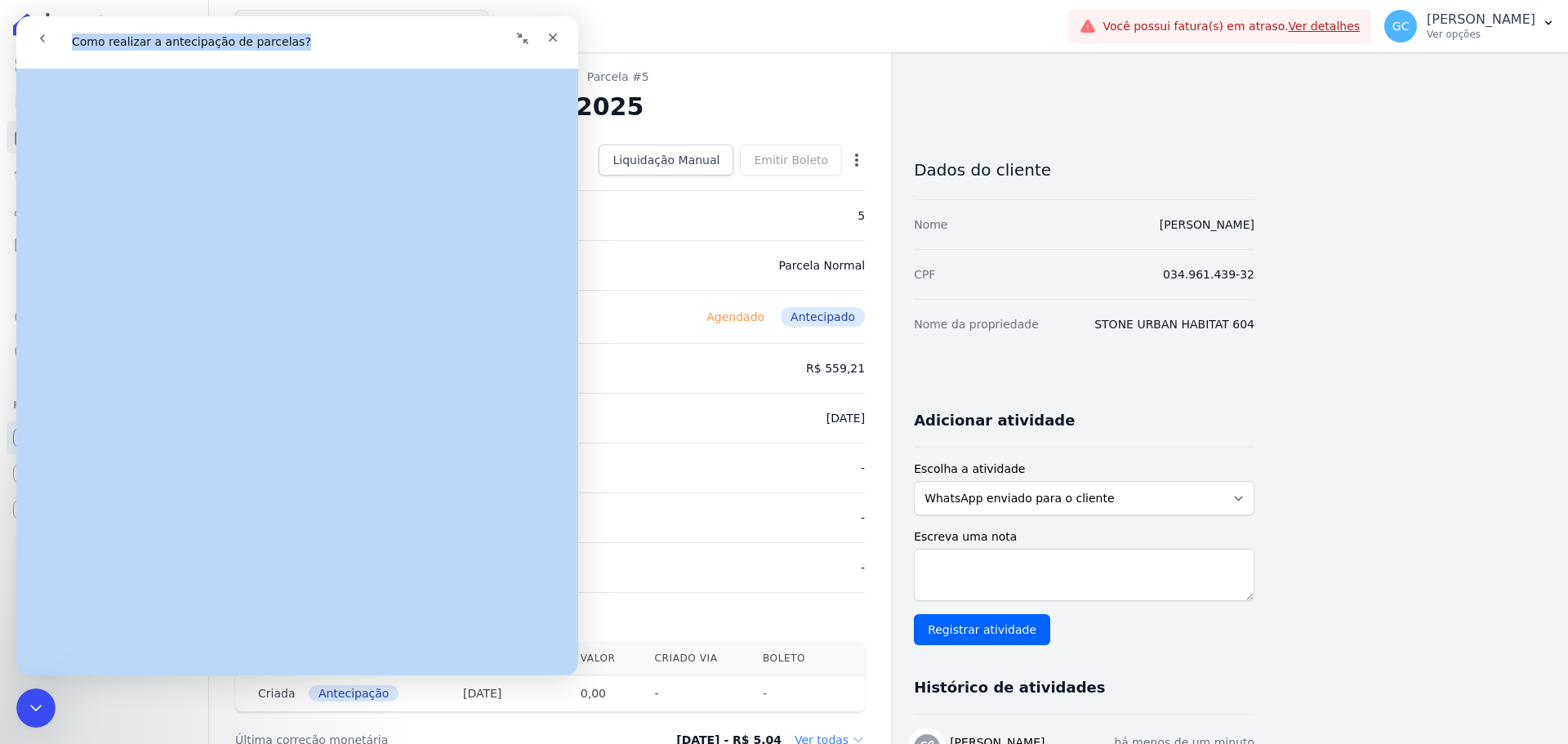
click at [525, 44] on icon "Recolher janela" at bounding box center [522, 38] width 13 height 13
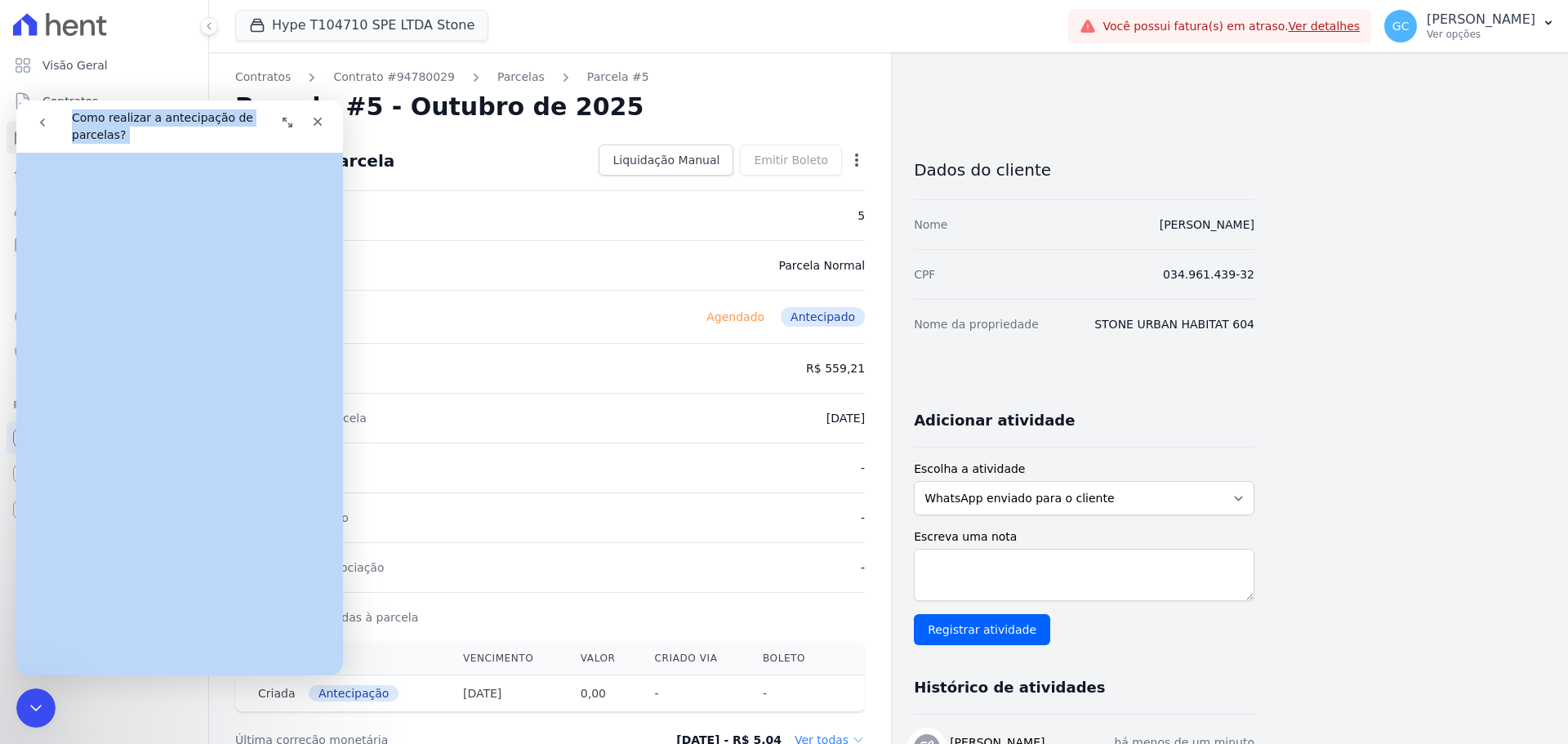
scroll to position [353, 0]
click at [40, 120] on icon "go back" at bounding box center [42, 122] width 13 height 13
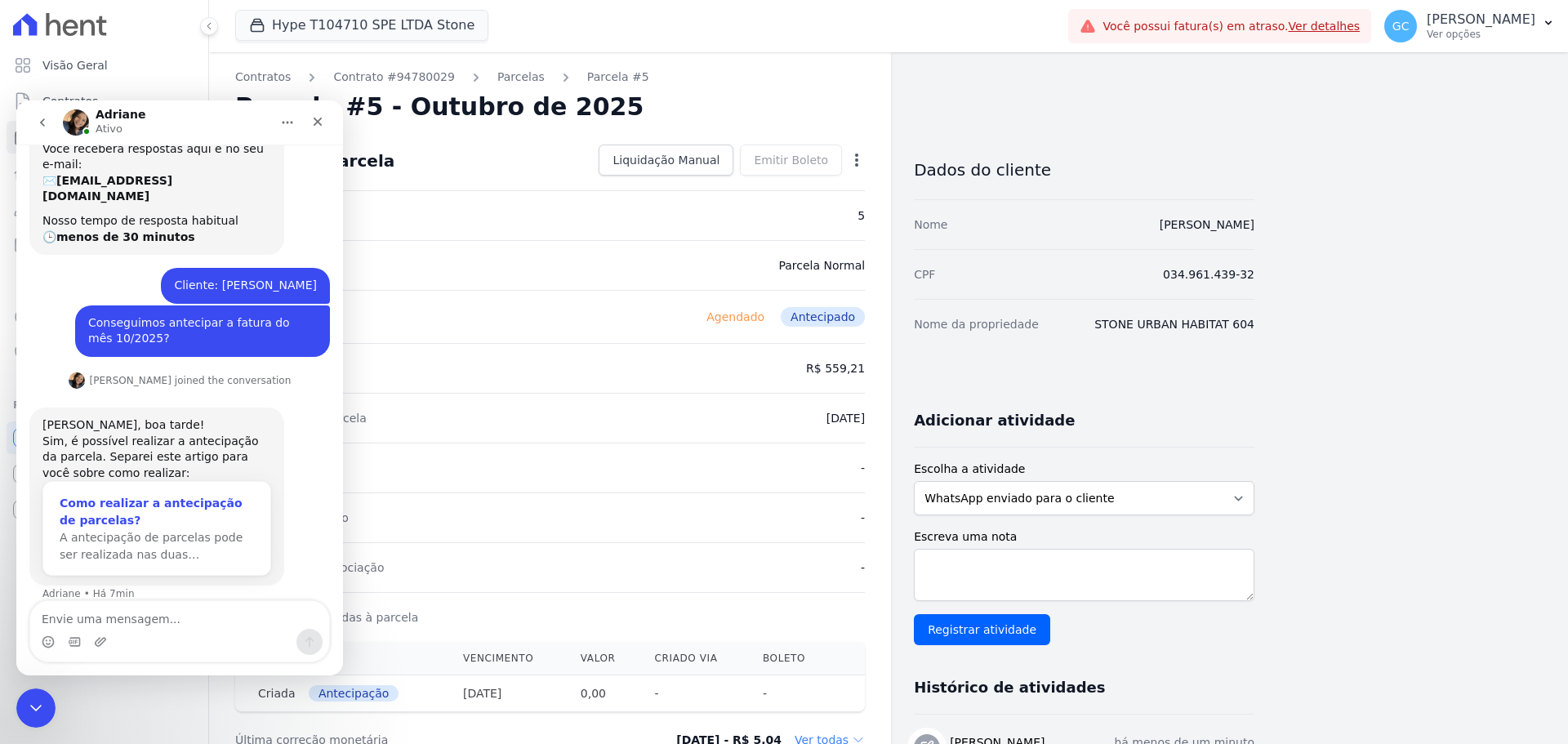
scroll to position [85, 0]
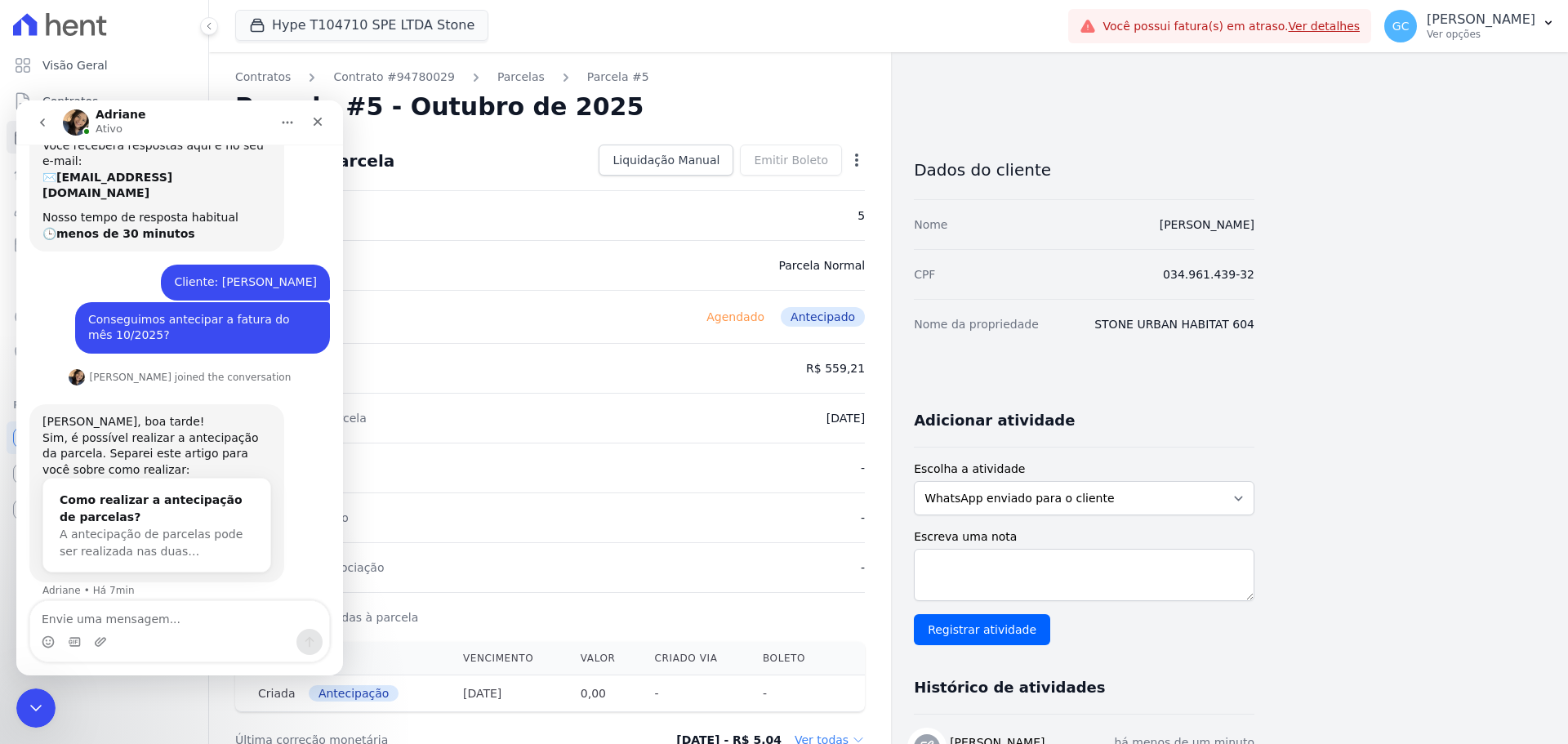
click at [110, 489] on textarea "Envie uma mensagem..." at bounding box center [179, 615] width 299 height 27
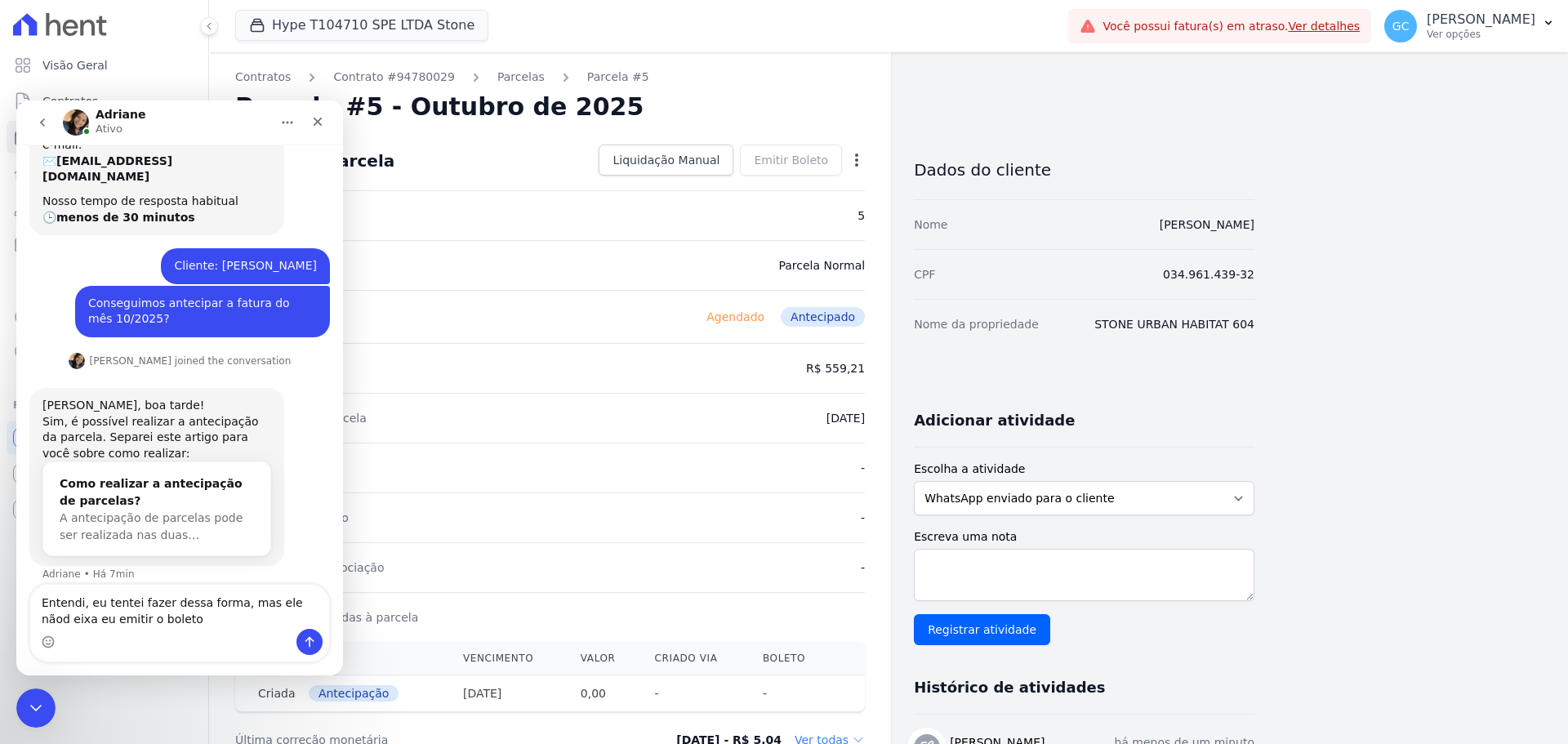
click at [299, 489] on textarea "Entendi, eu tentei fazer dessa forma, mas ele nãod eixa eu emitir o boleto" at bounding box center [179, 607] width 299 height 44
type textarea "Entendi, eu tentei fazer dessa forma, mas ele não deixa eu emitir o boleto"
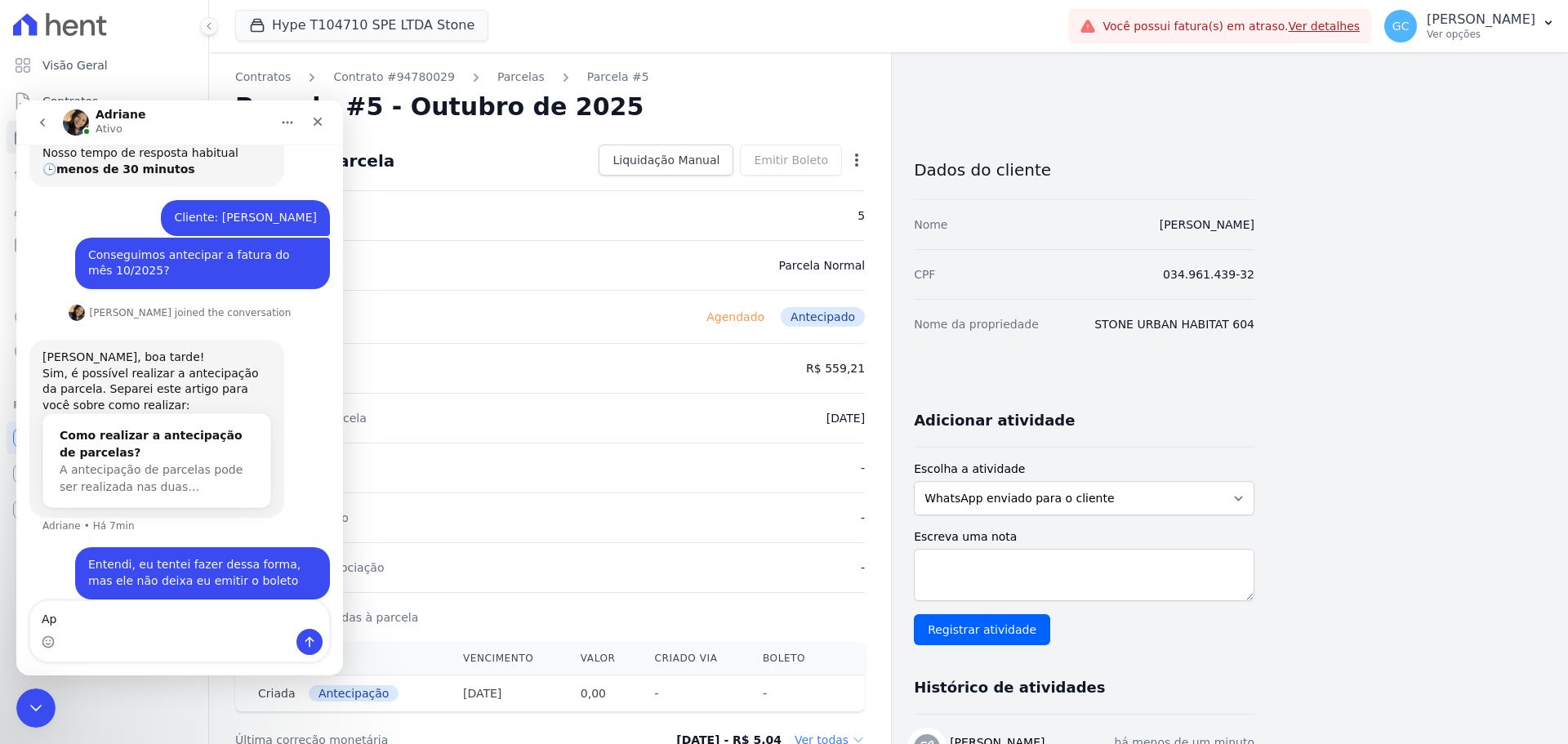
type textarea "A"
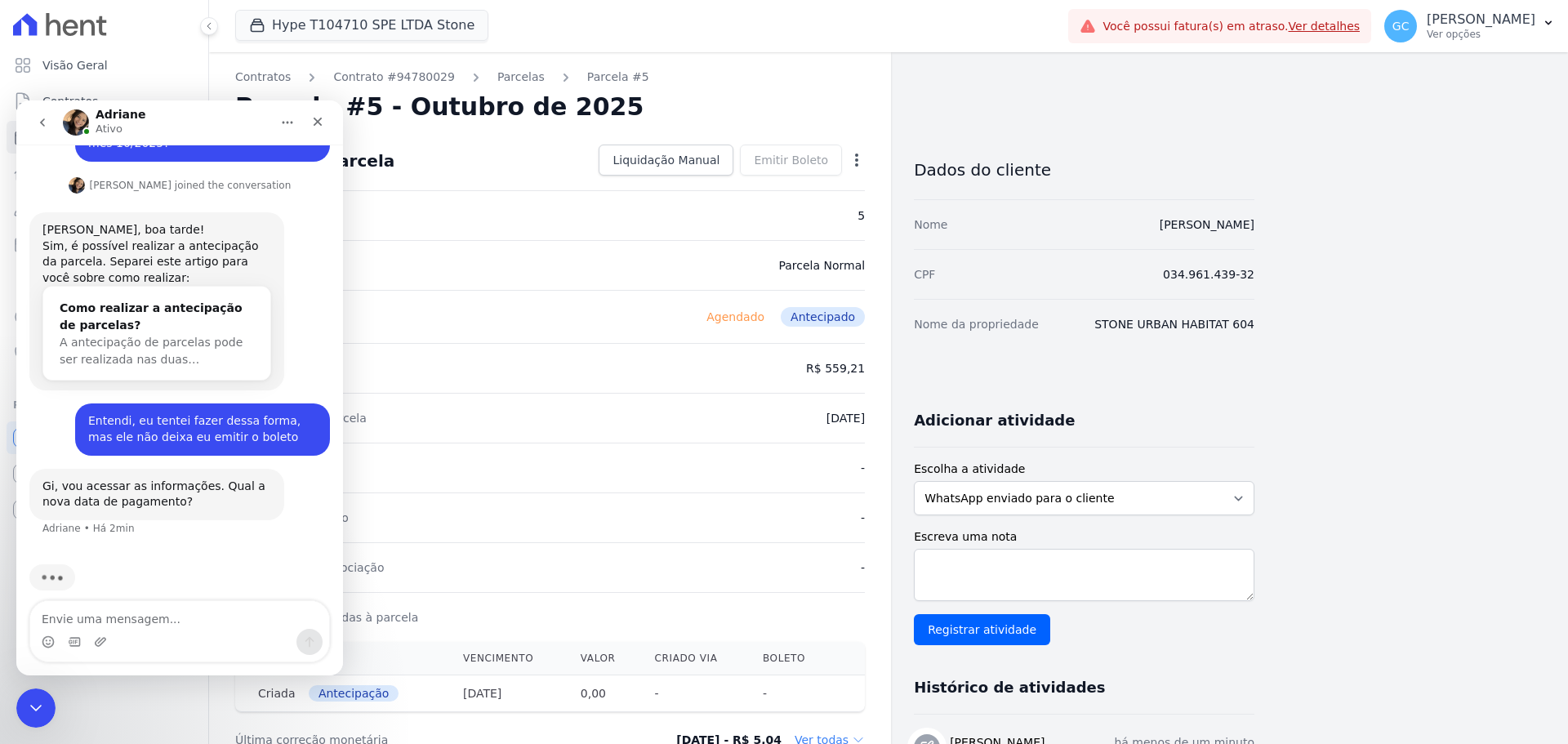
scroll to position [214, 0]
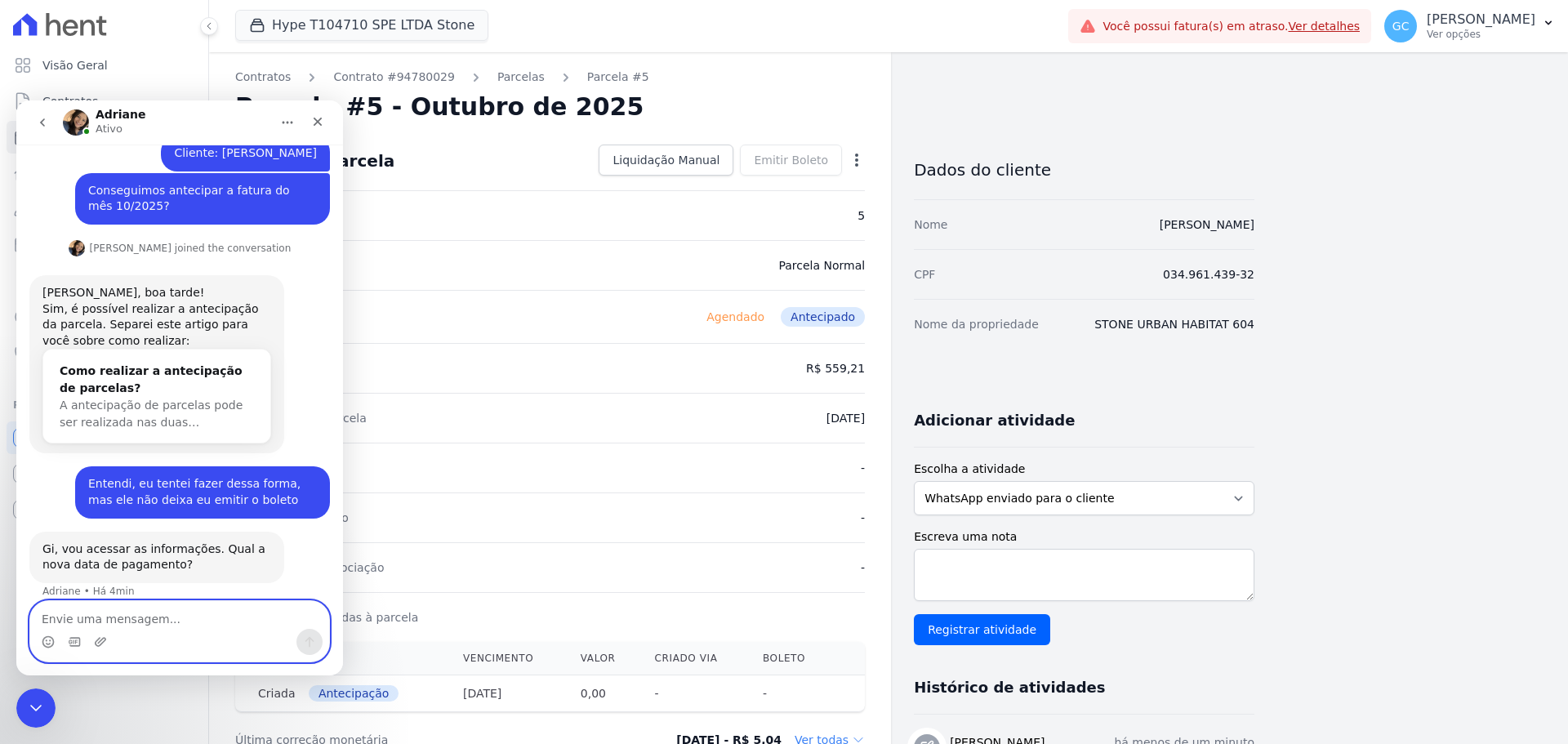
click at [132, 489] on textarea "Envie uma mensagem..." at bounding box center [179, 615] width 299 height 27
click at [130, 489] on textarea "Envie uma mensagem..." at bounding box center [179, 615] width 299 height 27
type textarea "Poderia colocar dia 15/09/2025?"
